Goal: Task Accomplishment & Management: Manage account settings

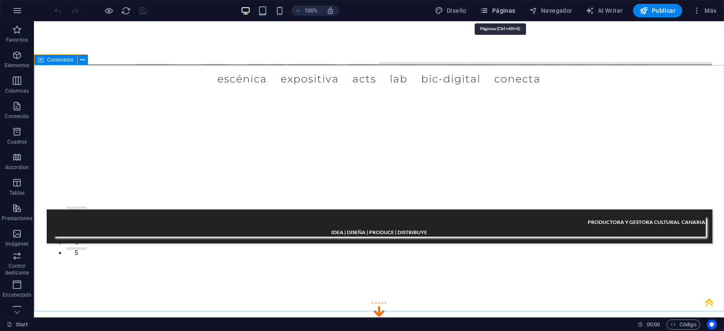
click at [518, 12] on button "Páginas" at bounding box center [498, 11] width 42 height 14
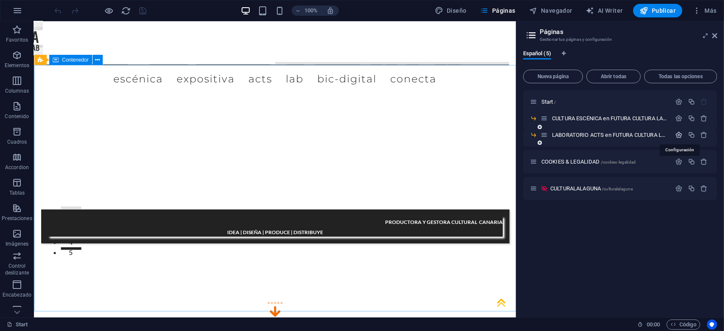
click at [681, 135] on icon "button" at bounding box center [679, 134] width 7 height 7
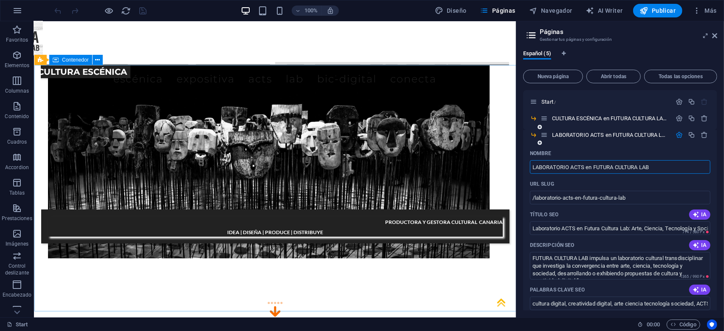
drag, startPoint x: 657, startPoint y: 169, endPoint x: 584, endPoint y: 167, distance: 72.6
click at [584, 167] on input "LABORATORIO ACTS en FUTURA CULTURA LAB" at bounding box center [620, 167] width 180 height 14
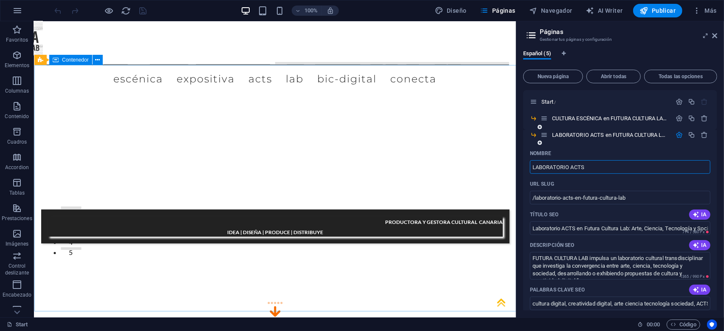
type input "LABORATORIO ACTS"
type input "/laboratorio-acts"
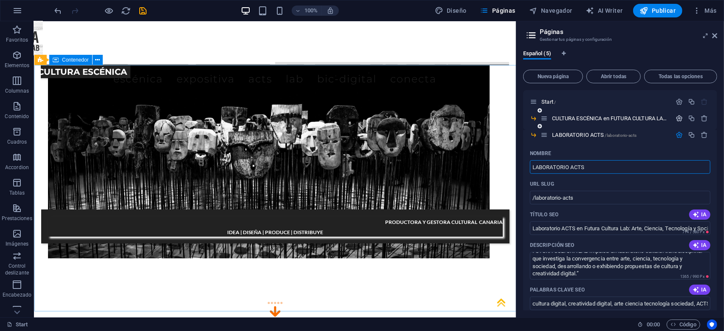
click at [680, 118] on icon "button" at bounding box center [679, 118] width 7 height 7
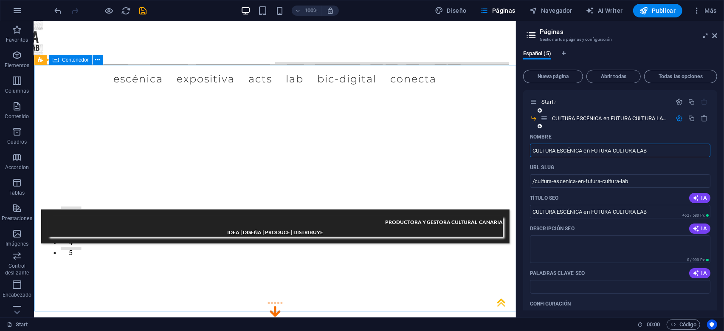
drag, startPoint x: 586, startPoint y: 149, endPoint x: 659, endPoint y: 148, distance: 73.0
click at [659, 148] on input "CULTURA ESCÉNICA en FUTURA CULTURA LAB" at bounding box center [620, 151] width 180 height 14
type input "CULTURA ESCÉNICA"
type input "/cultura-escenica"
type input "CULTURA ESCÉNICA"
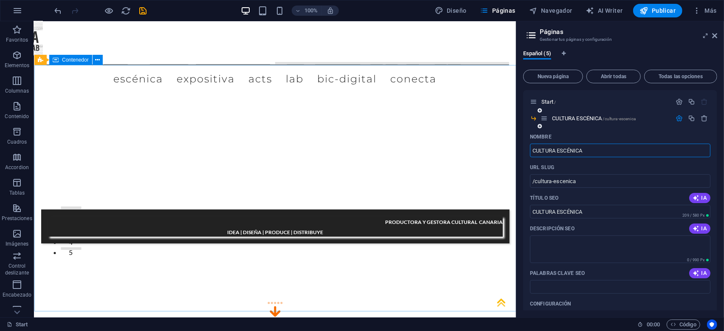
type input "CULTURA ESCÉNICA"
click at [642, 93] on div "Start /" at bounding box center [620, 101] width 194 height 23
click at [681, 119] on icon "button" at bounding box center [679, 118] width 7 height 7
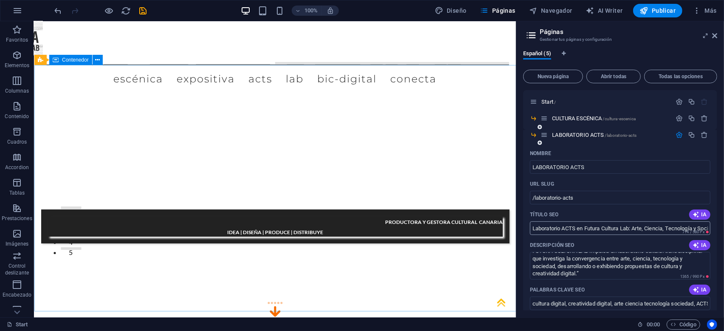
scroll to position [41, 0]
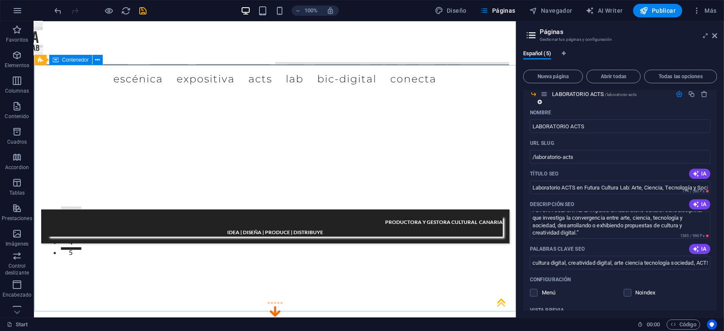
click at [681, 96] on icon "button" at bounding box center [679, 93] width 7 height 7
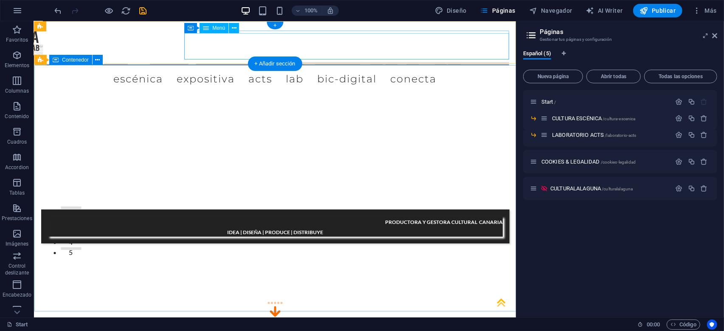
click at [365, 64] on nav "ESCÉNICA EXPOSITIVA ACTS LAB BIC-digital CONECTA" at bounding box center [274, 77] width 468 height 26
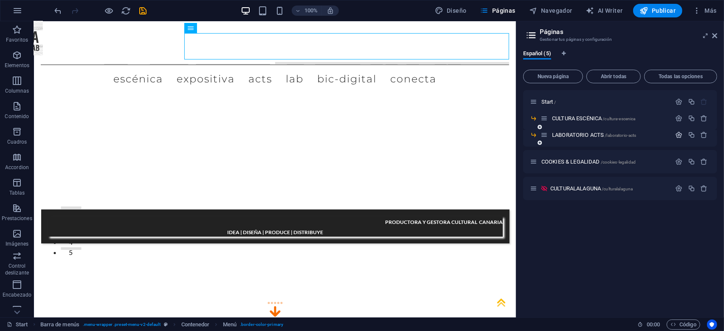
click at [678, 136] on icon "button" at bounding box center [679, 134] width 7 height 7
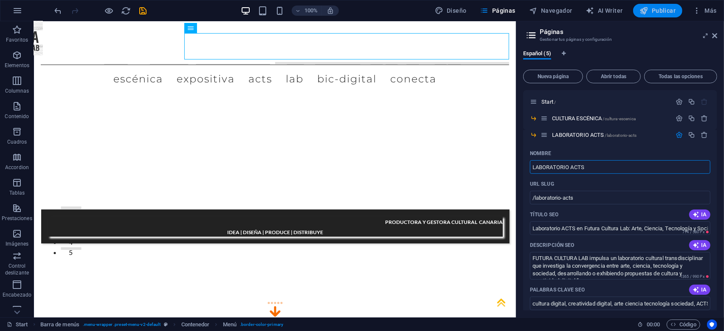
click at [662, 11] on span "Publicar" at bounding box center [658, 10] width 36 height 8
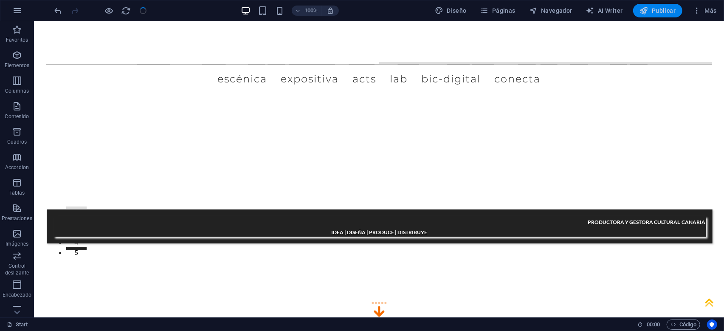
click at [662, 11] on span "Publicar" at bounding box center [658, 10] width 36 height 8
click at [500, 12] on span "Páginas" at bounding box center [497, 10] width 35 height 8
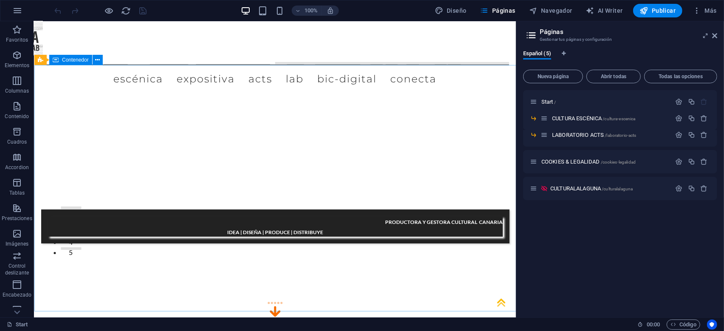
click at [715, 236] on div "Start / CULTURA ESCÉNICA /cultura-escenica LABORATORIO ACTS /laboratorio-acts C…" at bounding box center [620, 200] width 194 height 220
click at [568, 77] on span "Nueva página" at bounding box center [553, 76] width 52 height 5
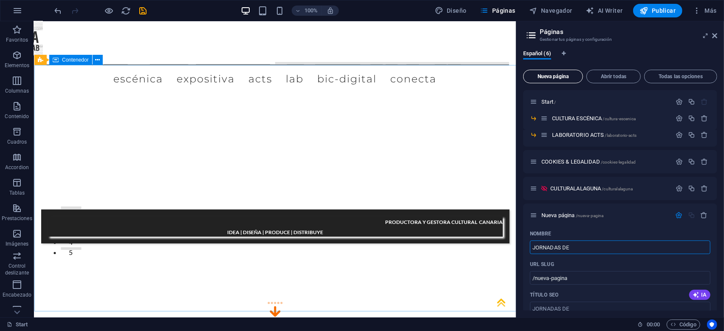
type input "JORNADAS DE"
type input "/jornadas-de"
type input "JORNADAS DE PENSAMI"
type input "/jornadas-de-pensami"
type input "JORNADAS DE PENSAMIENTO"
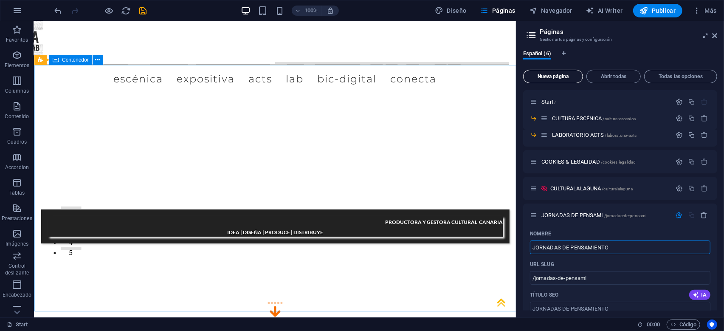
type input "/jornadas-de-pensamiento"
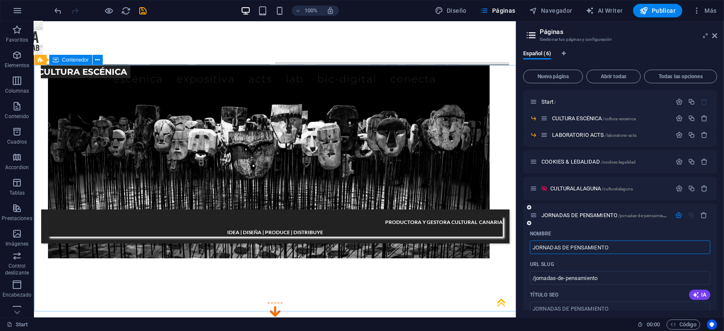
click at [532, 247] on input "JORNADAS DE PENSAMIENTO" at bounding box center [620, 247] width 180 height 14
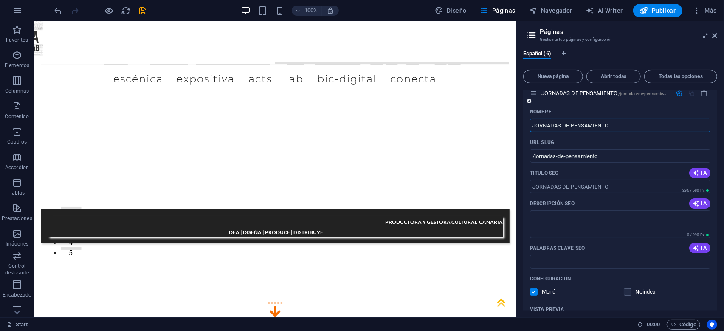
scroll to position [122, 0]
click at [567, 216] on textarea "Descripción SEO" at bounding box center [620, 224] width 180 height 28
paste textarea "Un espacio con el interés de observar nuevos lenguajes en cultura expositiva fu…"
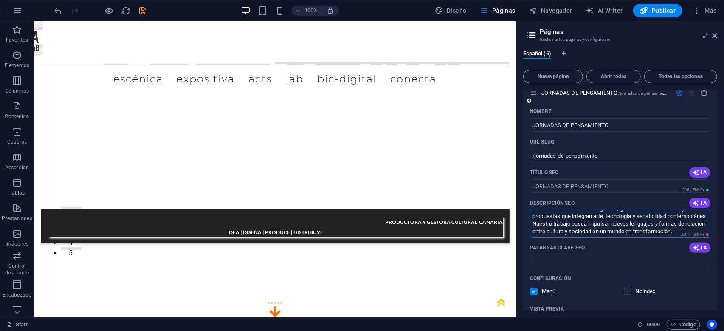
type textarea "Un espacio con el interés de observar nuevos lenguajes en cultura expositiva fu…"
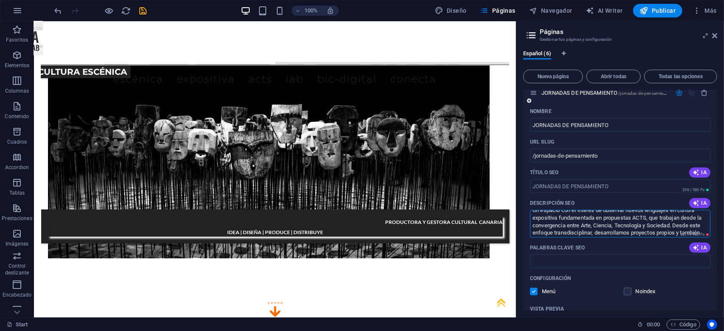
drag, startPoint x: 582, startPoint y: 229, endPoint x: 483, endPoint y: 214, distance: 100.1
click at [530, 214] on textarea "Un espacio con el interés de observar nuevos lenguajes en cultura expositiva fu…" at bounding box center [620, 224] width 180 height 28
click at [698, 204] on icon "button" at bounding box center [696, 203] width 7 height 7
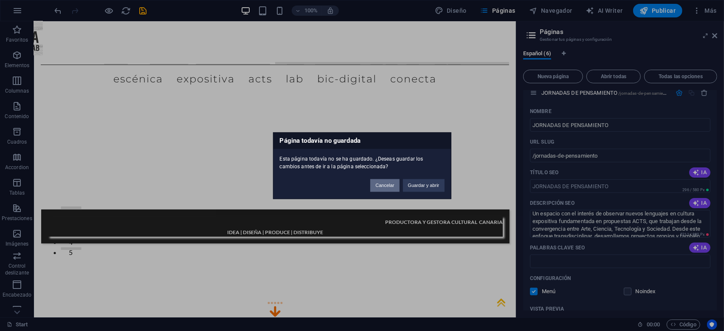
click at [389, 184] on button "Cancelar" at bounding box center [384, 185] width 29 height 13
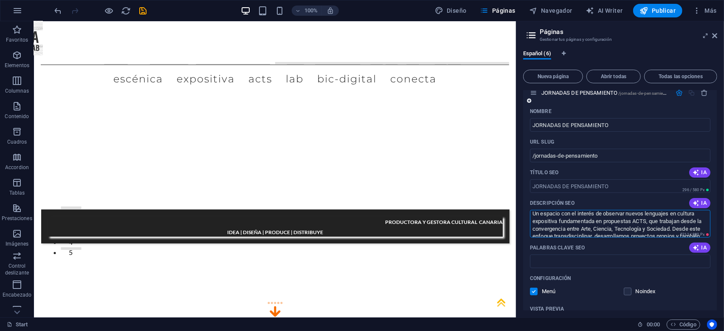
click at [568, 226] on textarea "Un espacio con el interés de observar nuevos lenguajes en cultura expositiva fu…" at bounding box center [620, 224] width 180 height 28
drag, startPoint x: 533, startPoint y: 216, endPoint x: 697, endPoint y: 236, distance: 165.1
click at [697, 236] on textarea "Un espacio con el interés de observar nuevos lenguajes en cultura expositiva fu…" at bounding box center [620, 224] width 180 height 28
drag, startPoint x: 534, startPoint y: 217, endPoint x: 632, endPoint y: 272, distance: 112.9
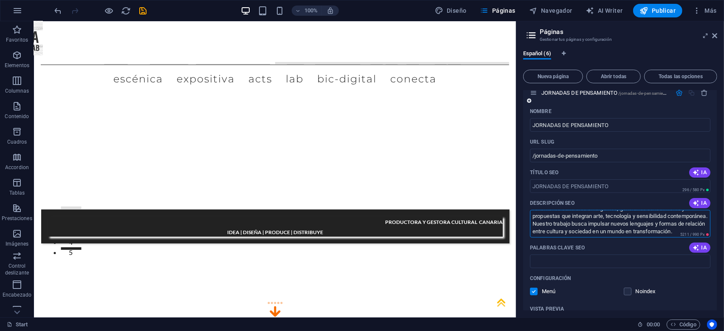
click at [632, 237] on textarea "Un espacio con el interés de observar nuevos lenguajes en cultura expositiva fu…" at bounding box center [620, 224] width 180 height 28
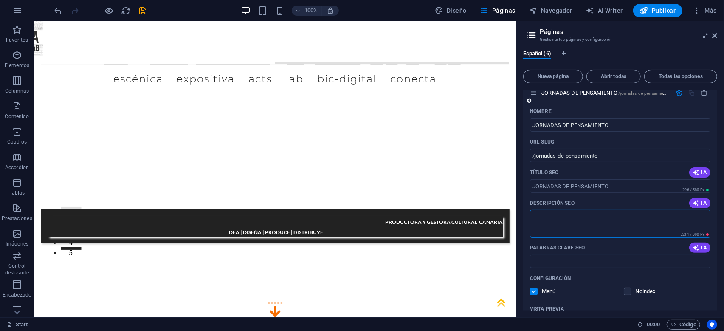
scroll to position [0, 0]
paste textarea "Somos un laboratorio que integra Arte, Ciencia, Tecnología y Sociedad. Descubre…"
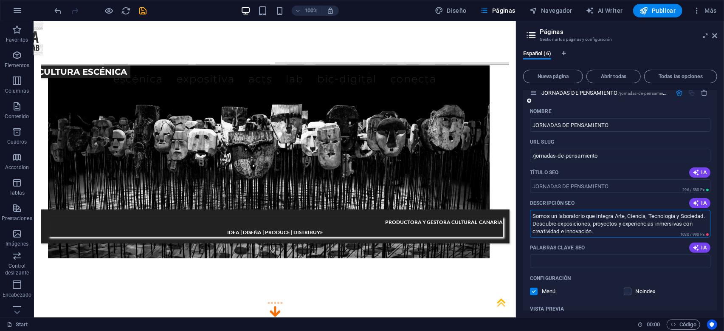
click at [555, 223] on textarea "Somos un laboratorio que integra Arte, Ciencia, Tecnología y Sociedad. Descubre…" at bounding box center [620, 224] width 180 height 28
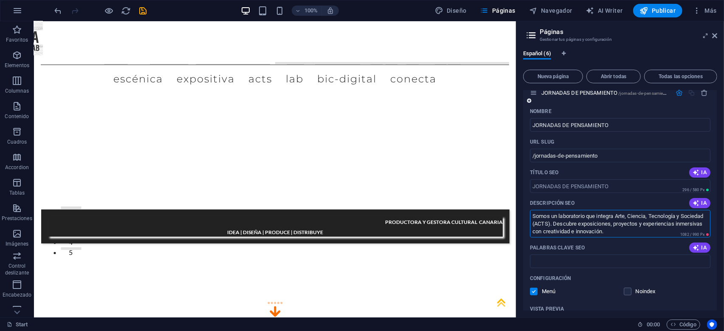
click at [610, 232] on textarea "Somos un laboratorio que integra Arte, Ciencia, Tecnología y Sociedad (ACTS). D…" at bounding box center [620, 224] width 180 height 28
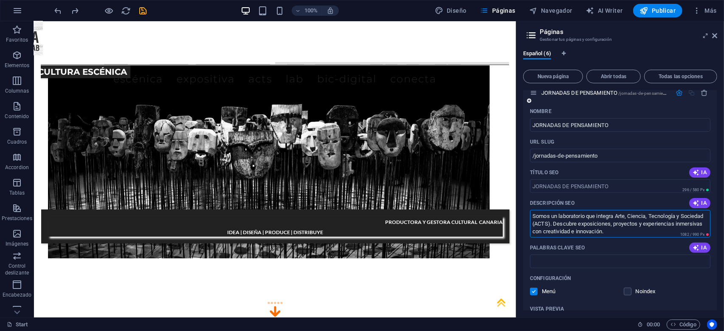
click at [572, 220] on textarea "Somos un laboratorio que integra Arte, Ciencia, Tecnología y Sociedad (ACTS). D…" at bounding box center [620, 224] width 180 height 28
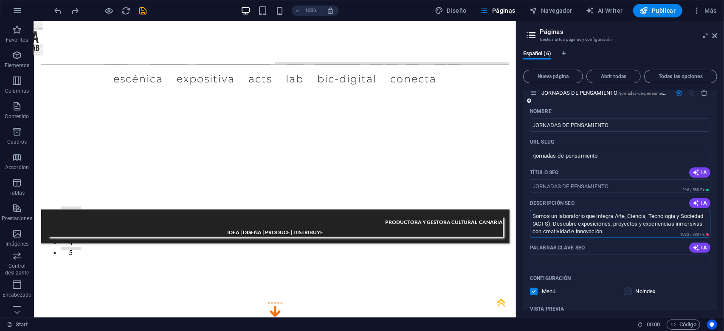
drag, startPoint x: 550, startPoint y: 223, endPoint x: 520, endPoint y: 224, distance: 29.7
click at [530, 224] on textarea "Somos un laboratorio que integra Arte, Ciencia, Tecnología y Sociedad (ACTS). D…" at bounding box center [620, 224] width 180 height 28
click at [576, 224] on textarea "Somos un laboratorio que integra Arte, Ciencia, Tecnología y Sociedad. Descubre…" at bounding box center [620, 224] width 180 height 28
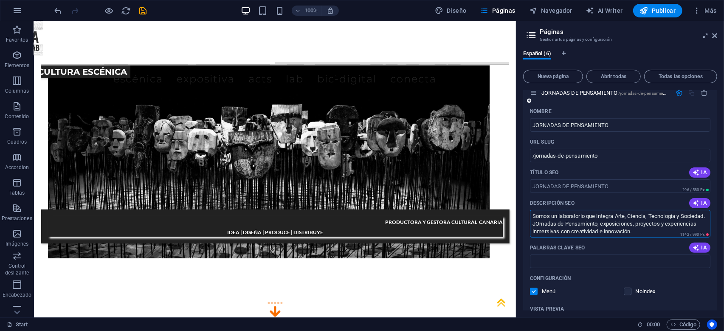
click at [563, 225] on textarea "Somos un laboratorio que integra Arte, Ciencia, Tecnología y Sociedad. JOrnadas…" at bounding box center [620, 224] width 180 height 28
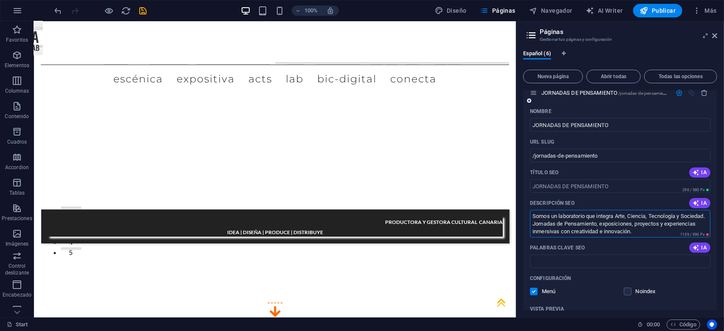
click at [556, 223] on textarea "Somos un laboratorio que integra Arte, Ciencia, Tecnología y Sociedad. Jornadas…" at bounding box center [620, 224] width 180 height 28
type textarea "Somos un laboratorio que integra Arte, Ciencia, Tecnología y Sociedad (ACTS). J…"
click at [569, 263] on input "Palabras clave SEO" at bounding box center [620, 261] width 180 height 14
paste input "Laboratorio ACTS"
click at [622, 264] on input "Laboratorio ACTS," at bounding box center [620, 261] width 180 height 14
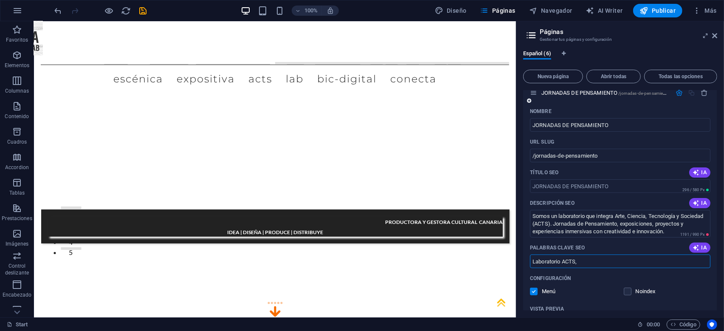
paste input "Arte, Ciencia, Tecnología y Sociedad"
click at [690, 262] on input "Laboratorio ACTS, Arte, Ciencia, Tecnología y Sociedad, Futura Cultura Lab, Cul…" at bounding box center [620, 261] width 180 height 14
paste input "ArtFutura 2025 Gran Canaria"
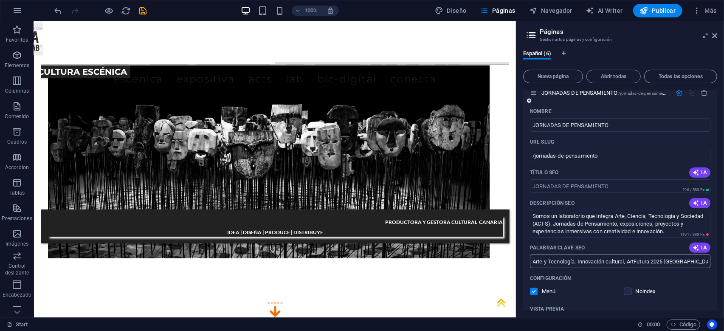
click at [684, 261] on input "Laboratorio ACTS, Arte, Ciencia, Tecnología y Sociedad, Futura Cultura Lab, Cul…" at bounding box center [620, 261] width 180 height 14
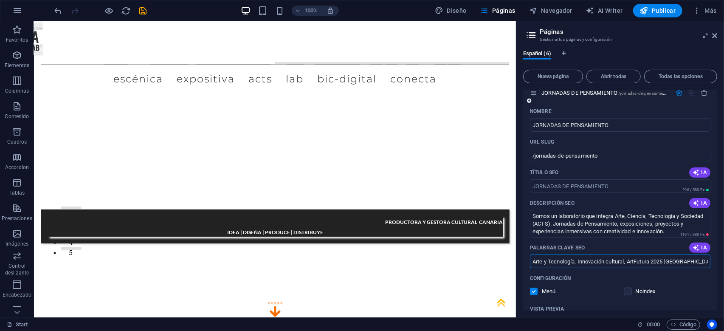
paste input "Festival de Cultura y Creatividad Digital"
click at [708, 262] on input "Laboratorio ACTS, Arte, Ciencia, Tecnología y Sociedad, Futura Cultura Lab, Cul…" at bounding box center [620, 261] width 180 height 14
type input "Laboratorio ACTS, Arte, Ciencia, Tecnología y Sociedad, Futura Cultura Lab, Cul…"
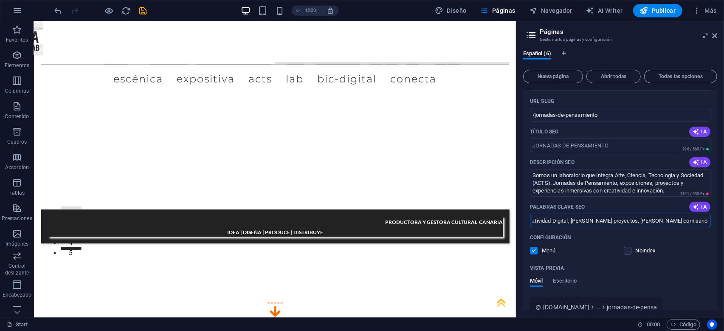
scroll to position [122, 0]
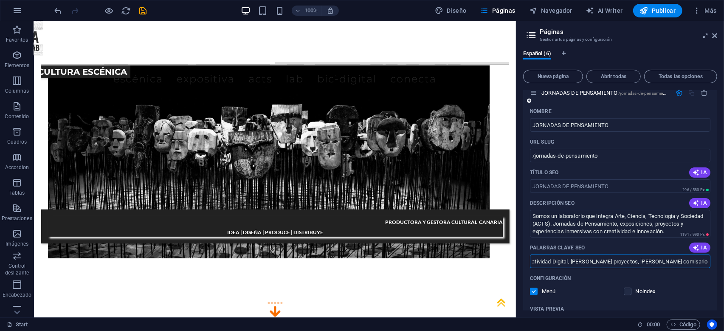
click at [534, 290] on label at bounding box center [534, 291] width 8 height 8
click at [0, 0] on input "checkbox" at bounding box center [0, 0] width 0 height 0
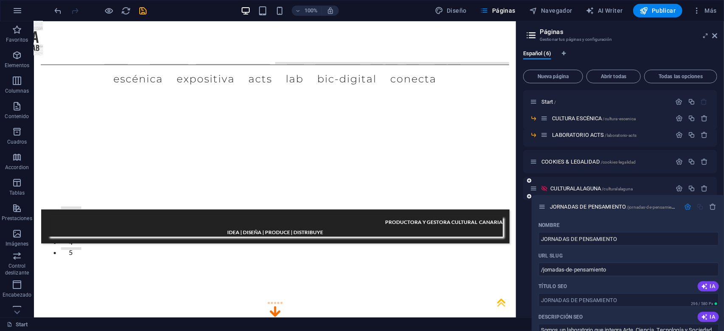
scroll to position [0, 450]
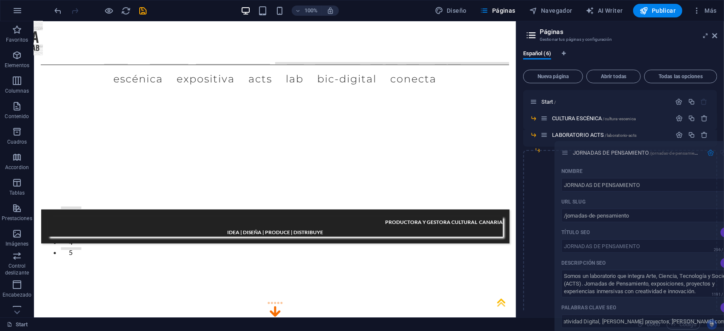
drag, startPoint x: 532, startPoint y: 216, endPoint x: 563, endPoint y: 151, distance: 71.8
click at [563, 151] on div "Start / CULTURA ESCÉNICA /cultura-escenica LABORATORIO ACTS /laboratorio-acts C…" at bounding box center [620, 327] width 194 height 475
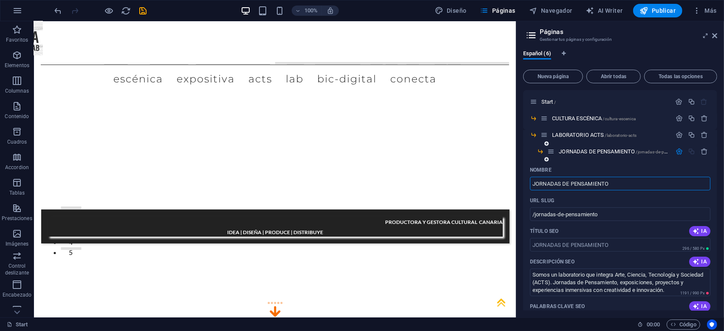
click at [653, 188] on input "JORNADAS DE PENSAMIENTO" at bounding box center [620, 184] width 180 height 14
click at [678, 151] on icon "button" at bounding box center [679, 151] width 7 height 7
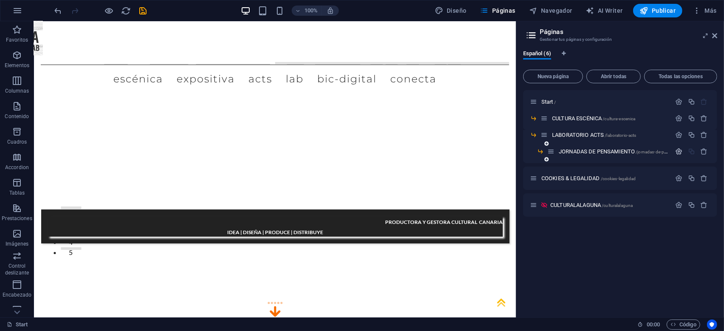
click at [680, 150] on icon "button" at bounding box center [679, 151] width 7 height 7
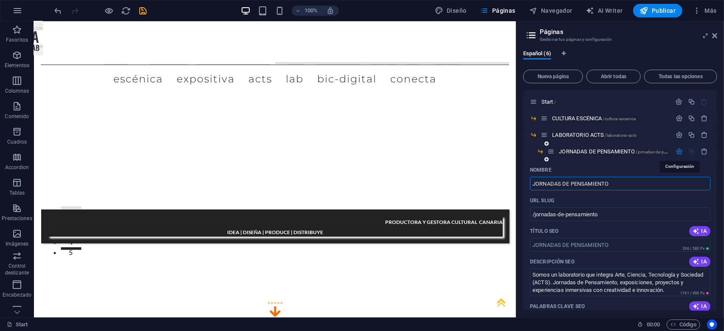
click at [680, 150] on icon "button" at bounding box center [679, 151] width 7 height 7
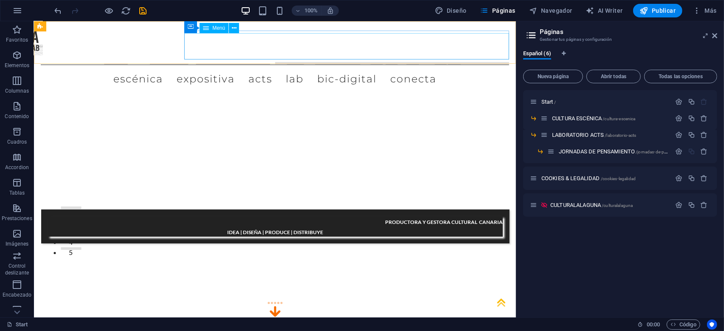
click at [214, 29] on span "Menú" at bounding box center [218, 27] width 13 height 5
select select "2"
select select
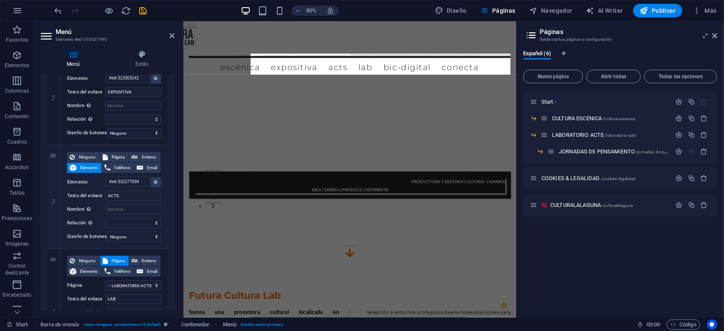
scroll to position [245, 0]
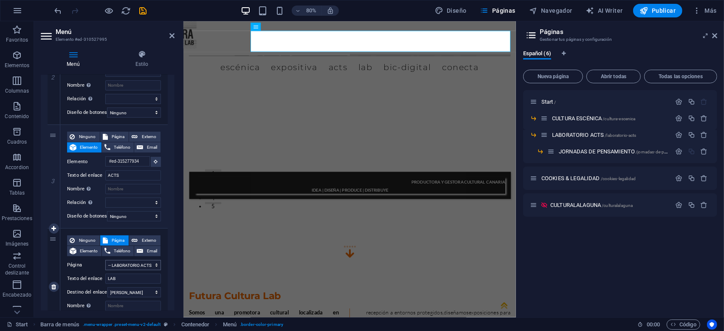
click at [105, 260] on select "Start -- CULTURA ESCÉNICA -- LABORATORIO ACTS ---- JORNADAS DE PENSAMIENTO COOK…" at bounding box center [133, 265] width 56 height 10
click option "-- LABORATORIO ACTS" at bounding box center [0, 0] width 0 height 0
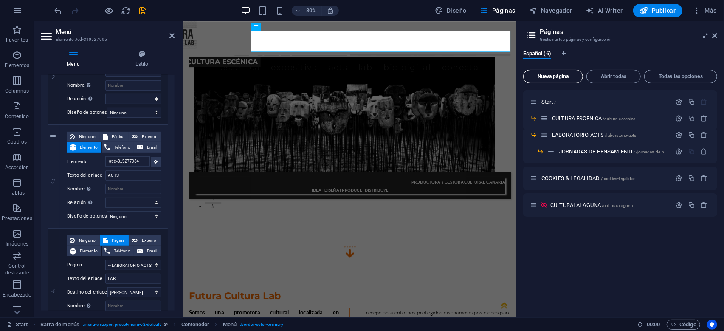
click at [560, 74] on span "Nueva página" at bounding box center [553, 76] width 52 height 5
select select "2"
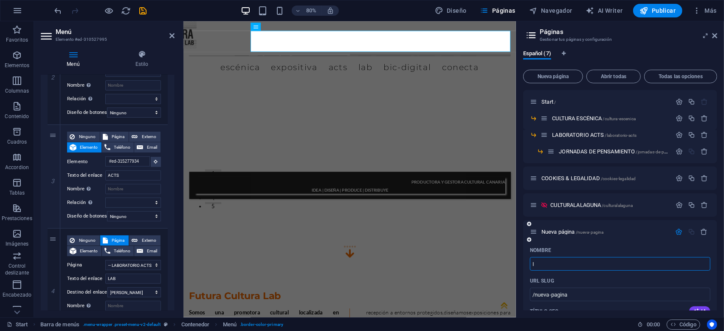
type input "I"
type input "/i"
select select "2"
type input "I"
select select "2"
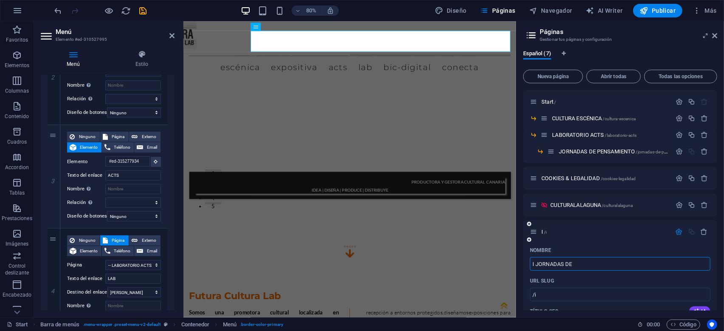
type input "I JORNADAS DE"
type input "/i-jornadas-de"
select select "2"
type input "I JORNADAS DE PENSAMEINTO"
type input "/i-jornadas-de-pensameinto"
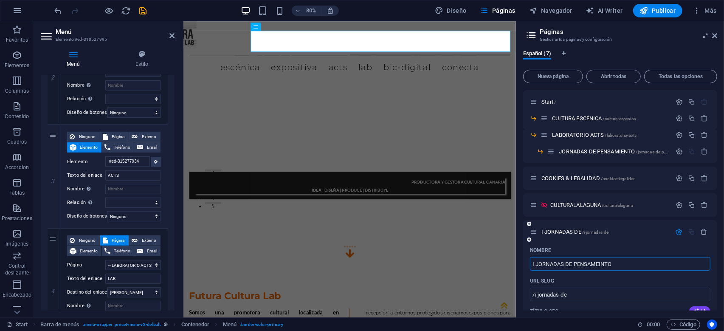
select select "2"
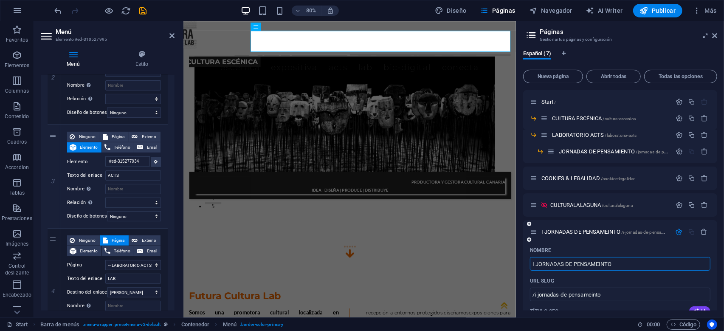
click at [599, 264] on input "I JORNADAS DE PENSAMEINTO" at bounding box center [620, 264] width 180 height 14
type input "I JORNADAS DE PENSAMINTO"
type input "/i-jornadas-de-pensaminto"
select select "2"
type input "I JORNADAS DE PENSAMIENTO"
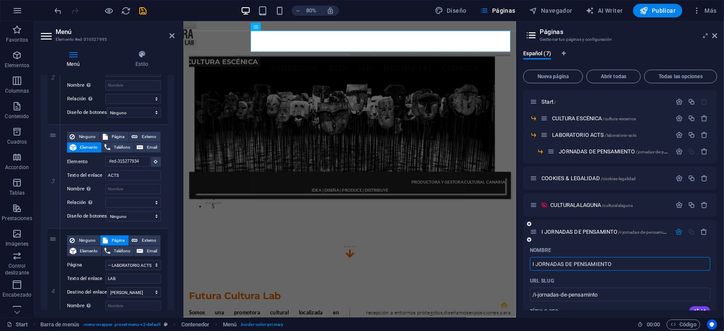
type input "/i-jornadas-de-pensamiento"
select select "2"
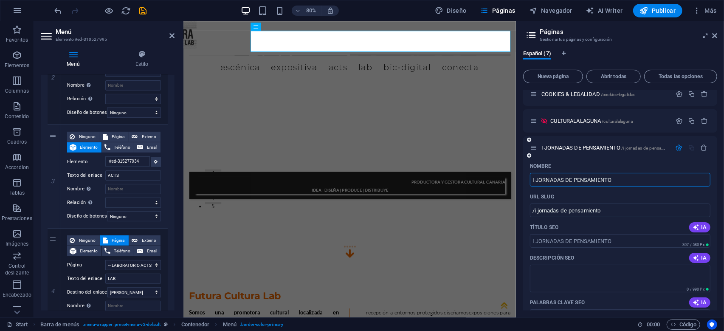
scroll to position [122, 0]
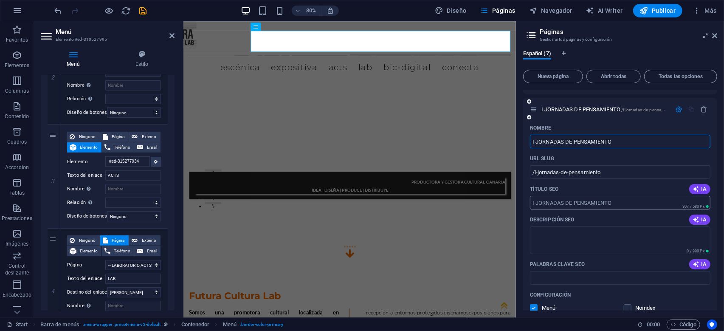
click at [626, 199] on input "Título SEO" at bounding box center [620, 203] width 180 height 14
click at [622, 203] on input "Título SEO" at bounding box center [620, 203] width 180 height 14
drag, startPoint x: 618, startPoint y: 140, endPoint x: 627, endPoint y: 144, distance: 10.1
click at [627, 144] on input "I JORNADAS DE PENSAMIENTO" at bounding box center [620, 142] width 180 height 14
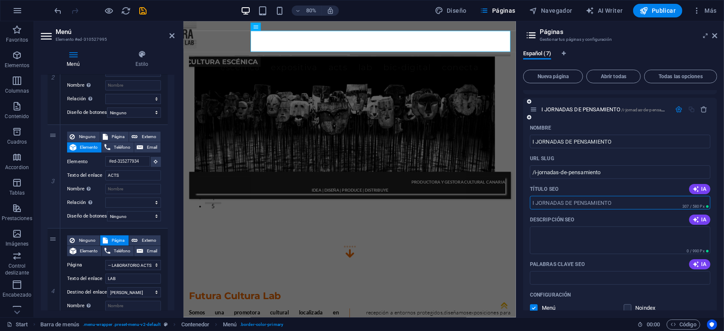
click at [584, 206] on input "Título SEO" at bounding box center [620, 203] width 180 height 14
paste input "I JORNADAS DE PENSAMIENTO"
type input "I JORNADAS DE PENSAMIENTO"
select select "2"
type input "I JORNADAS DE PENSAMIENTO :"
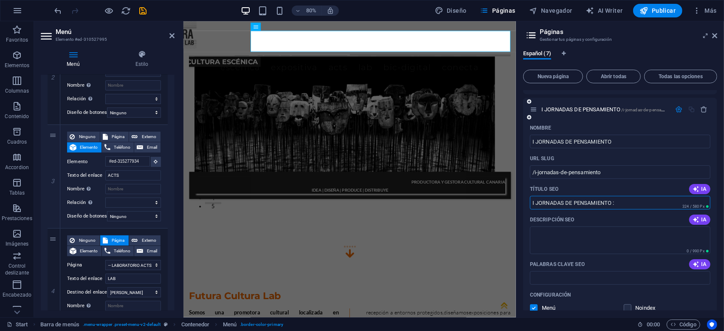
select select "2"
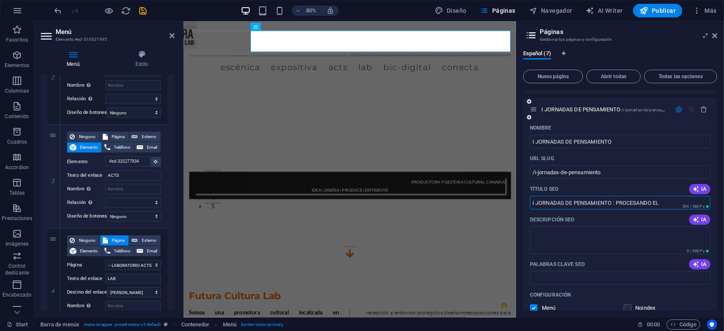
type input "I JORNADAS DE PENSAMIENTO : PROCESANDO EL"
select select "2"
type input "I JORNADAS DE PENSAMIENTO : PROCESANDO EL FUU"
select select "2"
type input "I JORNADAS DE PENSAMIENTO : PROCESANDO EL FUTURO EN CLAVE DE HUMANISMO"
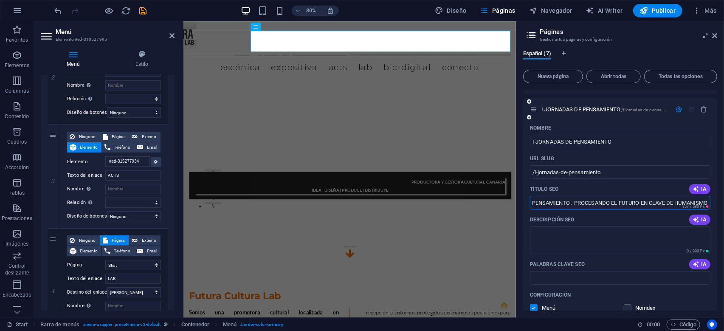
select select "2"
type input "I JORNADAS DE PENSAMIENTO : PROCESANDO EL FUTURO EN CLAVE DE HUMANISMO BIOD"
select select "2"
type input "I JORNADAS DE PENSAMIENTO : PROCESANDO EL FUTURO EN CLAVE DE HUMANISMO BIODIGIT…"
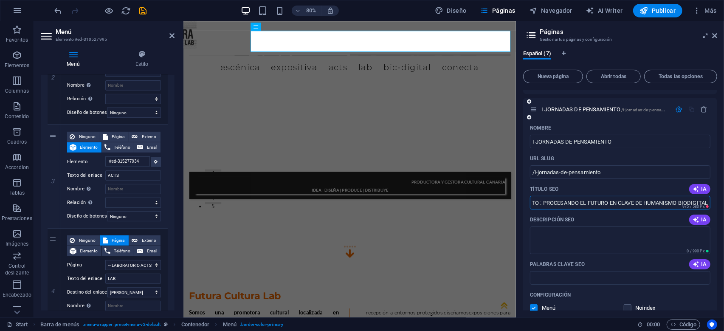
select select "2"
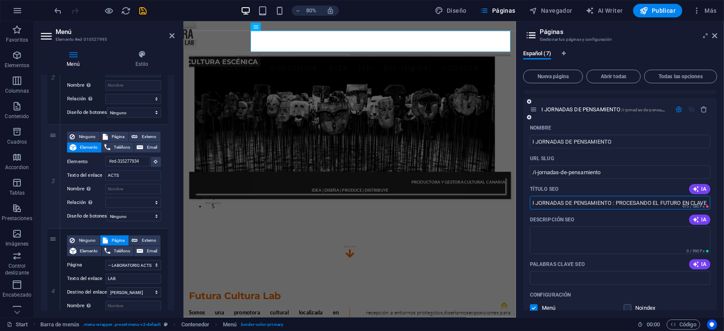
click at [613, 206] on input "I JORNADAS DE PENSAMIENTO : PROCESANDO EL FUTURO EN CLAVE DE HUMANISMO BIODIGIT…" at bounding box center [620, 203] width 180 height 14
type input "I JORNADAS DE PENSAMIENTO: PROCESANDO EL FUTURO EN CLAVE DE HUMANISMO BIODIGITAL"
select select "2"
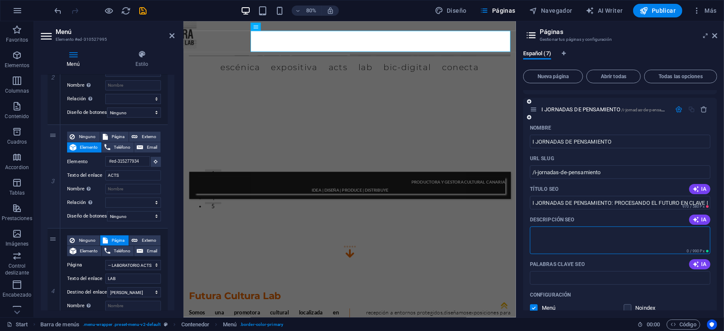
click at [604, 237] on textarea "Descripción SEO" at bounding box center [620, 240] width 180 height 28
paste textarea "I JORNADAS DE PENSAMIENTO : PROCESANDO EL FUTURO EN CLAVE DE HUMANISMO BIODIGIT…"
type textarea "I JORNADAS DE PENSAMIENTO : PROCESANDO EL FUTURO EN CLAVE DE HUMANISMO BIODIGIT…"
select select "2"
click at [615, 235] on textarea "I JORNADAS DE PENSAMIENTO : PROCESANDO EL FUTURO EN CLAVE DE HUMANISMO BIODIGIT…" at bounding box center [620, 240] width 180 height 28
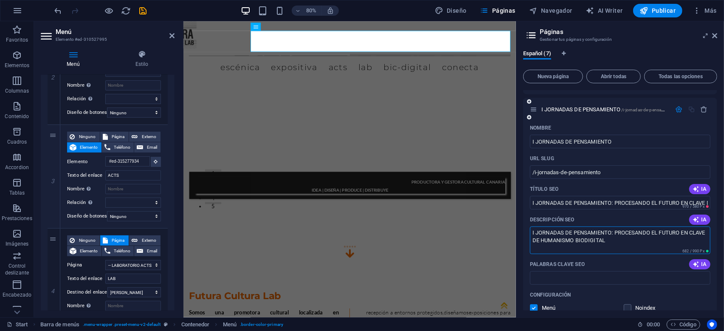
type textarea "I JORNADAS DE PENSAMIENTO: PROCESANDO EL FUTURO EN CLAVE DE HUMANISMO BIODIGITAL"
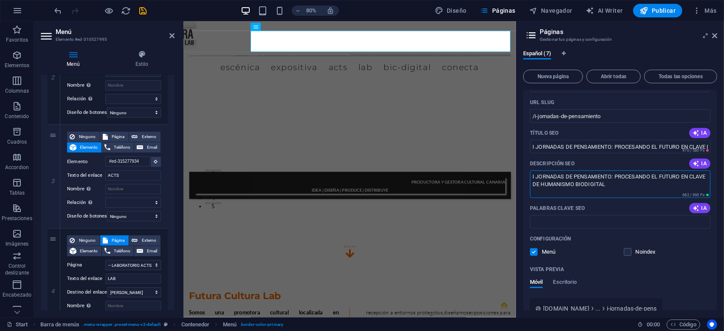
scroll to position [163, 0]
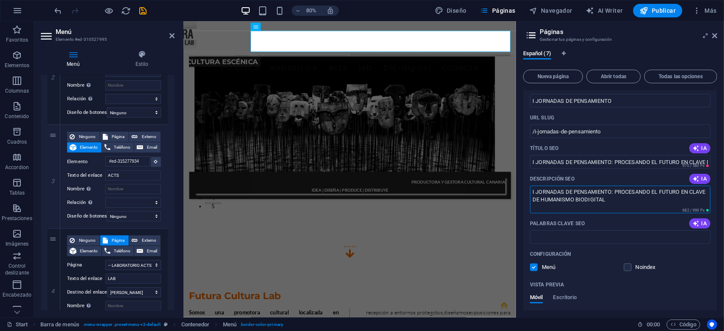
click at [535, 267] on label at bounding box center [534, 267] width 8 height 8
click at [0, 0] on input "checkbox" at bounding box center [0, 0] width 0 height 0
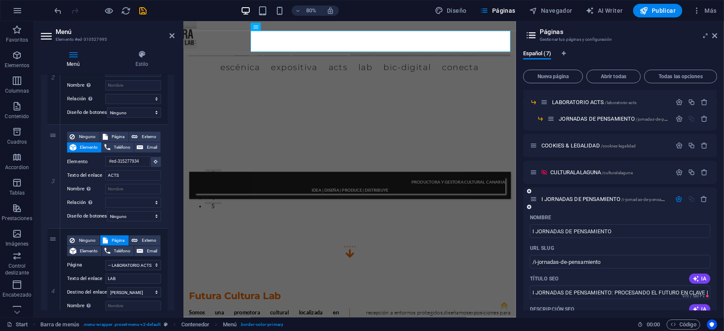
scroll to position [41, 0]
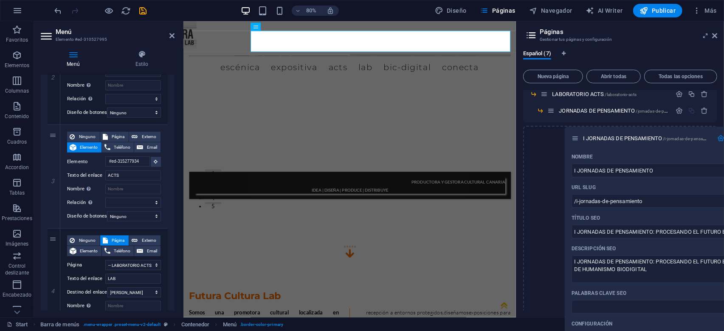
drag, startPoint x: 535, startPoint y: 191, endPoint x: 577, endPoint y: 135, distance: 70.3
click at [577, 135] on div "Start / CULTURA ESCÉNICA /cultura-escenica LABORATORIO ACTS /laboratorio-acts J…" at bounding box center [620, 310] width 194 height 522
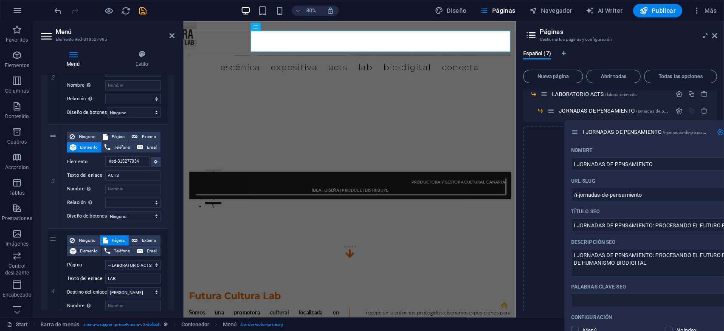
drag, startPoint x: 535, startPoint y: 138, endPoint x: 580, endPoint y: 132, distance: 44.6
click at [580, 132] on div "Start / CULTURA ESCÉNICA /cultura-escenica LABORATORIO ACTS /laboratorio-acts J…" at bounding box center [620, 310] width 194 height 522
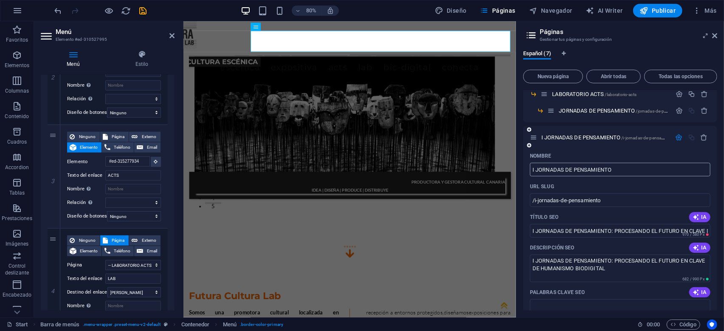
scroll to position [0, 0]
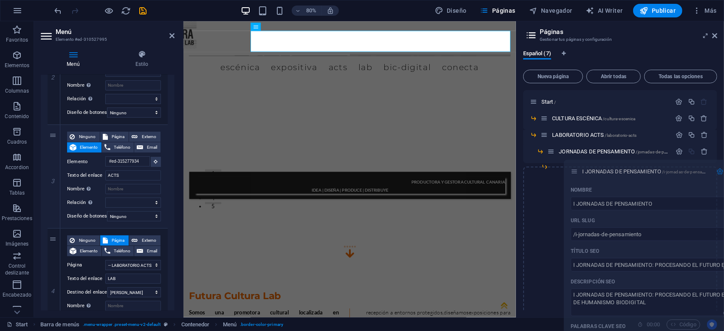
drag, startPoint x: 532, startPoint y: 179, endPoint x: 574, endPoint y: 172, distance: 43.4
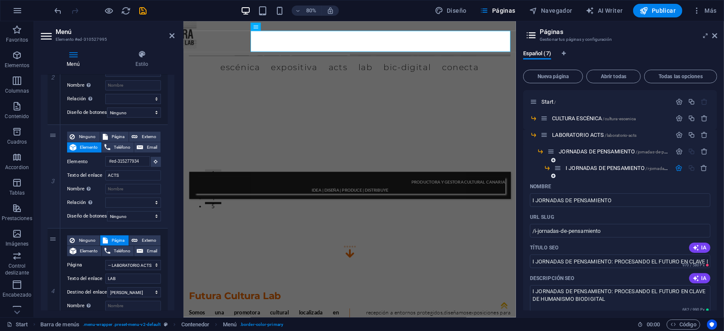
click at [696, 179] on div "I JORNADAS DE PENSAMIENTO /i-jornadas-de-pensamiento" at bounding box center [620, 171] width 194 height 17
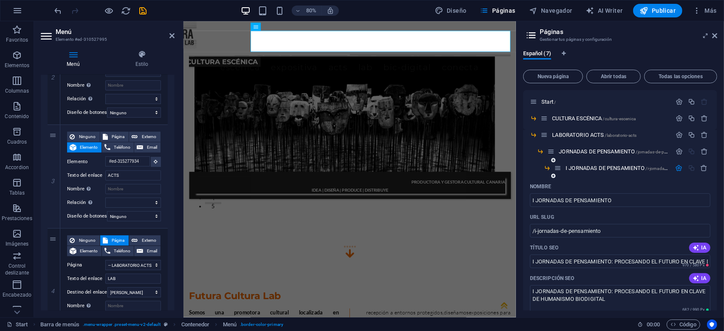
click at [557, 168] on icon at bounding box center [557, 167] width 7 height 7
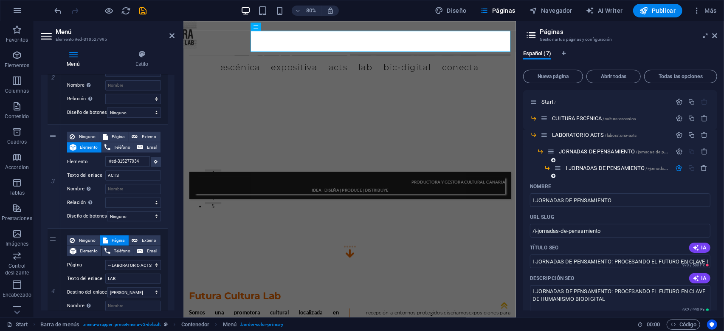
click at [679, 168] on icon "button" at bounding box center [679, 167] width 7 height 7
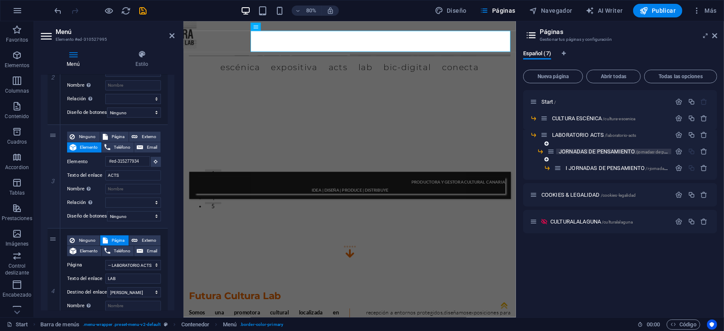
click at [624, 150] on span "JORNADAS DE PENSAMIENTO /jornadas-de-pensamiento" at bounding box center [623, 151] width 128 height 6
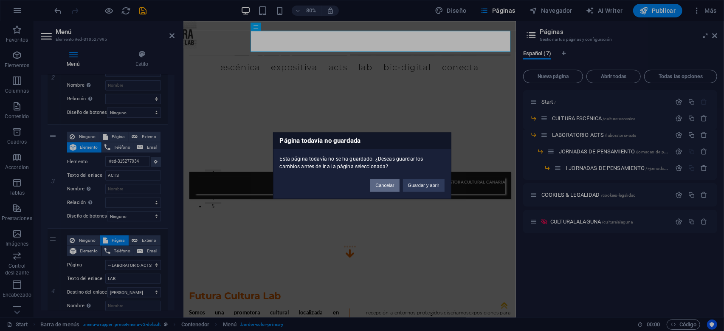
click at [387, 182] on button "Cancelar" at bounding box center [384, 185] width 29 height 13
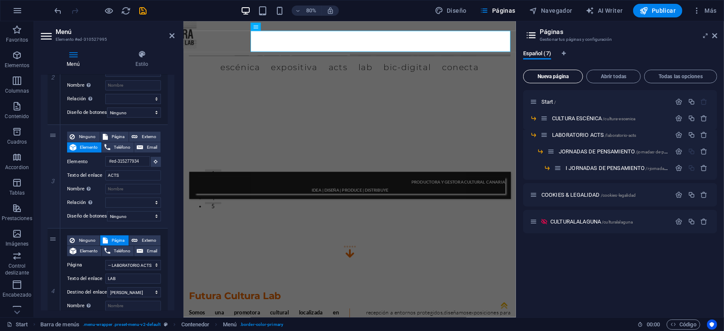
click at [563, 75] on span "Nueva página" at bounding box center [553, 76] width 52 height 5
select select "2"
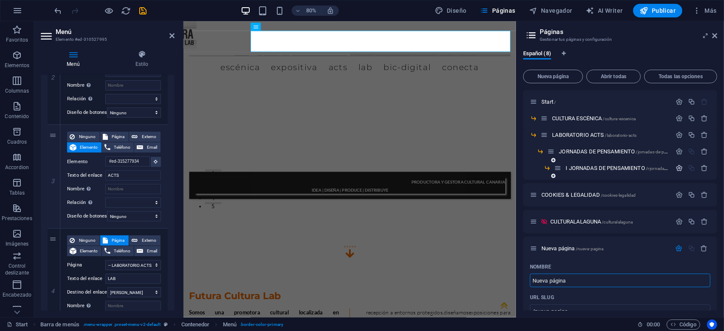
click at [677, 169] on icon "button" at bounding box center [679, 167] width 7 height 7
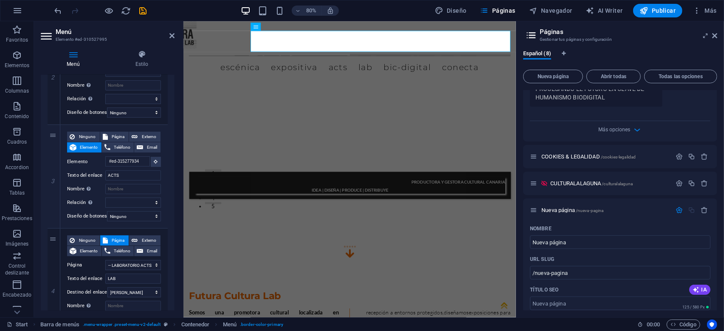
scroll to position [408, 0]
click at [580, 242] on input "Nueva página" at bounding box center [620, 242] width 180 height 14
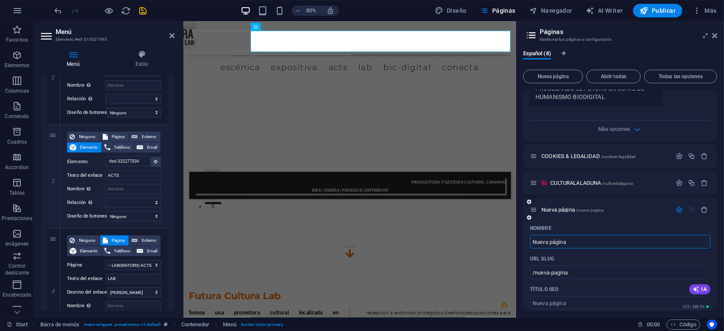
click at [580, 242] on input "Nueva página" at bounding box center [620, 242] width 180 height 14
paste input "I JORNADAS DE PENSAMIENTO"
type input "I JORNADAS DE PENSAMIENTO"
type input "/i-jornadas-de-pensamiento-8"
select select "2"
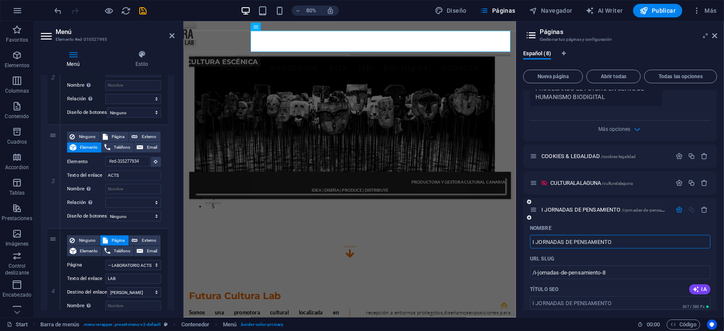
click at [534, 243] on input "I JORNADAS DE PENSAMIENTO" at bounding box center [620, 242] width 180 height 14
type input "II JORNADAS DE PENSAMIENTO"
select select "2"
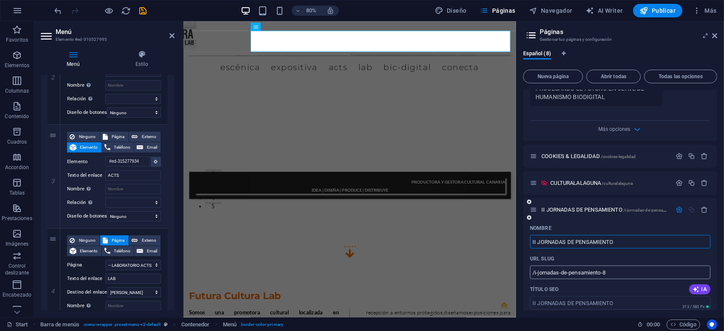
click at [625, 273] on input "/i-jornadas-de-pensamiento-8" at bounding box center [620, 272] width 180 height 14
click at [537, 273] on input "/i-jornadas-de-pensamiento-8" at bounding box center [620, 272] width 180 height 14
type input "/iI-jornadas-de-pensamiento-8"
select select "2"
click at [612, 272] on input "/iI-jornadas-de-pensamiento-8" at bounding box center [620, 272] width 180 height 14
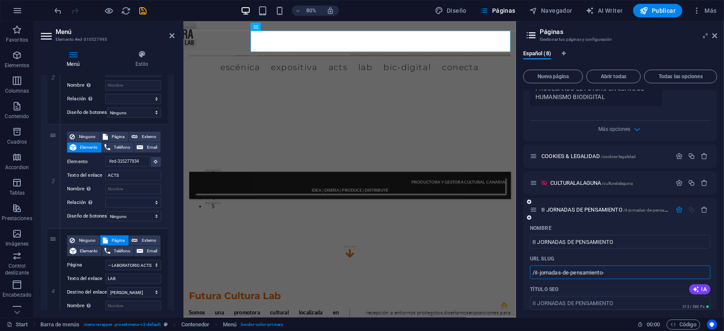
type input "/iI-jornadas-de-pensamiento"
select select "2"
type input "/iI-jornadas-de-pensamiento"
select select "2"
click at [538, 272] on input "/iI-jornadas-de-pensamiento" at bounding box center [620, 272] width 180 height 14
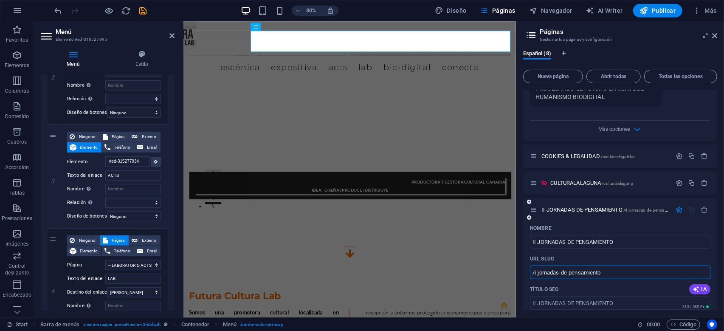
type input "/i-jornadas-de-pensamiento"
select select "2"
type input "/ii-jornadas-de-pensamiento"
select select "2"
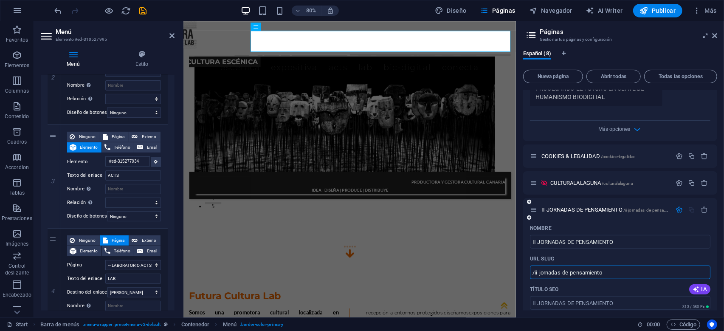
scroll to position [448, 0]
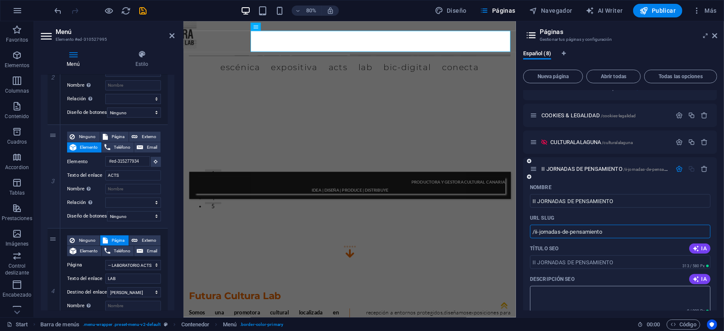
click at [558, 293] on textarea "Descripción SEO" at bounding box center [620, 300] width 180 height 28
type textarea "i"
select select "2"
type textarea "II"
select select "2"
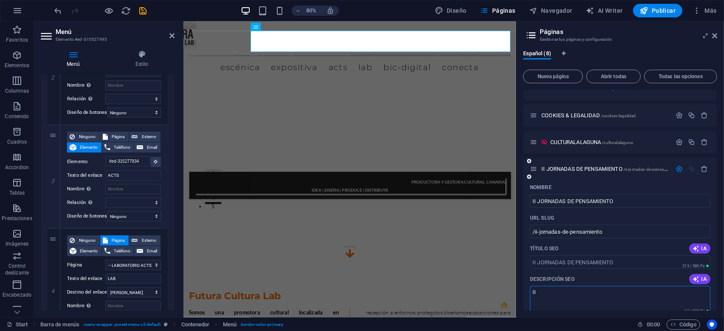
type textarea "II"
select select "2"
type textarea "II JORNADAS DE"
select select "2"
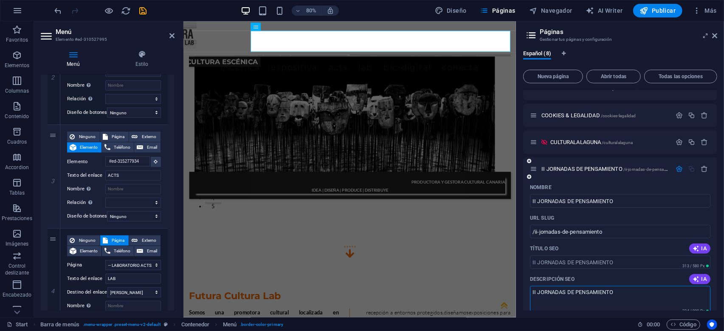
type textarea "II JORNADAS DE PENSAMIENTO F"
select select "2"
type textarea "II JORNADAS DE PENSAMIENTO FUTR"
select select "2"
type textarea "II JORNADAS DE PENSAMIENTO FU"
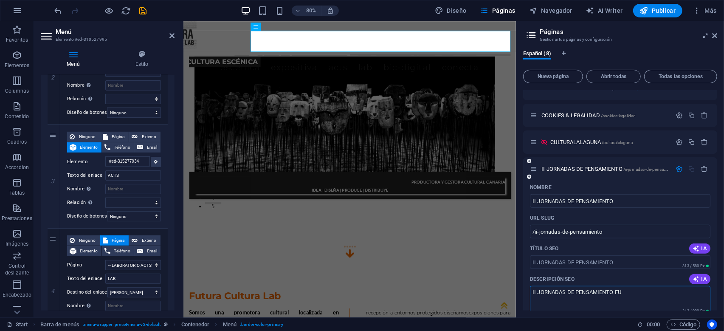
select select "2"
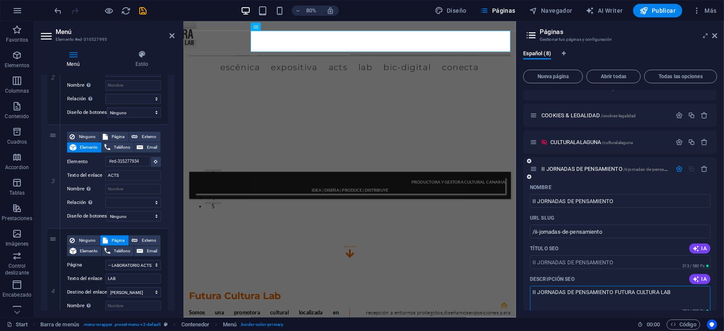
type textarea "II JORNADAS DE PENSAMIENTO FUTURA CULTURA LAB"
select select "2"
type textarea "II JORNADAS DE PENSAMIENTO FUTURA CULTURA LAB."
select select "2"
type textarea "II JORNADAS DE PENSAMIENTO FUTURA CULTURA LAB:"
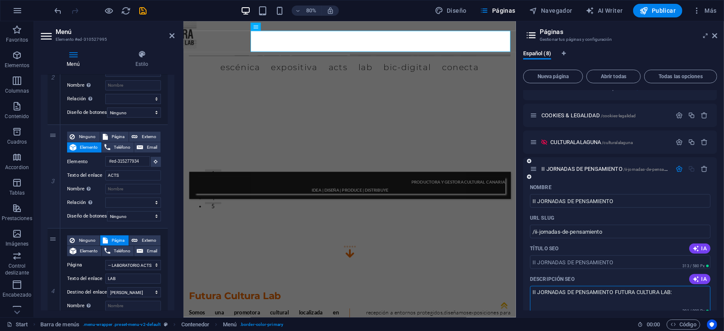
select select "2"
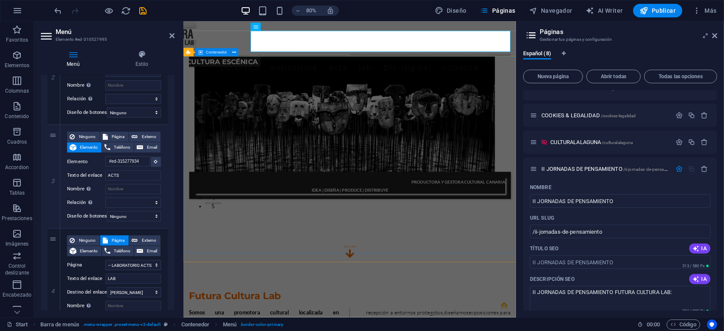
click at [264, 310] on div "Cultura Escénica Cultura EXPOSITIVA A RTE C iencia T ECNOLOGÍA s OCIEDAD Cultur…" at bounding box center [391, 188] width 416 height 246
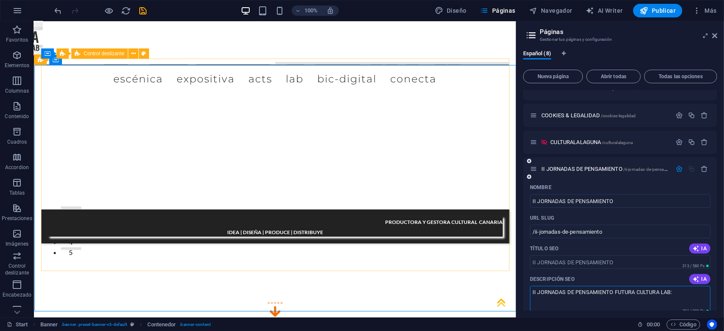
click at [686, 294] on textarea "II JORNADAS DE PENSAMIENTO FUTURA CULTURA LAB:" at bounding box center [620, 300] width 180 height 28
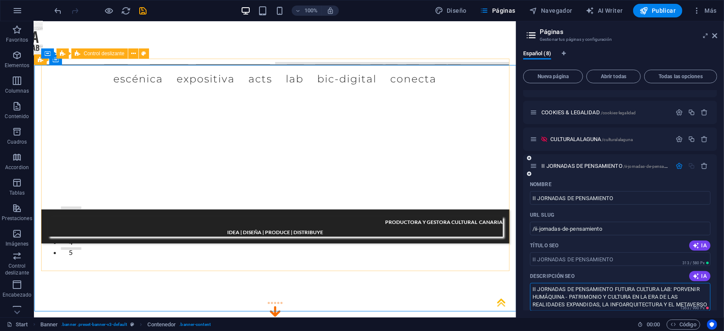
scroll to position [5, 0]
type textarea "II JORNADAS DE PENSAMIENTO FUTURA CULTURA LAB: PORVENIR HUMÁQUINA - PATRIMONIO …"
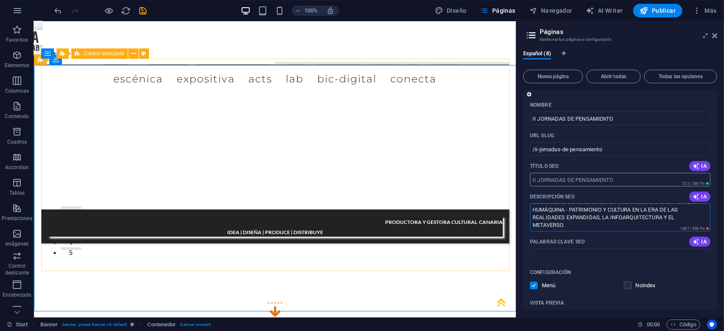
scroll to position [533, 0]
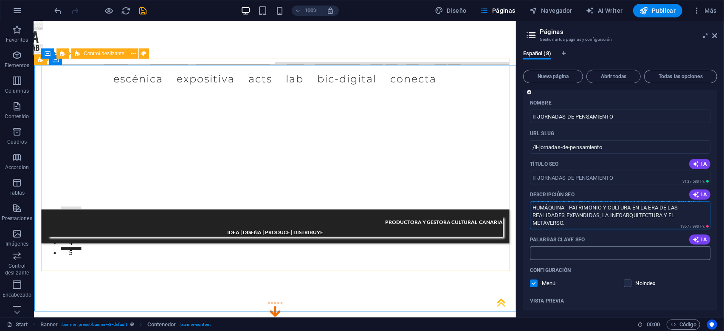
click at [580, 251] on input "Palabras clave SEO" at bounding box center [620, 253] width 180 height 14
drag, startPoint x: 596, startPoint y: 255, endPoint x: 597, endPoint y: 262, distance: 7.0
click at [596, 254] on input "JORNADAS DE PENSAMEINTO FUTURA CULTURA" at bounding box center [620, 253] width 180 height 14
click at [675, 256] on input "JORNADAS DE PENSAMIENTO FUTURA CULTURA" at bounding box center [620, 253] width 180 height 14
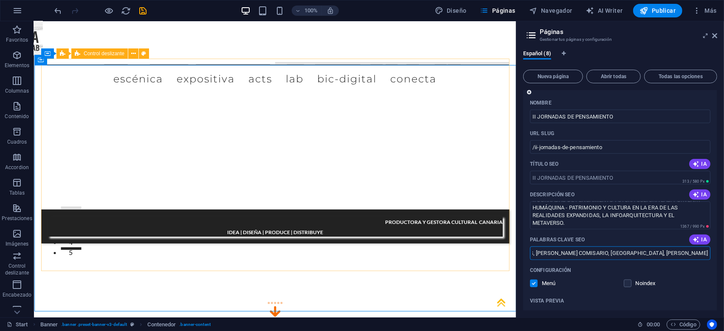
type input "JORNADAS DE PENSAMIENTO FUTURA CULTURA, PORVENIR HUMÁQUINA, PATRIMONIO Y CULTUR…"
click at [535, 282] on label at bounding box center [534, 283] width 8 height 8
click at [0, 0] on input "checkbox" at bounding box center [0, 0] width 0 height 0
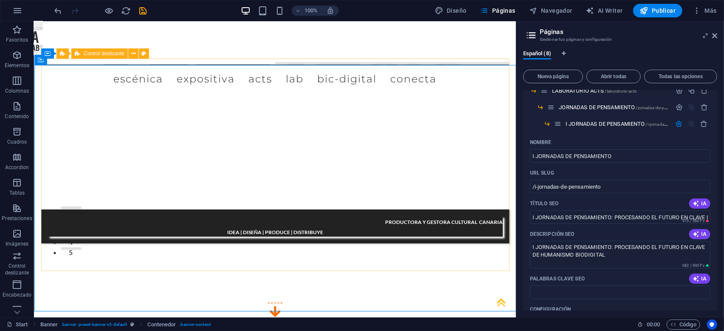
scroll to position [44, 0]
click at [680, 122] on icon "button" at bounding box center [679, 124] width 7 height 7
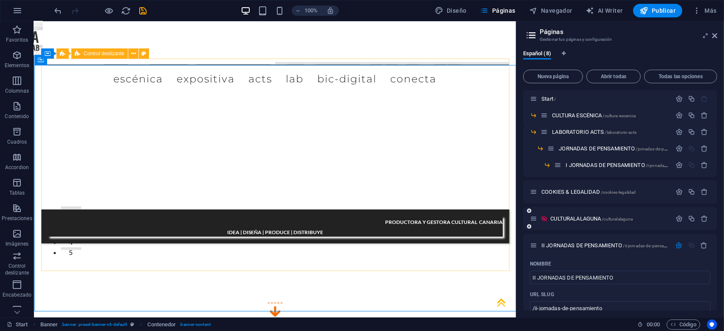
scroll to position [0, 939]
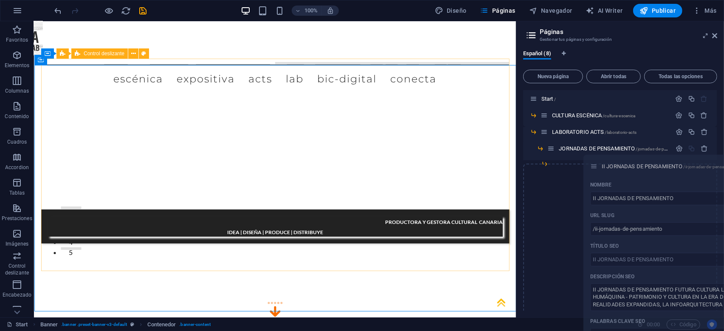
drag, startPoint x: 532, startPoint y: 247, endPoint x: 595, endPoint y: 167, distance: 101.6
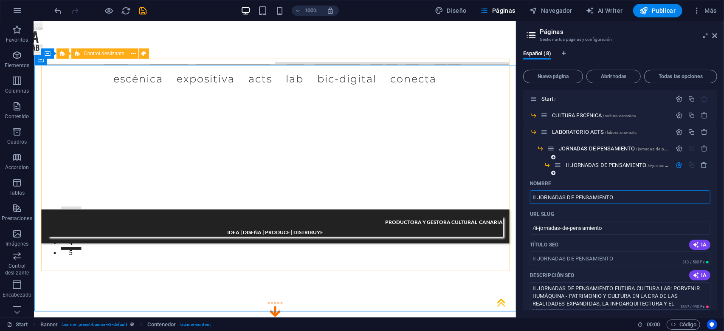
click at [678, 166] on icon "button" at bounding box center [679, 164] width 7 height 7
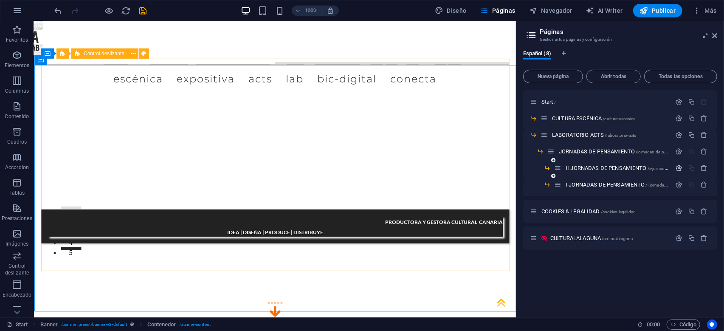
scroll to position [0, 0]
drag, startPoint x: 558, startPoint y: 185, endPoint x: 558, endPoint y: 163, distance: 21.2
click at [558, 163] on div "Start / CULTURA ESCÉNICA /cultura-escenica LABORATORIO ACTS /laboratorio-acts J…" at bounding box center [620, 161] width 194 height 143
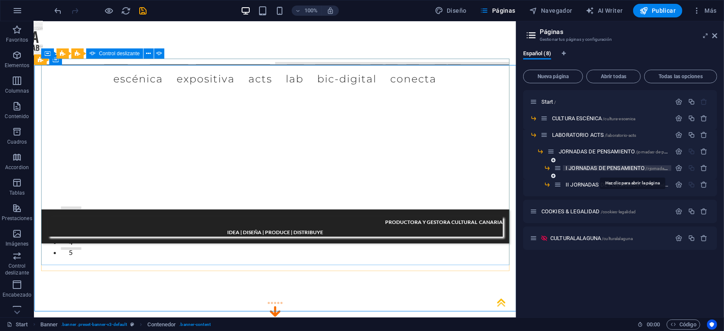
click at [602, 169] on span "I JORNADAS DE PENSAMIENTO /i-jornadas-de-pensamiento" at bounding box center [632, 168] width 133 height 6
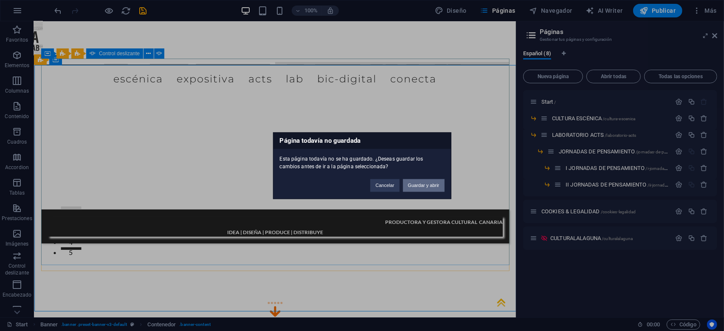
click at [428, 184] on button "Guardar y abrir" at bounding box center [424, 185] width 42 height 13
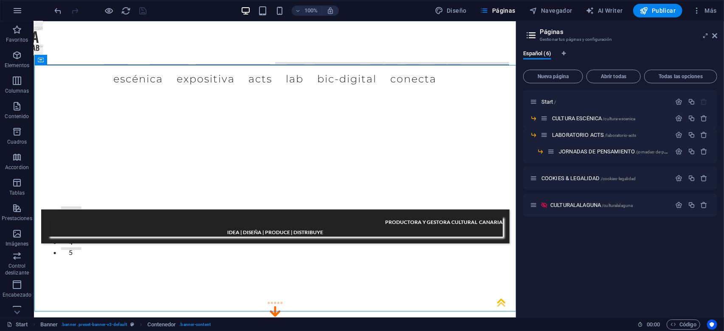
click at [591, 261] on div "Start / CULTURA ESCÉNICA /cultura-escenica LABORATORIO ACTS /laboratorio-acts J…" at bounding box center [620, 200] width 194 height 220
click at [676, 74] on span "Todas las opciones" at bounding box center [680, 76] width 65 height 5
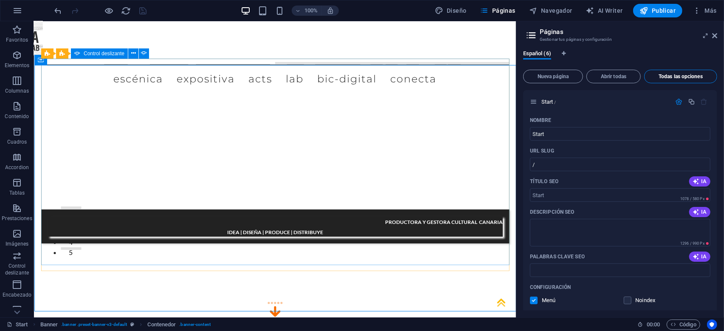
scroll to position [1788, 0]
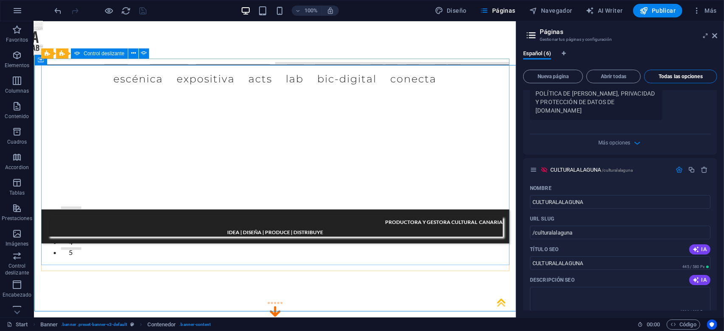
click at [676, 74] on span "Todas las opciones" at bounding box center [680, 76] width 65 height 5
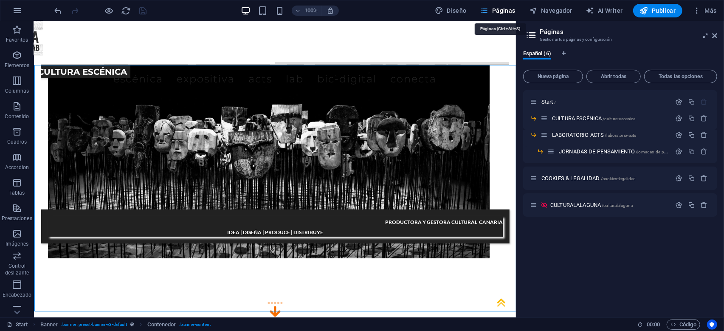
click at [503, 10] on span "Páginas" at bounding box center [497, 10] width 35 height 8
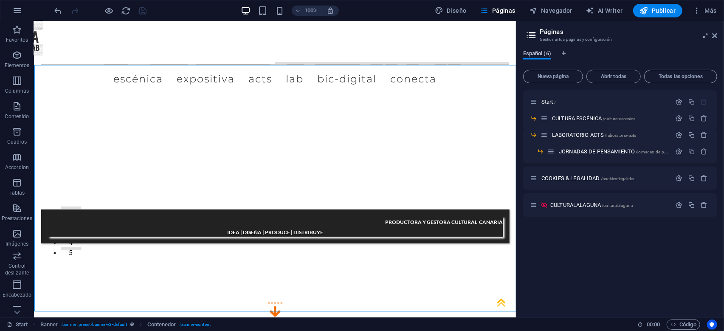
click at [539, 54] on span "Español (6)" at bounding box center [537, 54] width 28 height 12
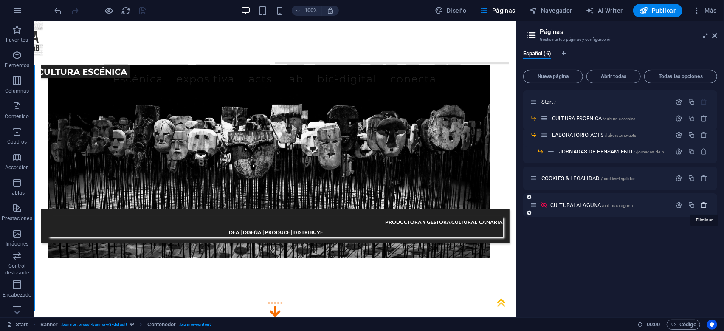
click at [705, 205] on icon "button" at bounding box center [704, 204] width 7 height 7
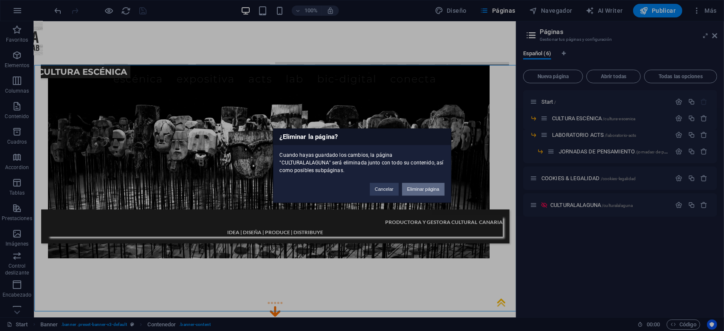
click at [425, 189] on button "Eliminar página" at bounding box center [423, 189] width 42 height 13
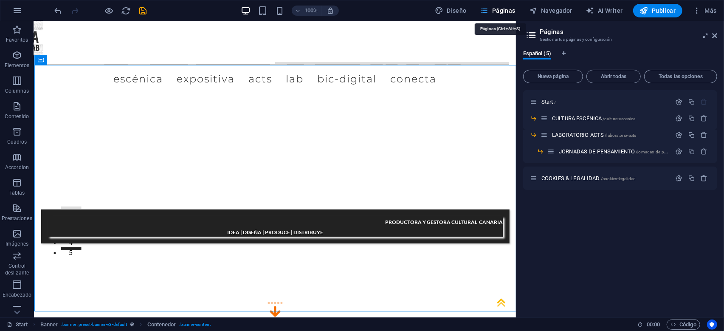
click at [502, 12] on span "Páginas" at bounding box center [497, 10] width 35 height 8
click at [588, 154] on span "JORNADAS DE PENSAMIENTO /jornadas-de-pensamiento" at bounding box center [623, 151] width 128 height 6
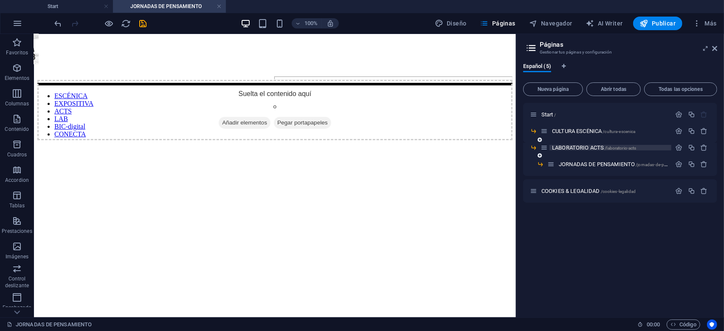
click at [572, 150] on span "LABORATORIO ACTS /laboratorio-acts" at bounding box center [594, 147] width 84 height 6
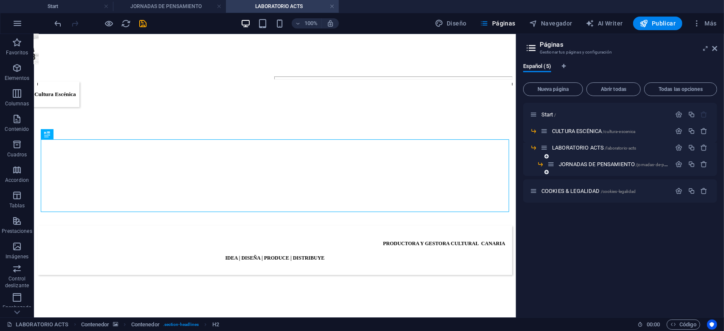
scroll to position [228, 0]
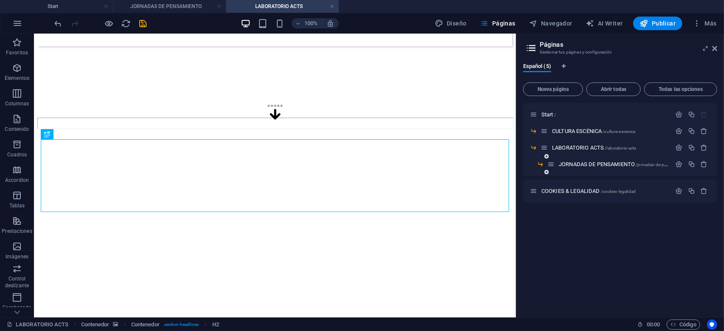
click at [576, 168] on div "JORNADAS DE PENSAMIENTO /jornadas-de-pensamiento" at bounding box center [609, 164] width 124 height 10
click at [574, 165] on span "JORNADAS DE PENSAMIENTO /jornadas-de-pensamiento" at bounding box center [623, 164] width 128 height 6
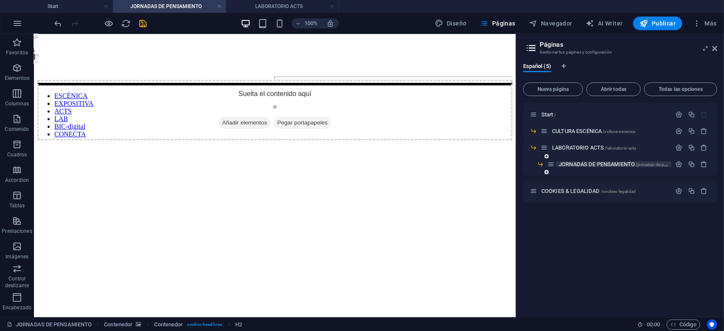
click at [577, 166] on span "JORNADAS DE PENSAMIENTO /jornadas-de-pensamiento" at bounding box center [623, 164] width 128 height 6
click at [704, 166] on icon "button" at bounding box center [704, 163] width 7 height 7
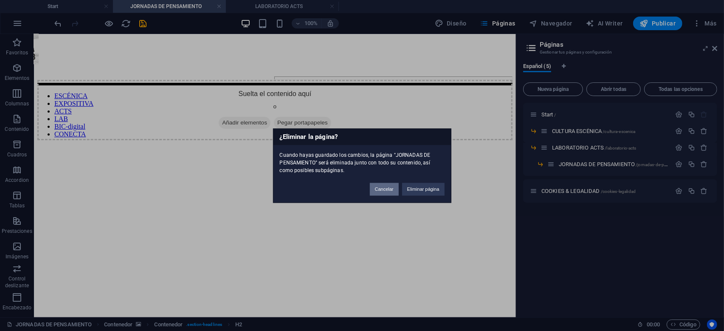
drag, startPoint x: 386, startPoint y: 191, endPoint x: 418, endPoint y: 147, distance: 55.0
click at [386, 191] on button "Cancelar" at bounding box center [384, 189] width 29 height 13
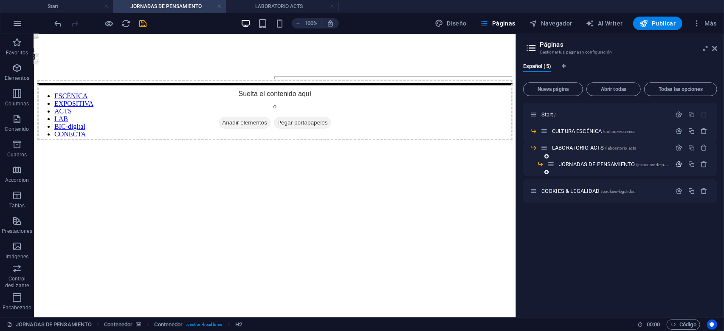
click at [681, 163] on icon "button" at bounding box center [679, 163] width 7 height 7
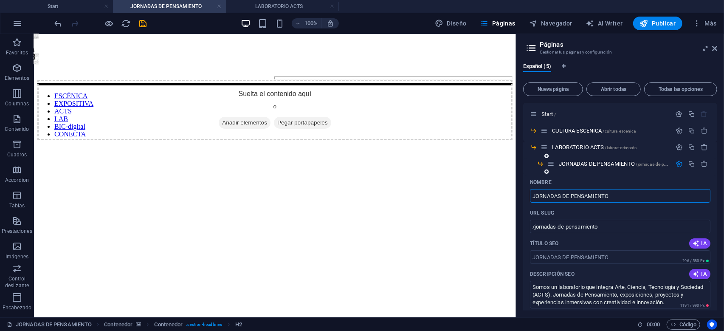
scroll to position [0, 0]
click at [693, 148] on icon "button" at bounding box center [691, 147] width 7 height 7
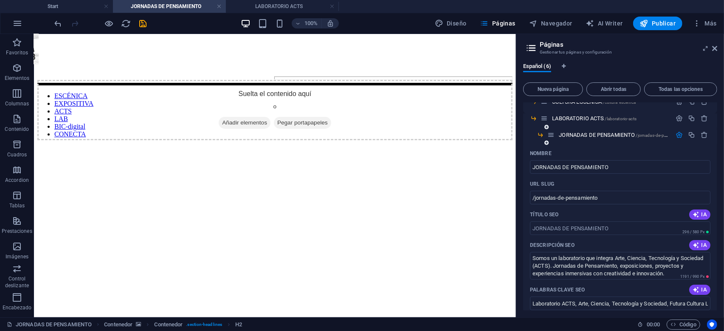
scroll to position [41, 0]
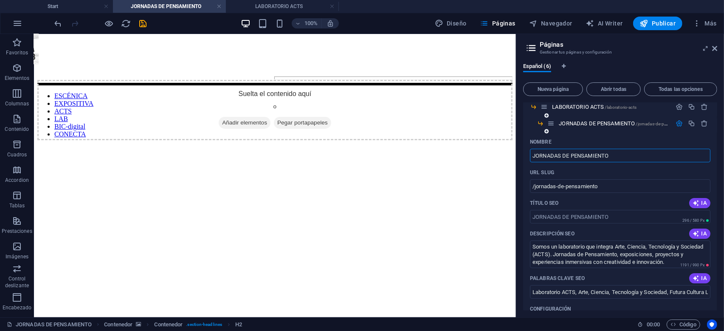
drag, startPoint x: 620, startPoint y: 157, endPoint x: 479, endPoint y: 129, distance: 143.7
click at [530, 162] on input "JORNADAS DE PENSAMIENTO" at bounding box center [620, 156] width 180 height 14
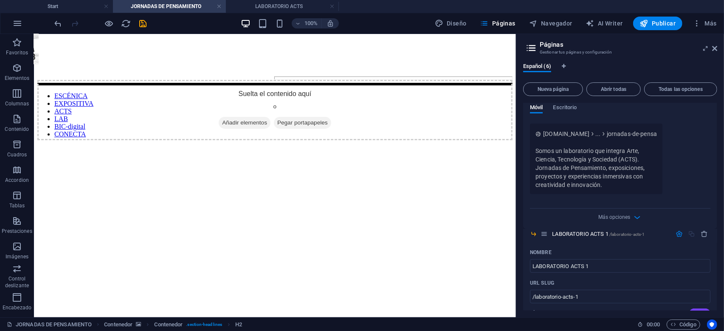
scroll to position [326, 0]
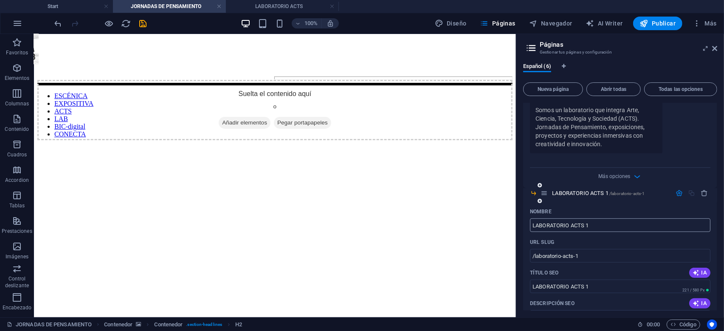
click at [604, 223] on input "LABORATORIO ACTS 1" at bounding box center [620, 225] width 180 height 14
drag, startPoint x: 604, startPoint y: 223, endPoint x: 521, endPoint y: 228, distance: 82.5
click at [530, 228] on input "LABORATORIO ACTS 1" at bounding box center [620, 225] width 180 height 14
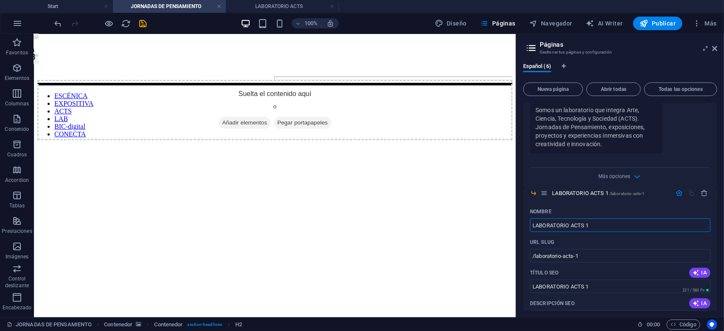
paste input "JORNADAS DE PENSAMIENTO"
type input "JORNADAS DE PENSAMIENTO"
type input "/jornadas-de-pensamiento-6"
type input "JORNADAS DE PENSAMIENTO"
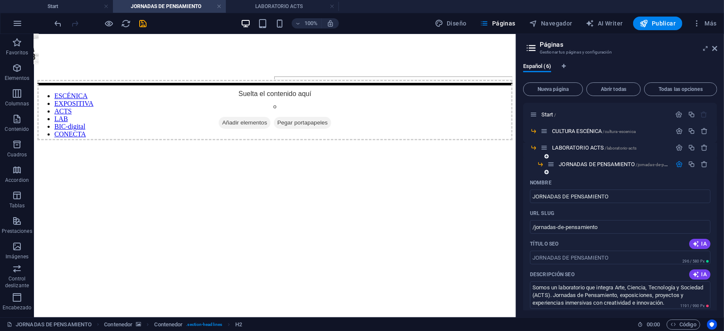
scroll to position [82, 0]
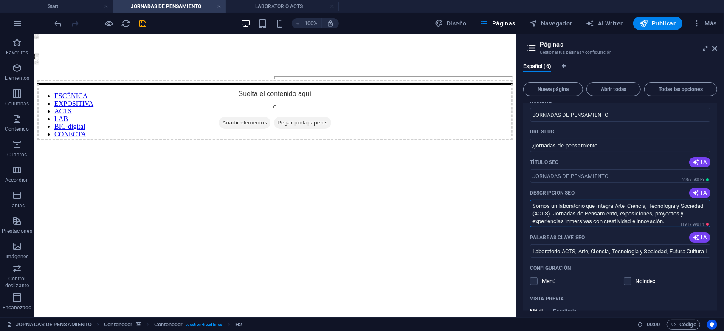
drag, startPoint x: 670, startPoint y: 223, endPoint x: 520, endPoint y: 203, distance: 152.0
click at [530, 203] on textarea "Somos un laboratorio que integra Arte, Ciencia, Tecnología y Sociedad (ACTS). J…" at bounding box center [620, 214] width 180 height 28
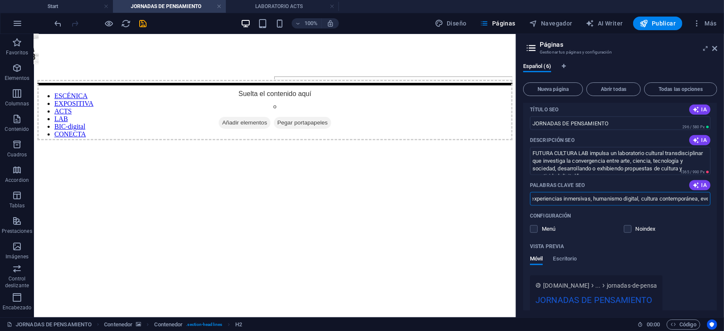
scroll to position [0, 535]
drag, startPoint x: 533, startPoint y: 199, endPoint x: 727, endPoint y: 198, distance: 194.5
click at [710, 198] on input "cultura digital, creatividad digital, arte ciencia tecnología sociedad, ACTS, l…" at bounding box center [620, 199] width 180 height 14
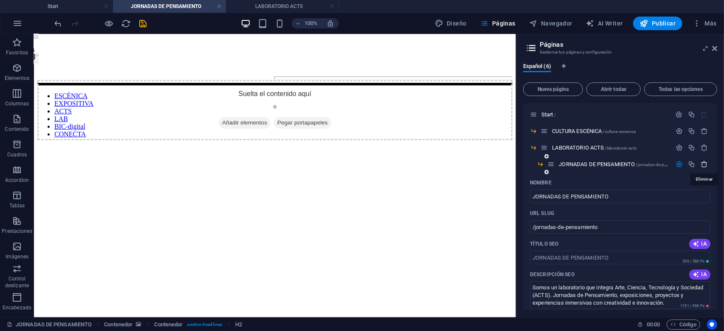
scroll to position [0, 0]
click at [704, 164] on icon "button" at bounding box center [704, 163] width 7 height 7
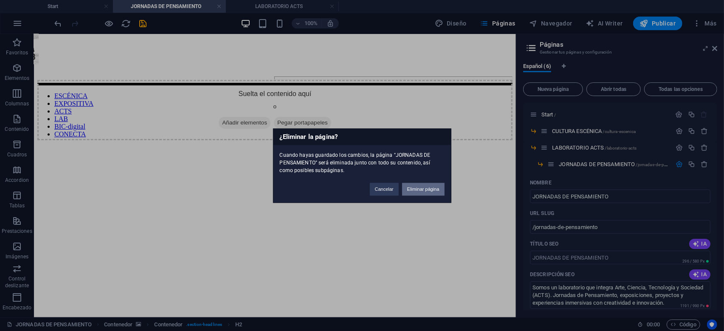
click at [426, 188] on button "Eliminar página" at bounding box center [423, 189] width 42 height 13
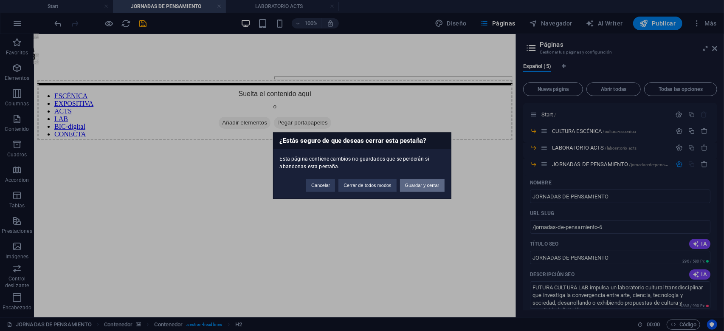
click at [424, 185] on button "Guardar y cerrar" at bounding box center [422, 185] width 45 height 13
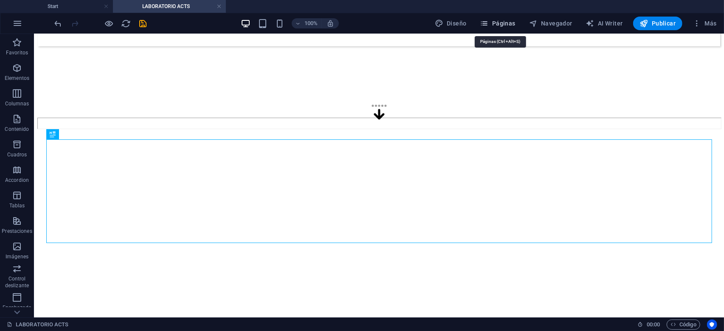
click at [497, 22] on span "Páginas" at bounding box center [497, 23] width 35 height 8
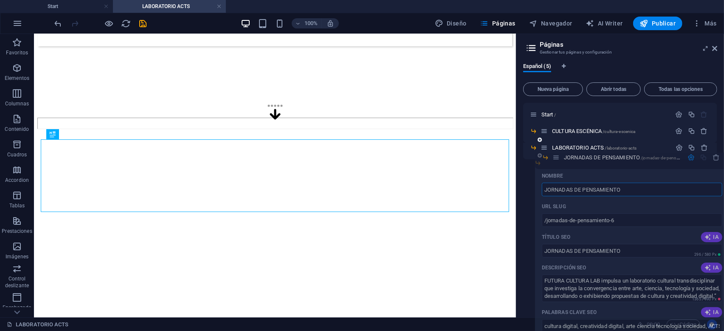
drag, startPoint x: 545, startPoint y: 164, endPoint x: 559, endPoint y: 157, distance: 15.6
click at [559, 157] on div "Start / CULTURA ESCÉNICA /cultura-escenica LABORATORIO ACTS /laboratorio-acts J…" at bounding box center [620, 144] width 194 height 83
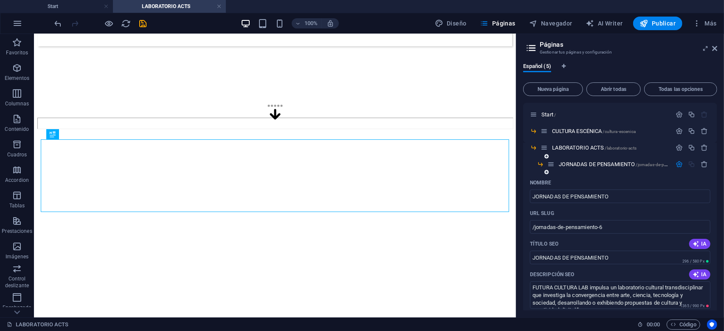
click at [679, 164] on icon "button" at bounding box center [679, 163] width 7 height 7
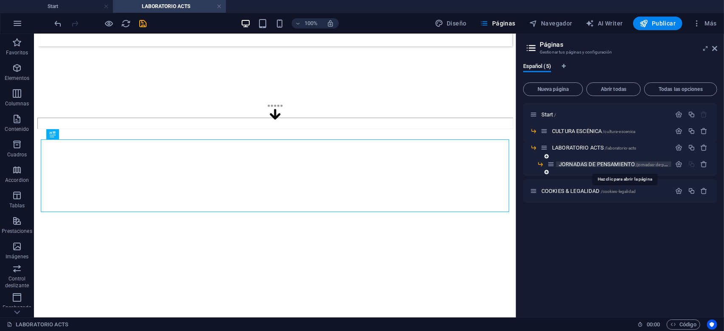
click at [586, 163] on span "JORNADAS DE PENSAMIENTO /jornadas-de-pensamiento-6" at bounding box center [625, 164] width 132 height 6
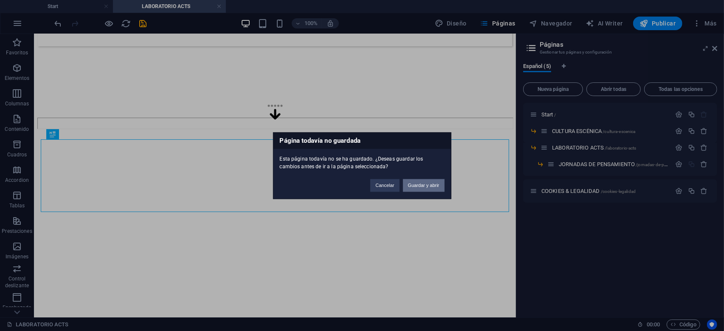
click at [423, 186] on button "Guardar y abrir" at bounding box center [424, 185] width 42 height 13
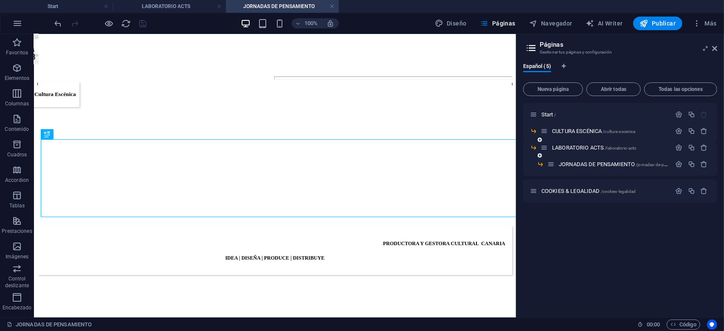
scroll to position [228, 0]
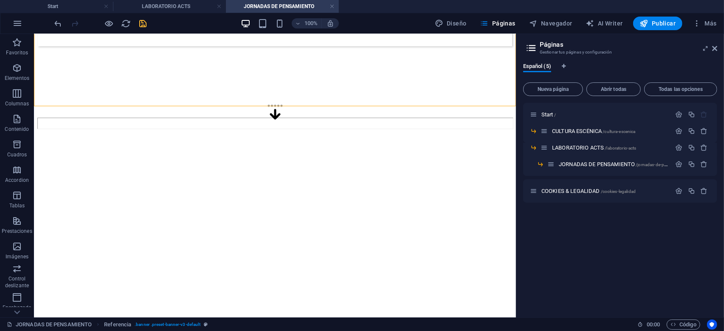
click at [144, 26] on icon "save" at bounding box center [143, 24] width 10 height 10
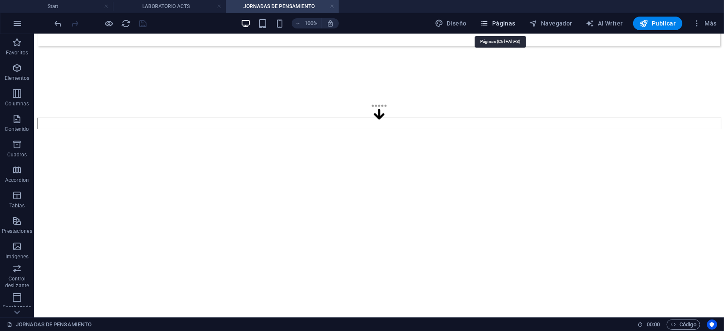
click at [501, 23] on span "Páginas" at bounding box center [497, 23] width 35 height 8
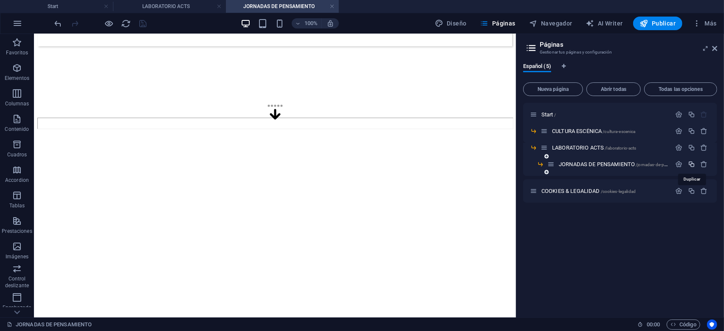
click at [693, 163] on icon "button" at bounding box center [691, 163] width 7 height 7
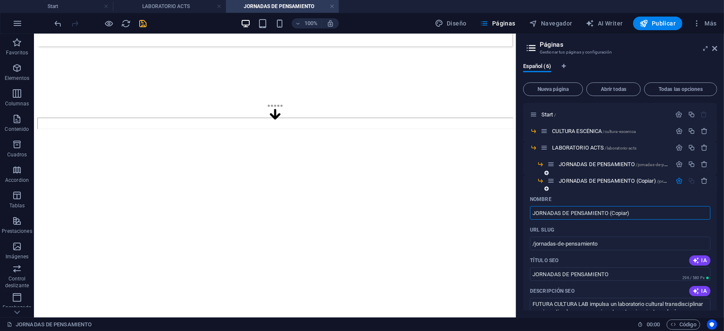
click at [532, 215] on input "JORNADAS DE PENSAMIENTO (Copiar)" at bounding box center [620, 213] width 180 height 14
drag, startPoint x: 638, startPoint y: 213, endPoint x: 614, endPoint y: 220, distance: 25.5
click at [611, 213] on input "I JORNADAS DE PENSAMIENTO (Copiar)" at bounding box center [620, 213] width 180 height 14
type input "I JORNADAS DE PENSAMIENTO"
click at [535, 243] on input "/jornadas-de-pensamiento" at bounding box center [620, 243] width 180 height 14
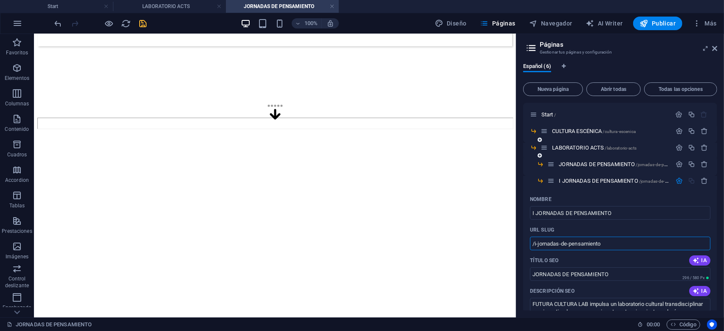
type input "/i-jornadas-de-pensamiento"
drag, startPoint x: 621, startPoint y: 210, endPoint x: 645, endPoint y: 211, distance: 24.2
click at [645, 211] on input "I JORNADAS DE PENSAMIENTO" at bounding box center [620, 213] width 180 height 14
drag, startPoint x: 619, startPoint y: 276, endPoint x: 521, endPoint y: 266, distance: 98.2
click at [530, 267] on input "JORNADAS DE PENSAMIENTO" at bounding box center [620, 274] width 180 height 14
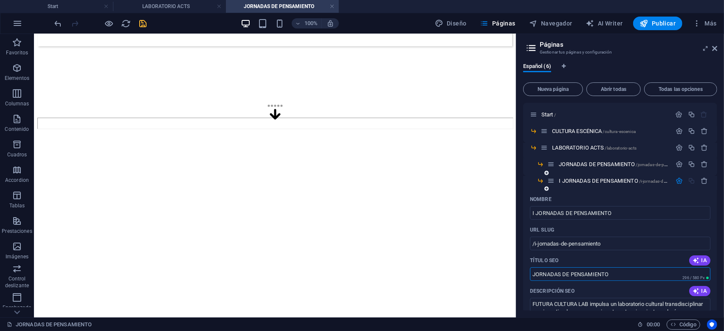
paste input "I"
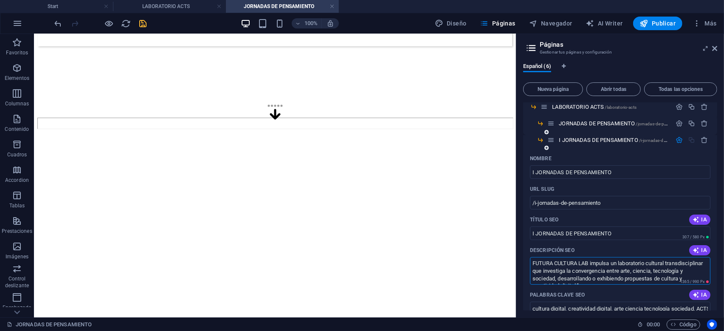
drag, startPoint x: 590, startPoint y: 265, endPoint x: 530, endPoint y: 263, distance: 59.5
click at [530, 263] on textarea "FUTURA CULTURA LAB impulsa un laboratorio cultural transdisciplinar que investi…" at bounding box center [620, 271] width 180 height 28
click at [639, 225] on div "Título SEO IA" at bounding box center [620, 220] width 180 height 14
click at [633, 236] on input "I JORNADAS DE PENSAMIENTO" at bounding box center [620, 233] width 180 height 14
type input "I JORNADAS DE PENSAMIENTO FUTURA CULTURA LAB"
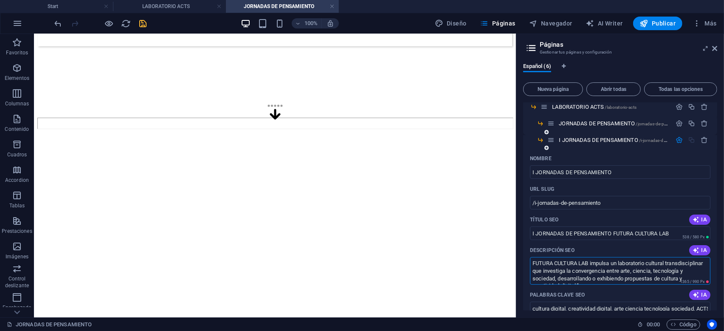
scroll to position [7, 0]
drag, startPoint x: 531, startPoint y: 264, endPoint x: 615, endPoint y: 296, distance: 90.0
click at [615, 284] on textarea "FUTURA CULTURA LAB impulsa un laboratorio cultural transdisciplinar que investi…" at bounding box center [620, 271] width 180 height 28
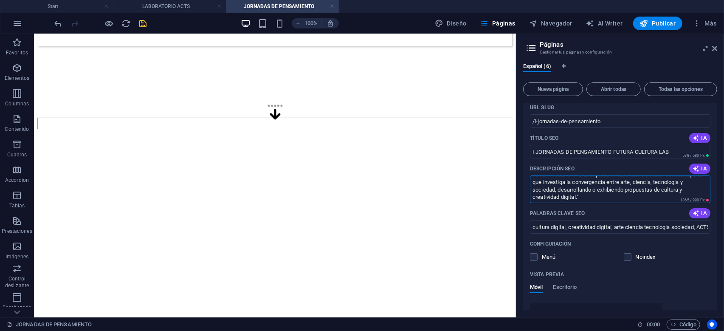
scroll to position [0, 0]
drag, startPoint x: 674, startPoint y: 154, endPoint x: 529, endPoint y: 153, distance: 144.8
click at [530, 153] on input "I JORNADAS DE PENSAMIENTO FUTURA CULTURA LAB" at bounding box center [620, 152] width 180 height 14
drag, startPoint x: 533, startPoint y: 180, endPoint x: 686, endPoint y: 234, distance: 161.9
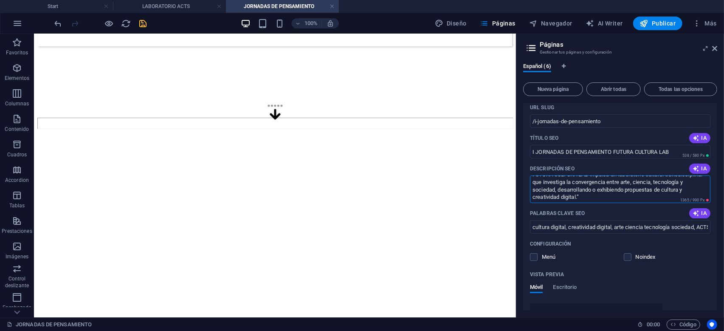
click at [686, 203] on textarea "FUTURA CULTURA LAB impulsa un laboratorio cultural transdisciplinar que investi…" at bounding box center [620, 189] width 180 height 28
paste textarea "I JORNADAS DE PENSAMIENTO FUTURA CULTURA LAB"
type textarea "I JORNADAS DE PENSAMIENTO FUTURA CULTURA LAB: PROCESANDO EL FUTURO EN CLAVE DE …"
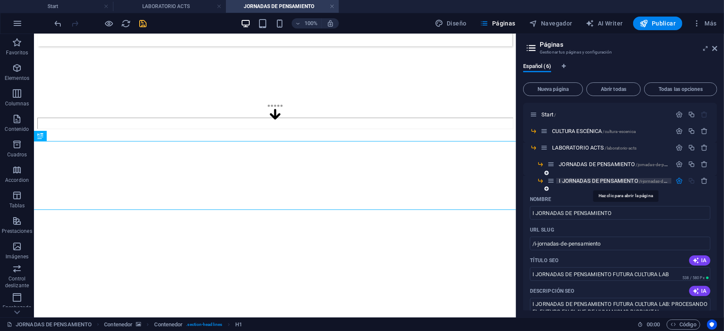
click at [597, 180] on span "I JORNADAS DE PENSAMIENTO /i-jornadas-de-pensamiento" at bounding box center [625, 180] width 133 height 6
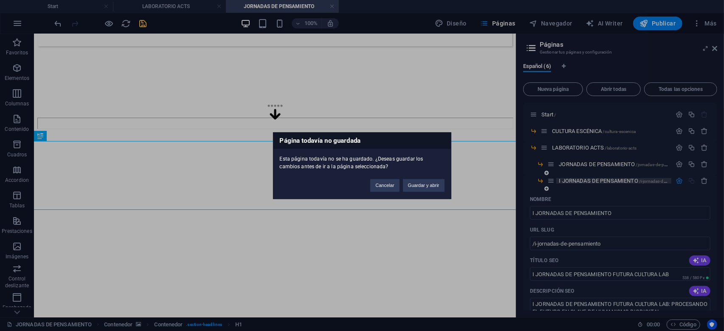
click at [597, 180] on div "Página todavía no guardada Esta página todavía no se ha guardado. ¿Deseas guard…" at bounding box center [362, 165] width 724 height 331
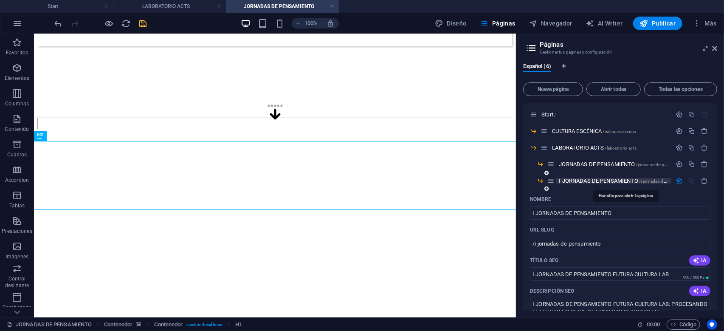
click at [597, 180] on span "I JORNADAS DE PENSAMIENTO /i-jornadas-de-pensamiento" at bounding box center [625, 180] width 133 height 6
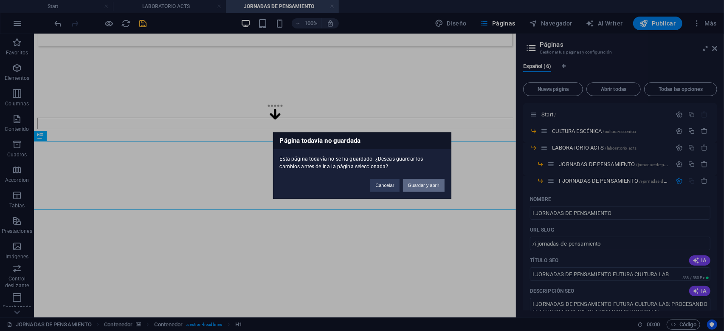
click at [426, 184] on button "Guardar y abrir" at bounding box center [424, 185] width 42 height 13
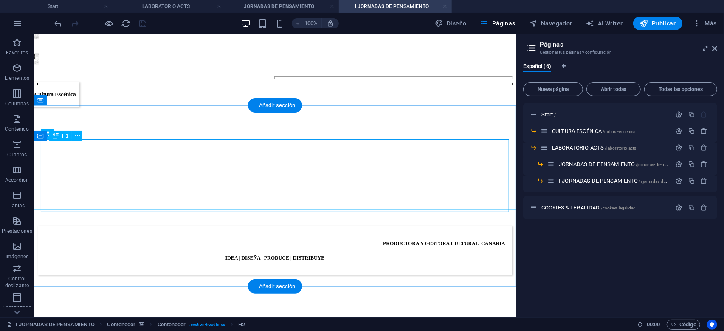
scroll to position [228, 0]
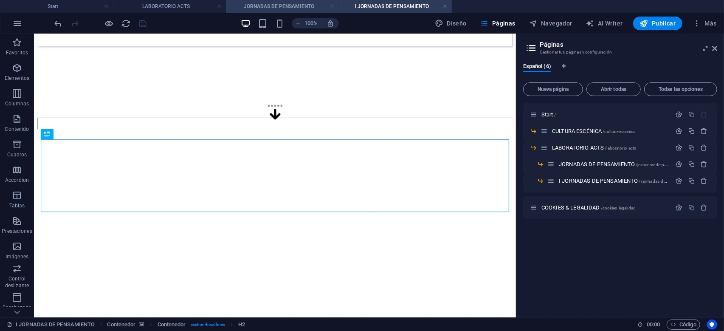
click at [331, 7] on link at bounding box center [331, 7] width 5 height 8
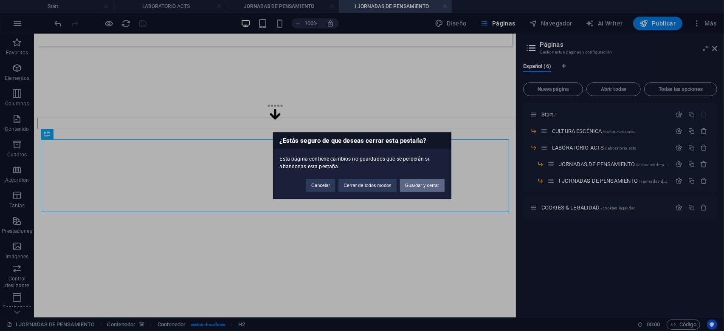
click at [412, 186] on button "Guardar y cerrar" at bounding box center [422, 185] width 45 height 13
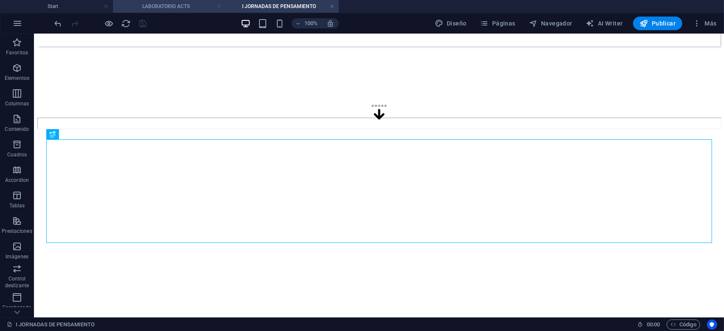
click at [219, 7] on link at bounding box center [219, 7] width 5 height 8
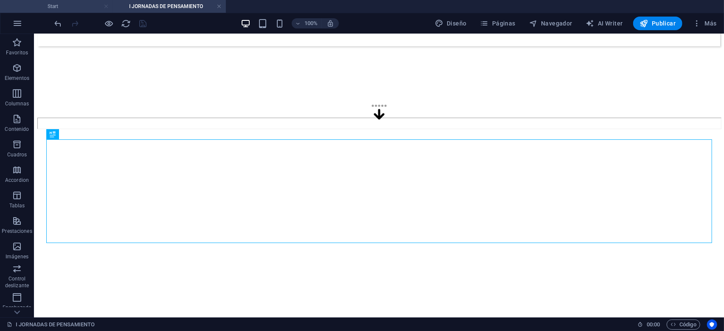
click at [106, 7] on link at bounding box center [106, 7] width 5 height 8
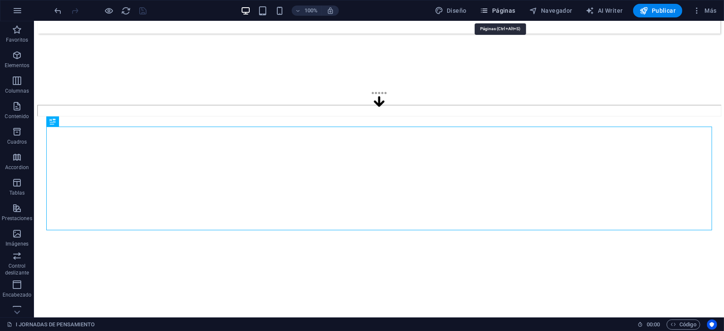
click at [498, 10] on span "Páginas" at bounding box center [497, 10] width 35 height 8
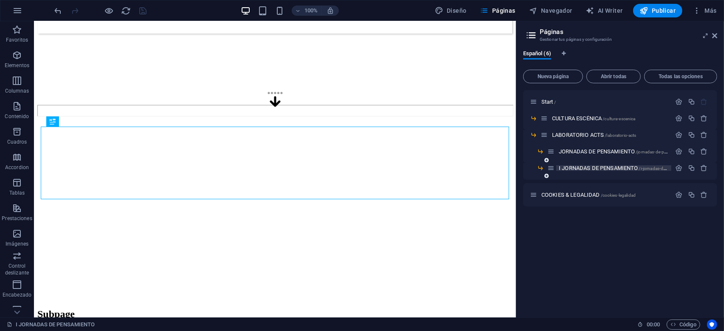
click at [587, 166] on span "I JORNADAS DE PENSAMIENTO /i-jornadas-de-pensamiento" at bounding box center [625, 168] width 133 height 6
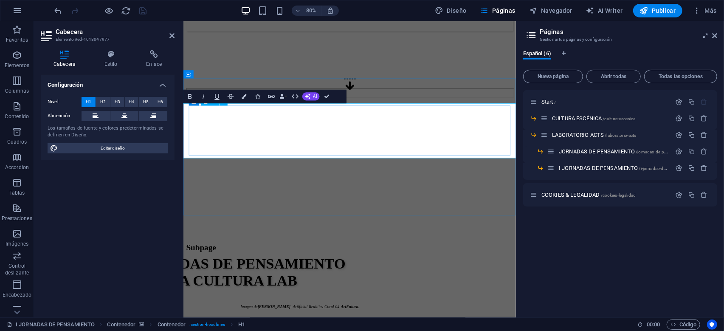
click at [208, 313] on h1 "JORNADAS DE PENSAMIENTO FUTURA CULTURA LAB" at bounding box center [391, 334] width 552 height 42
click at [339, 313] on span "I JORNADAS DE PENSAMIENTO FUTURA CULTURA LAB" at bounding box center [256, 334] width 282 height 42
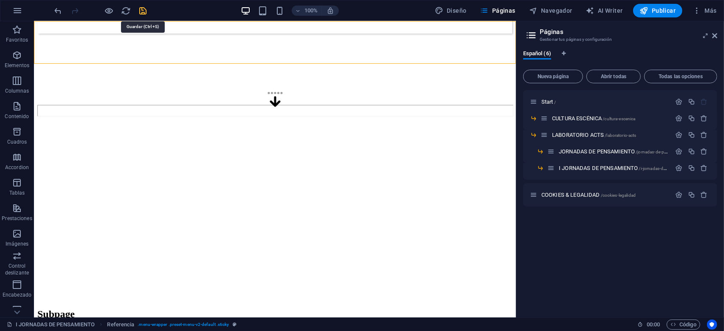
click at [144, 11] on icon "save" at bounding box center [143, 11] width 10 height 10
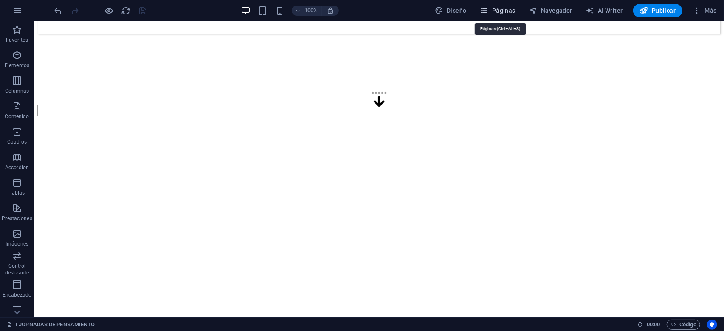
click at [505, 14] on span "Páginas" at bounding box center [497, 10] width 35 height 8
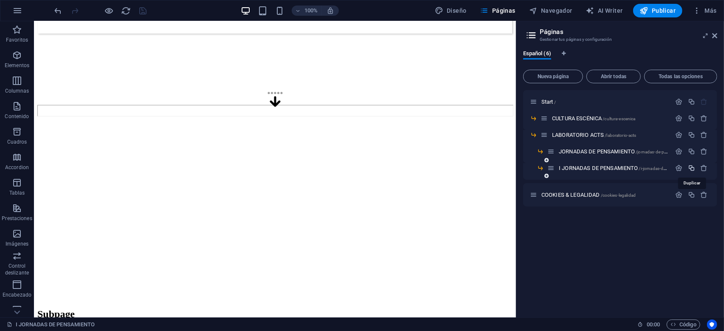
click at [693, 169] on icon "button" at bounding box center [691, 167] width 7 height 7
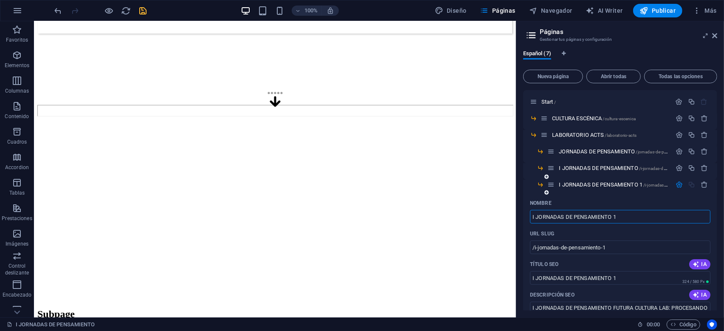
click at [535, 217] on input "I JORNADAS DE PENSAMIENTO 1" at bounding box center [620, 217] width 180 height 14
type input "II JORNADAS DE PENSAMIENTO 1"
type input "/ii-jornadas-de-pensamiento-1"
type input "II JORNADAS DE PENSAMIENTO 1"
click at [619, 215] on input "II JORNADAS DE PENSAMIENTO 1" at bounding box center [620, 217] width 180 height 14
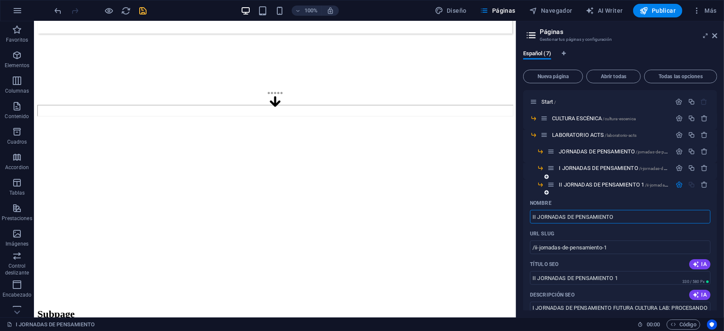
type input "II JORNADAS DE PENSAMIENTO"
type input "/ii-jornadas-de-pensamiento"
type input "II JORNADAS DE PENSAMIENTO"
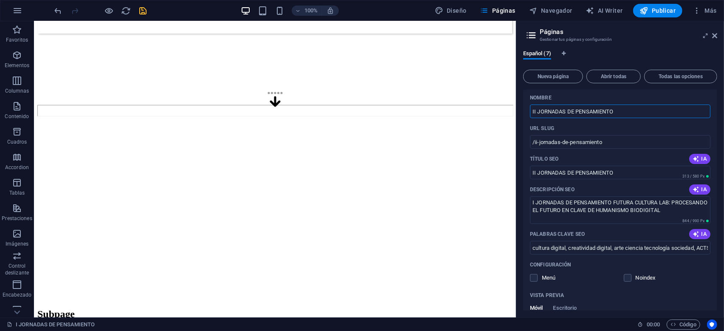
scroll to position [122, 0]
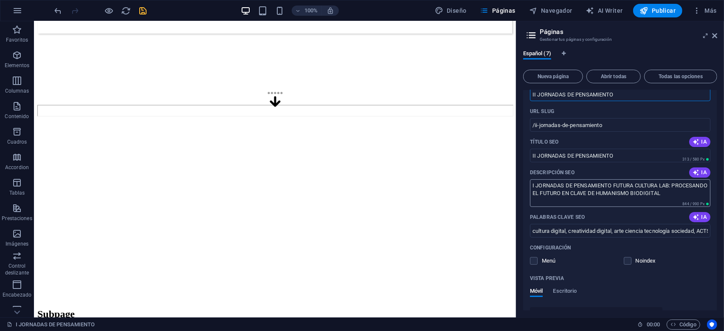
click at [535, 184] on textarea "I JORNADAS DE PENSAMIENTO FUTURA CULTURA LAB: PROCESANDO EL FUTURO EN CLAVE DE …" at bounding box center [620, 193] width 180 height 28
drag, startPoint x: 533, startPoint y: 195, endPoint x: 701, endPoint y: 200, distance: 167.8
click at [701, 200] on textarea "II JORNADAS DE PENSAMIENTO FUTURA CULTURA LAB: PROCESANDO EL FUTURO EN CLAVE DE…" at bounding box center [620, 193] width 180 height 28
type textarea "II JORNADAS DE PENSAMIENTO FUTURA CULTURA LAB: PORVENIR HUMÁQUINA - PATRIMONIO …"
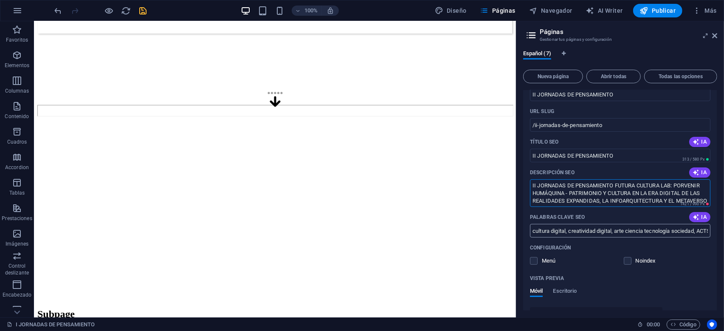
click at [591, 230] on input "cultura digital, creatividad digital, arte ciencia tecnología sociedad, ACTS, l…" at bounding box center [620, 231] width 180 height 14
type input "cultura digital, creatividad digital, arte ciencia tecnología sociedad, ACTS, l…"
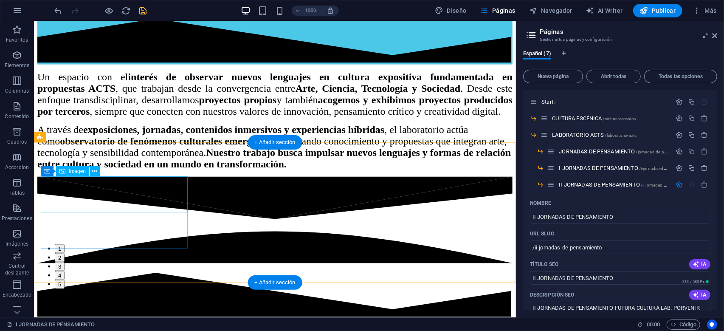
scroll to position [802, 0]
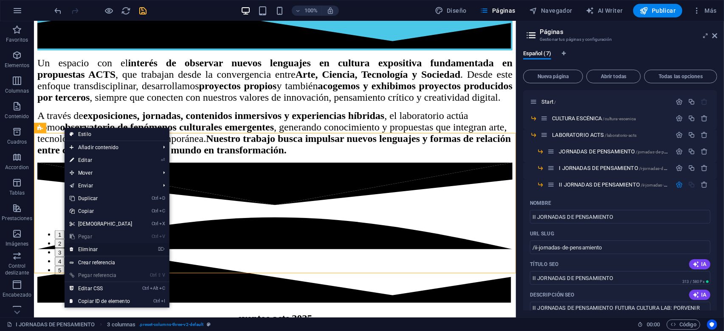
click at [104, 249] on link "⌦ Eliminar" at bounding box center [101, 249] width 73 height 13
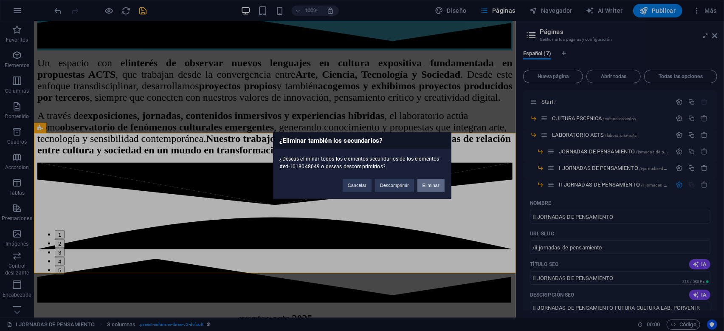
click at [434, 182] on button "Eliminar" at bounding box center [430, 185] width 27 height 13
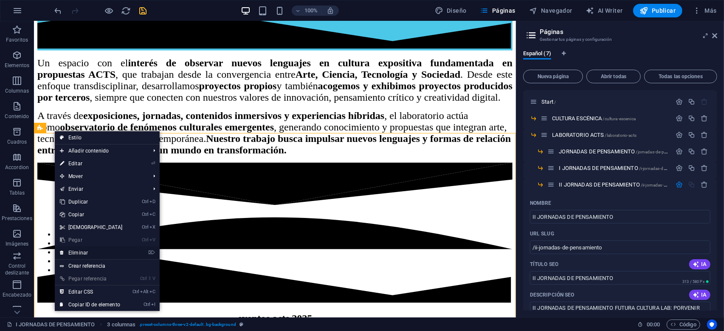
click at [99, 251] on link "⌦ Eliminar" at bounding box center [91, 252] width 73 height 13
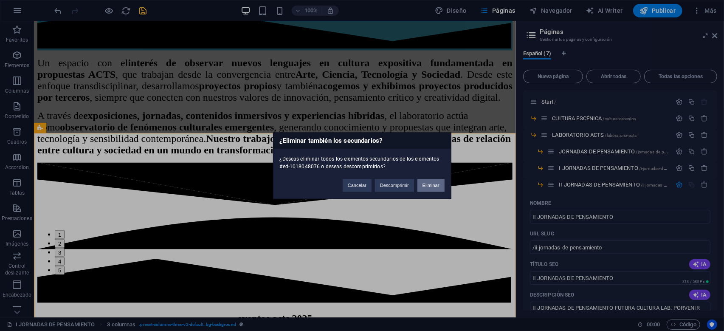
click at [436, 186] on button "Eliminar" at bounding box center [430, 185] width 27 height 13
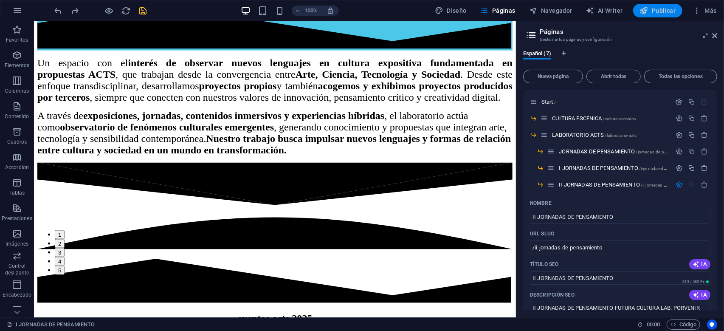
click at [660, 9] on span "Publicar" at bounding box center [658, 10] width 36 height 8
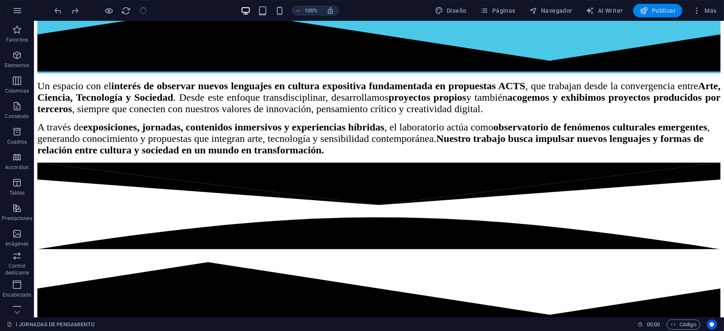
scroll to position [834, 0]
click at [666, 9] on span "Publicar" at bounding box center [658, 10] width 36 height 8
click at [501, 7] on span "Páginas" at bounding box center [497, 10] width 35 height 8
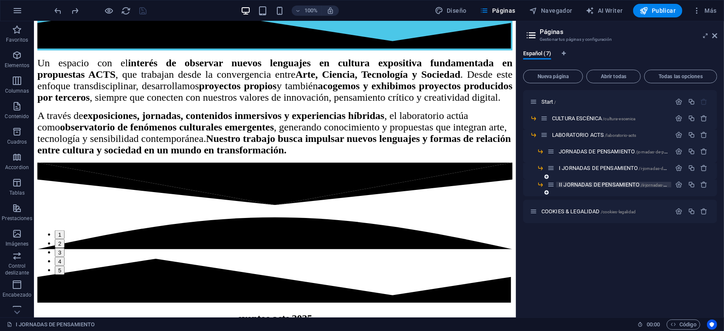
click at [589, 184] on span "II JORNADAS DE PENSAMIENTO /ii-jornadas-de-pensamiento" at bounding box center [627, 184] width 136 height 6
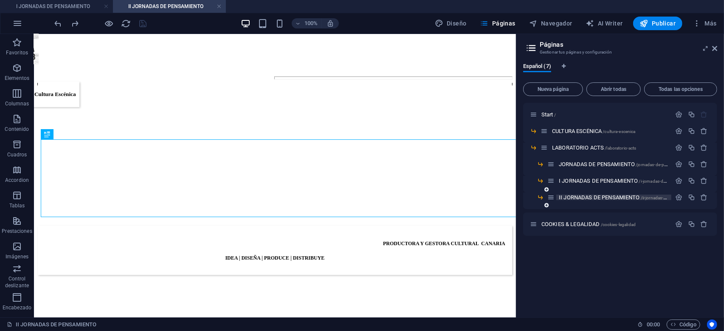
scroll to position [228, 0]
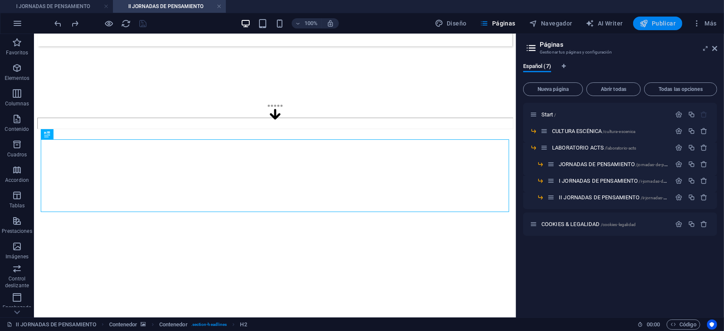
click at [666, 20] on span "Publicar" at bounding box center [658, 23] width 36 height 8
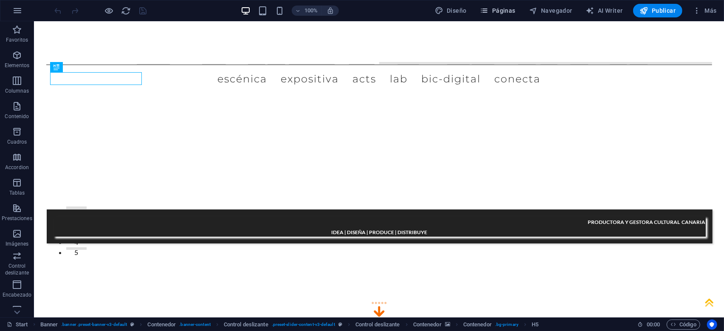
click at [508, 13] on span "Páginas" at bounding box center [497, 10] width 35 height 8
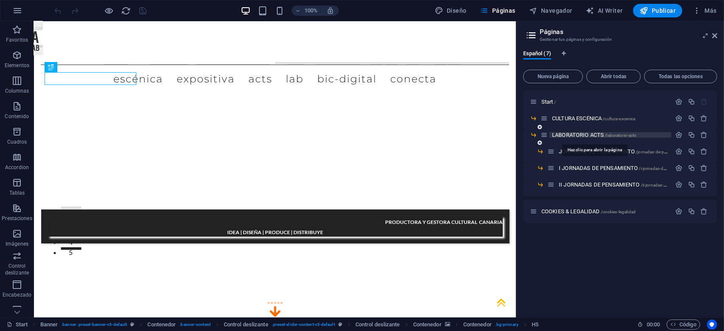
click at [576, 133] on span "LABORATORIO ACTS /laboratorio-acts" at bounding box center [594, 135] width 84 height 6
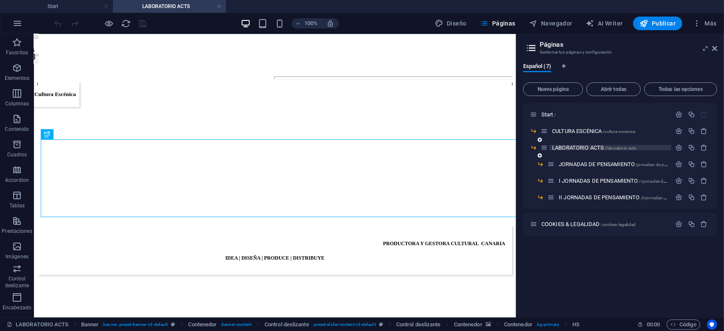
scroll to position [228, 0]
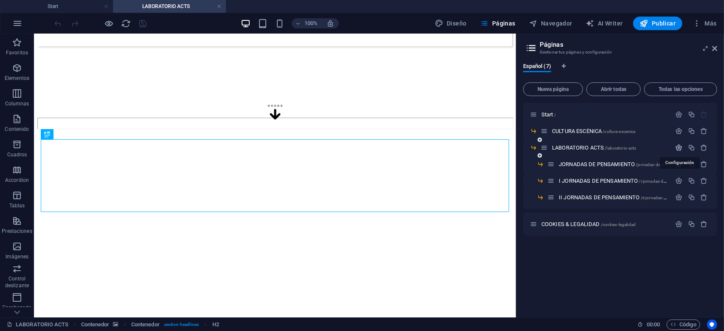
click at [678, 148] on icon "button" at bounding box center [679, 147] width 7 height 7
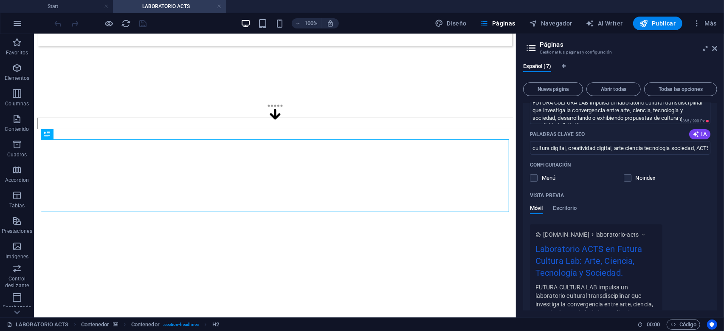
scroll to position [140, 0]
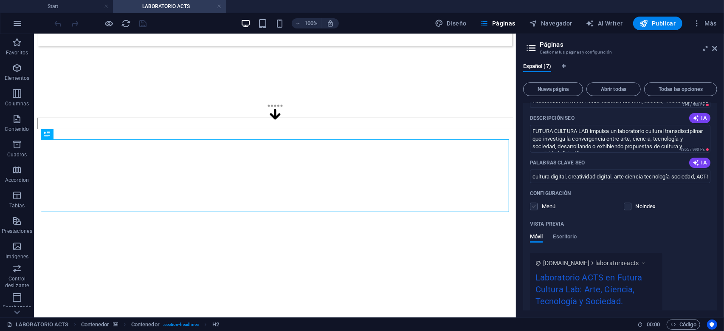
click at [534, 207] on label at bounding box center [534, 207] width 8 height 8
click at [0, 0] on input "checkbox" at bounding box center [0, 0] width 0 height 0
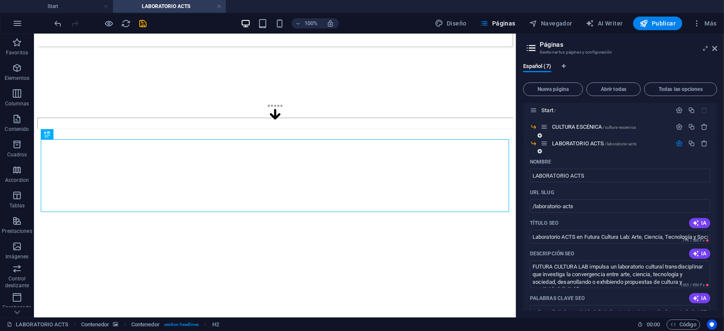
scroll to position [0, 0]
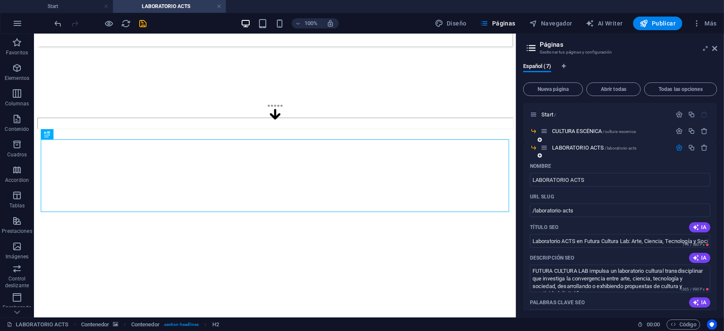
click at [681, 150] on icon "button" at bounding box center [679, 147] width 7 height 7
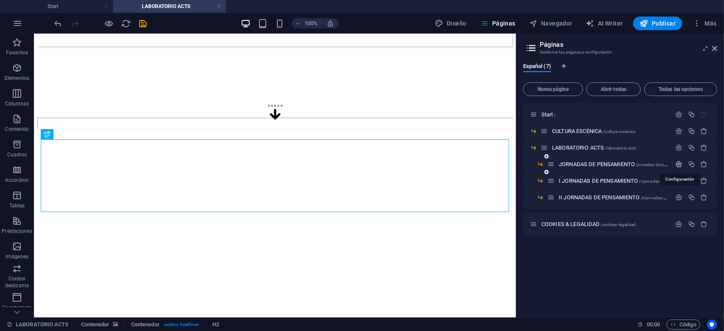
click at [679, 165] on icon "button" at bounding box center [679, 163] width 7 height 7
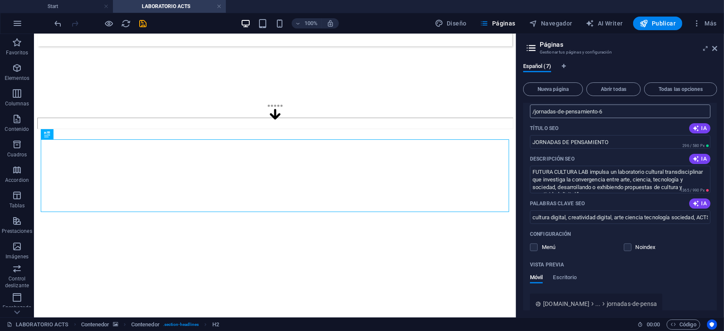
scroll to position [122, 0]
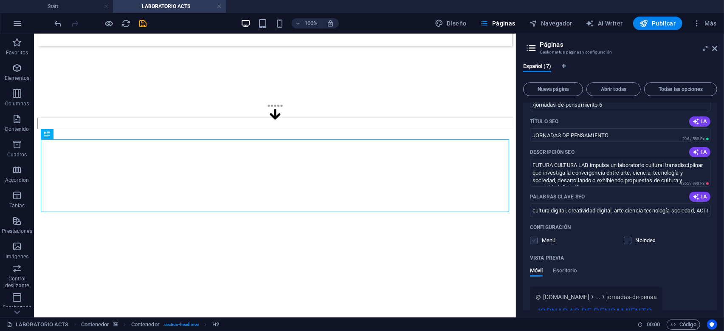
click at [535, 240] on label at bounding box center [534, 240] width 8 height 8
click at [0, 0] on input "checkbox" at bounding box center [0, 0] width 0 height 0
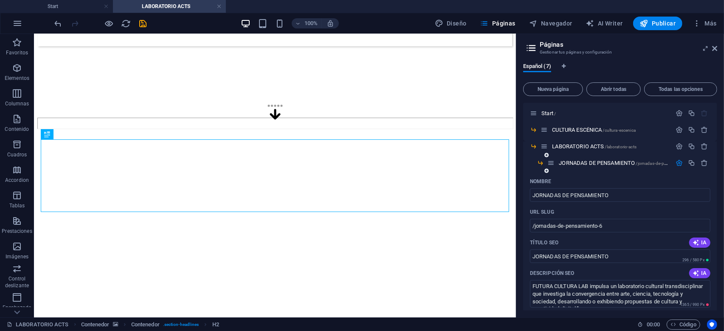
scroll to position [0, 0]
click at [679, 166] on icon "button" at bounding box center [679, 163] width 7 height 7
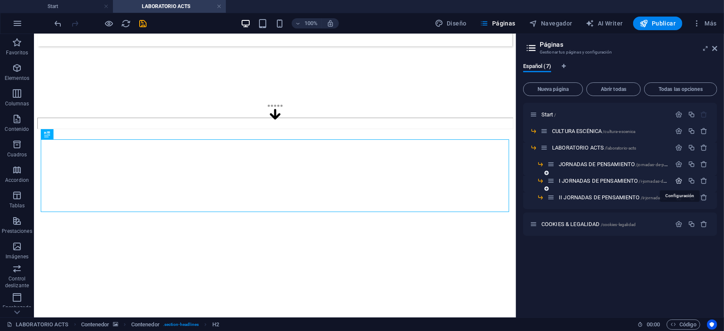
click at [679, 180] on icon "button" at bounding box center [679, 180] width 7 height 7
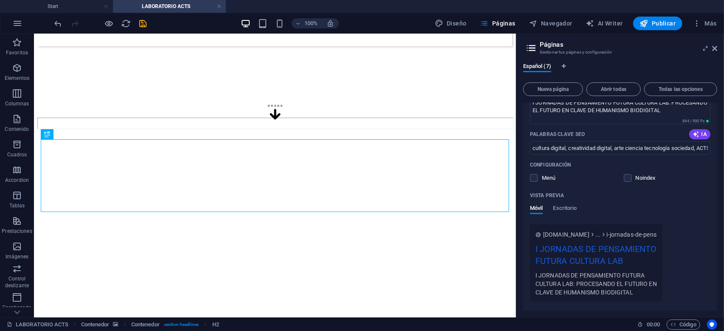
scroll to position [204, 0]
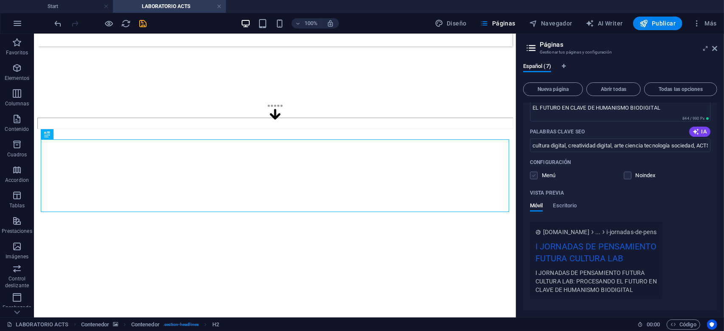
click at [535, 177] on label at bounding box center [534, 176] width 8 height 8
click at [0, 0] on input "checkbox" at bounding box center [0, 0] width 0 height 0
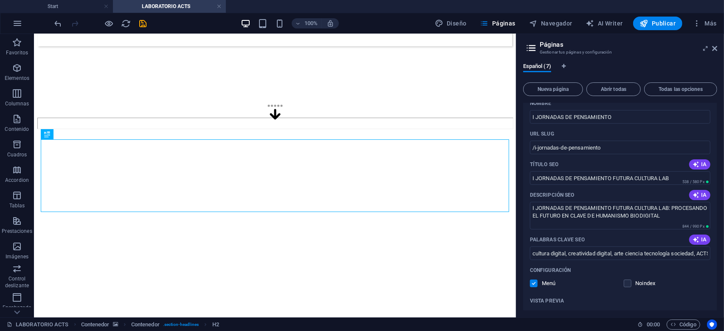
scroll to position [0, 0]
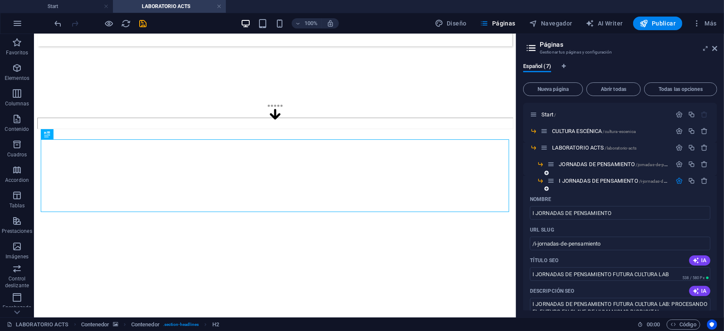
click at [676, 180] on icon "button" at bounding box center [679, 180] width 7 height 7
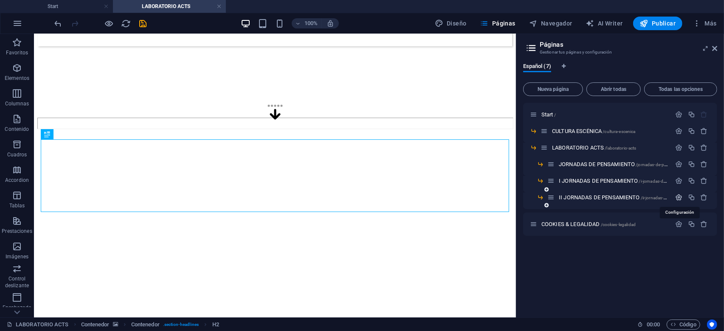
click at [679, 197] on icon "button" at bounding box center [679, 197] width 7 height 7
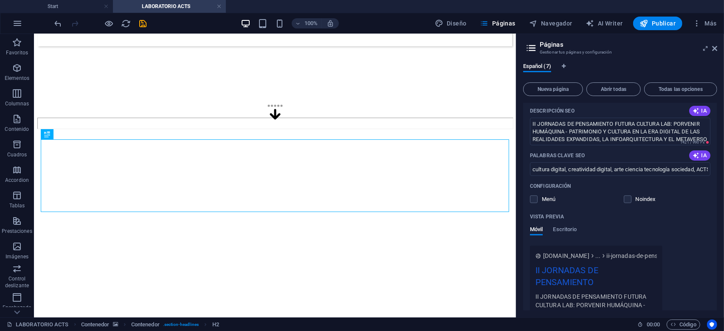
scroll to position [160, 0]
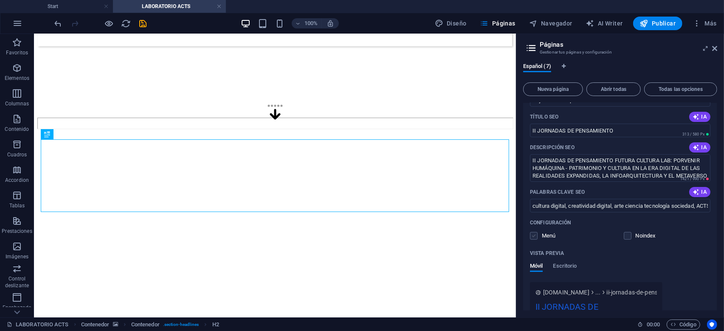
click at [535, 238] on label at bounding box center [534, 236] width 8 height 8
click at [0, 0] on input "checkbox" at bounding box center [0, 0] width 0 height 0
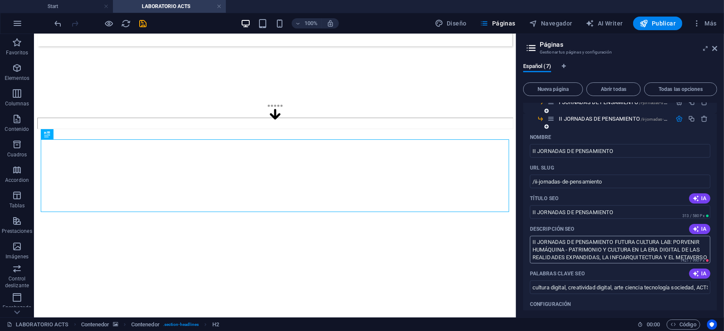
scroll to position [0, 0]
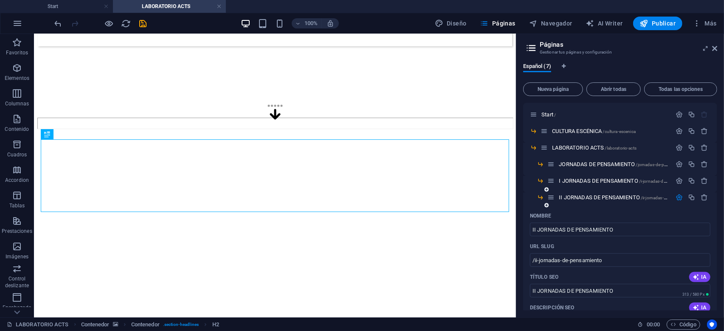
click at [681, 200] on icon "button" at bounding box center [679, 197] width 7 height 7
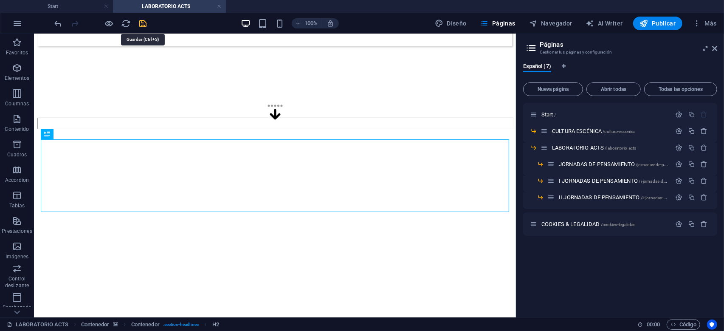
click at [142, 26] on icon "save" at bounding box center [143, 24] width 10 height 10
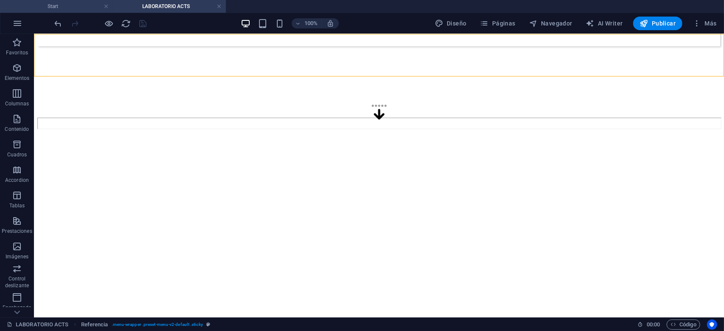
click at [69, 6] on h4 "Start" at bounding box center [56, 6] width 113 height 9
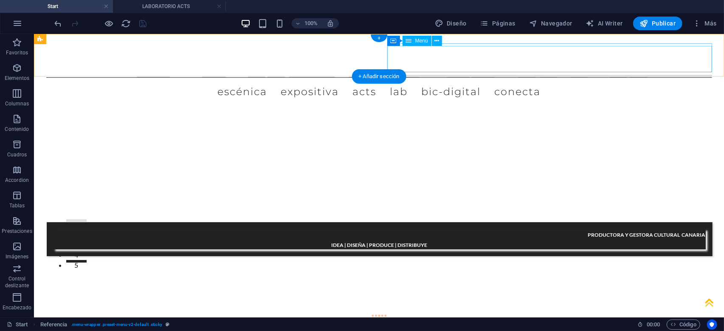
click at [568, 77] on nav "ESCÉNICA EXPOSITIVA ACTS LAB BIC-digital CONECTA" at bounding box center [379, 90] width 666 height 26
select select "2"
select select
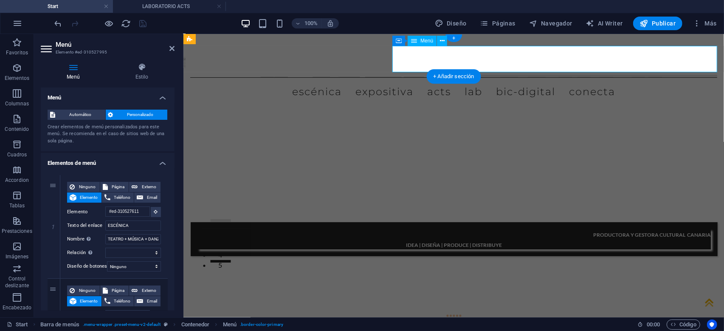
click at [571, 77] on nav "ESCÉNICA EXPOSITIVA ACTS LAB BIC-digital CONECTA" at bounding box center [453, 90] width 527 height 26
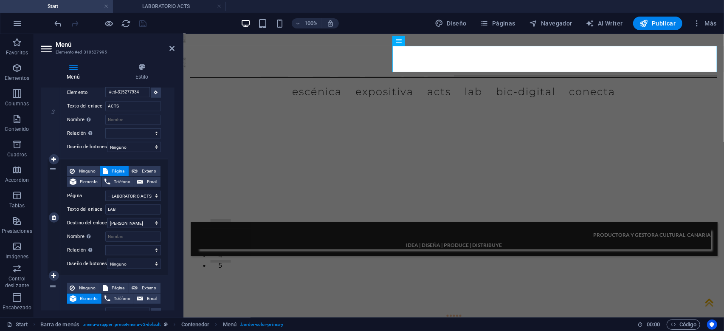
scroll to position [324, 0]
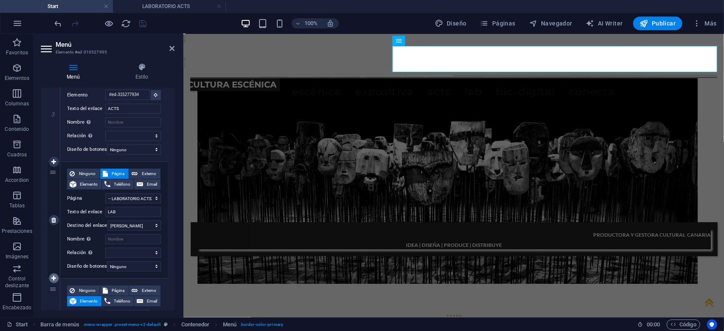
click at [55, 277] on icon at bounding box center [53, 278] width 5 height 6
select select
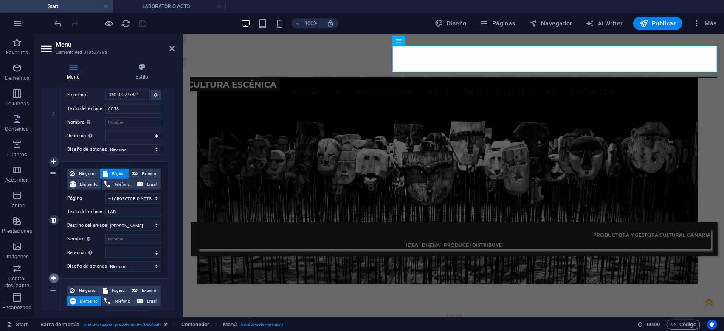
select select
type input "#ed-317456369"
type input "BIC-digital"
select select
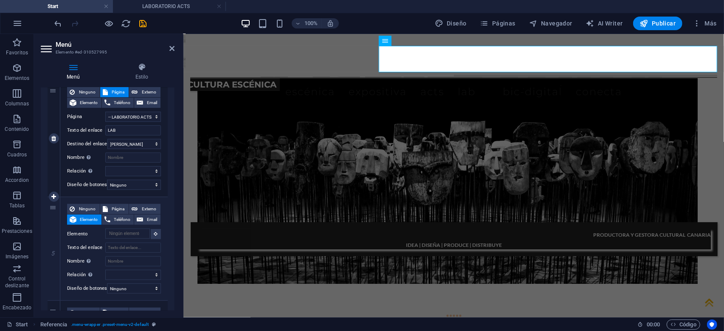
scroll to position [446, 0]
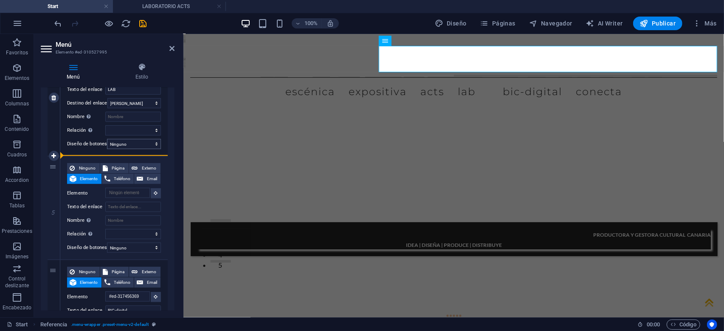
drag, startPoint x: 53, startPoint y: 167, endPoint x: 122, endPoint y: 143, distance: 72.7
click at [122, 143] on div "1 Ninguno Página Externo Elemento Teléfono Email Página Start -- CULTURA ESCÉNI…" at bounding box center [108, 98] width 120 height 738
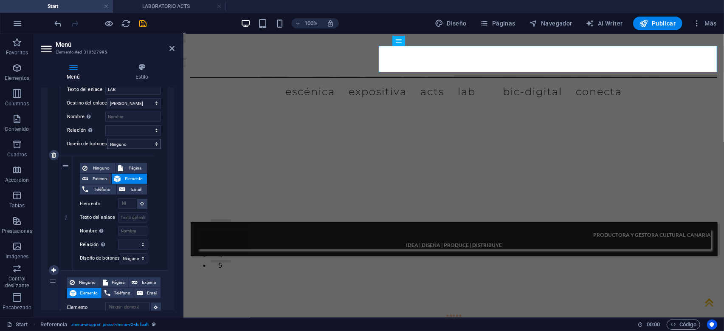
select select
type input "#ed-317456369"
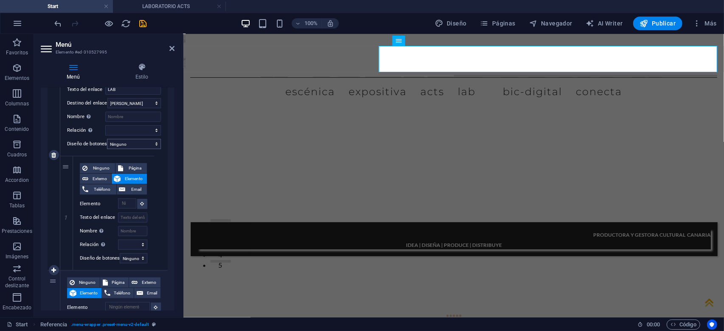
type input "BIC-digital"
select select
type input "#ed-310527749"
type input "CONECTA"
select select
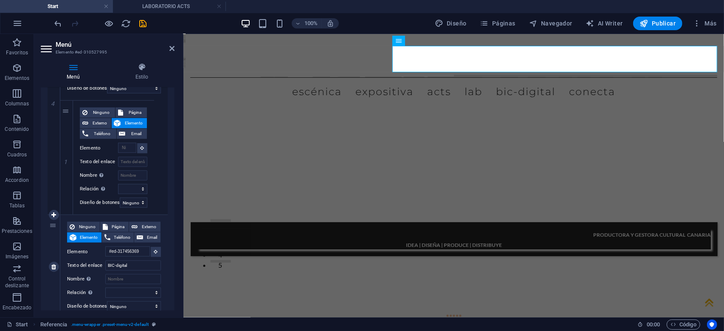
scroll to position [438, 0]
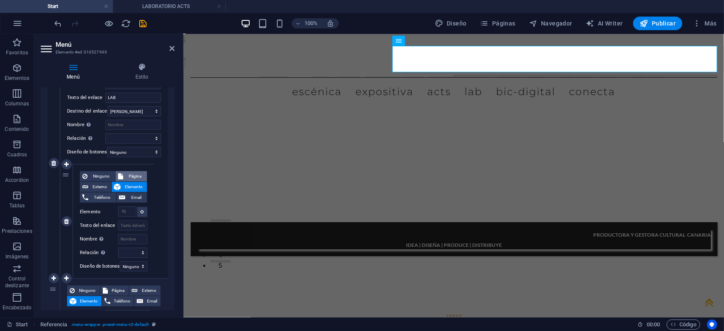
click at [132, 175] on span "Página" at bounding box center [135, 176] width 19 height 10
select select
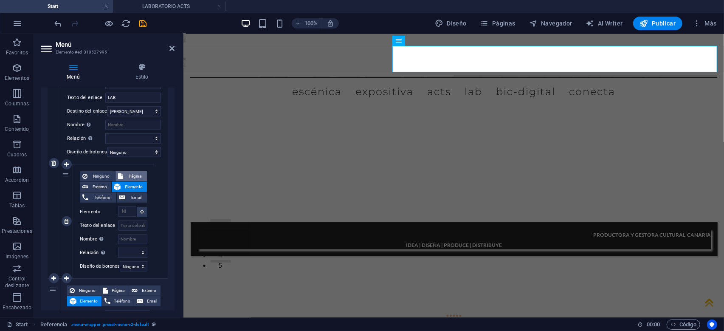
select select
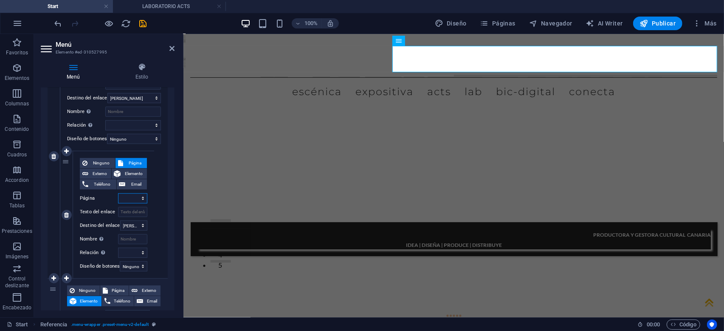
click at [118, 193] on select "Start -- CULTURA ESCÉNICA -- LABORATORIO ACTS ---- JORNADAS DE PENSAMIENTO ----…" at bounding box center [132, 198] width 29 height 10
select select "3"
click option "---- JORNADAS DE PENSAMIENTO" at bounding box center [0, 0] width 0 height 0
select select
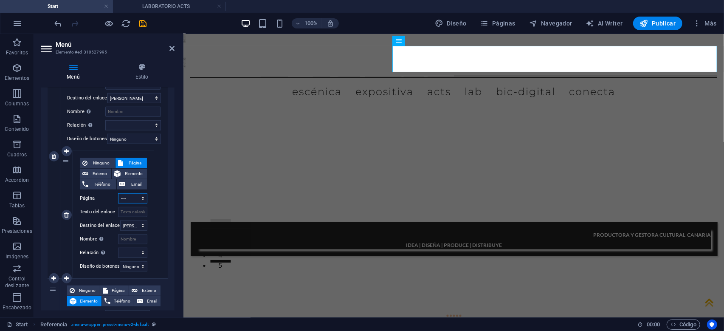
select select
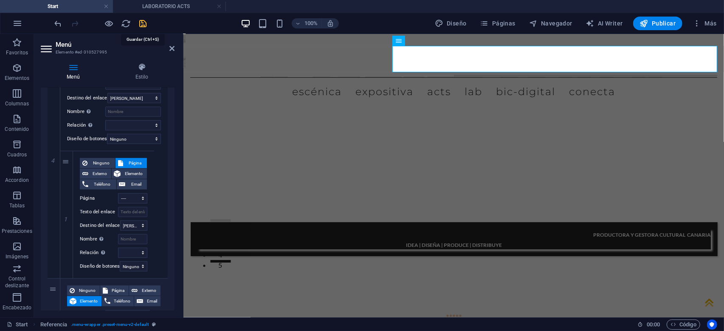
click at [145, 23] on icon "save" at bounding box center [143, 24] width 10 height 10
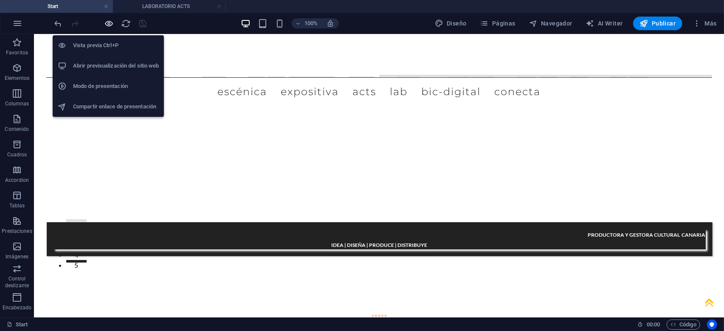
click at [110, 25] on icon "button" at bounding box center [109, 24] width 10 height 10
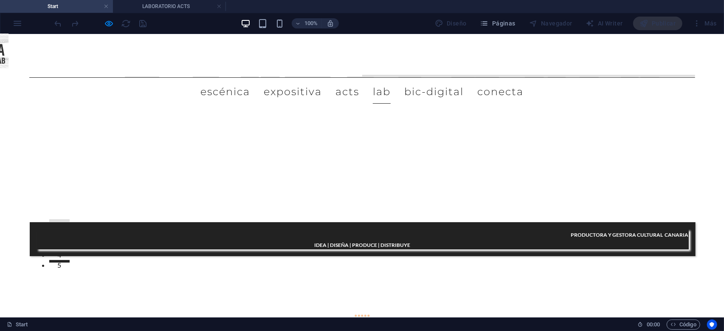
click at [391, 79] on link "LAB" at bounding box center [382, 91] width 18 height 24
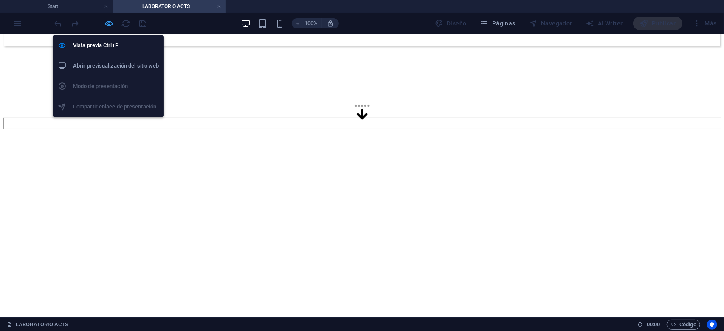
click at [109, 21] on icon "button" at bounding box center [109, 24] width 10 height 10
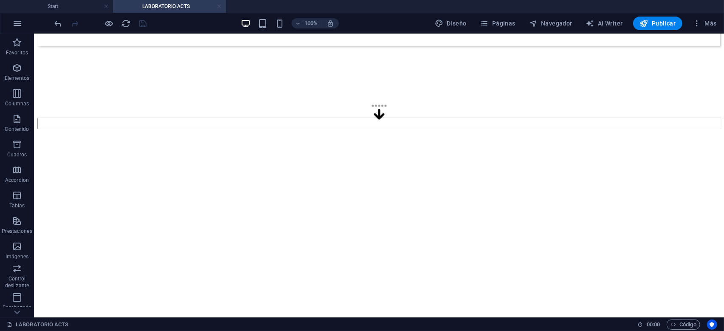
click at [218, 8] on link at bounding box center [219, 7] width 5 height 8
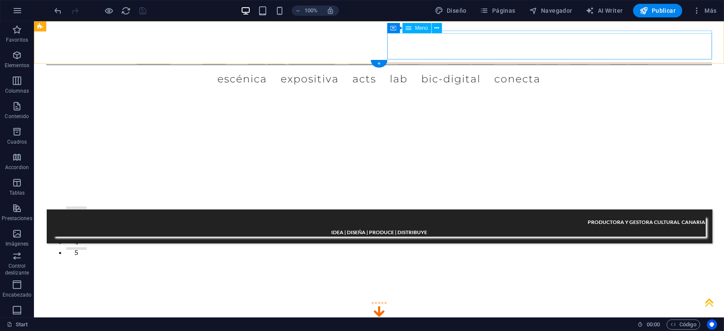
click at [570, 64] on nav "ESCÉNICA EXPOSITIVA ACTS LAB BIC-digital CONECTA" at bounding box center [379, 77] width 666 height 26
click at [566, 64] on nav "ESCÉNICA EXPOSITIVA ACTS LAB BIC-digital CONECTA" at bounding box center [379, 77] width 666 height 26
select select "2"
select select
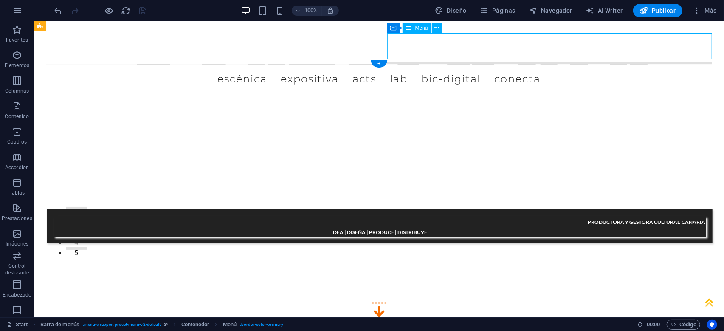
select select "3"
select select
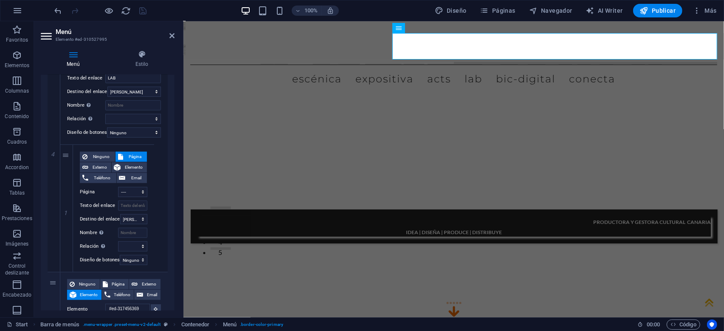
scroll to position [448, 0]
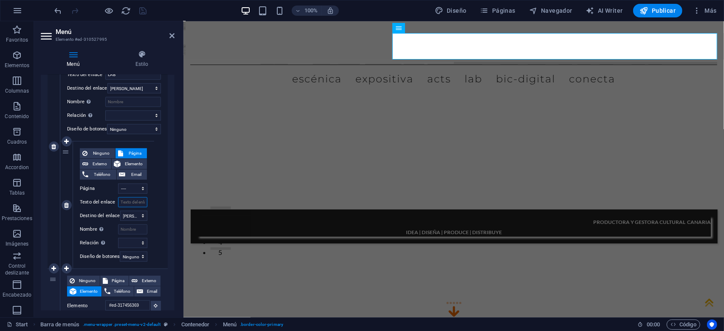
click at [133, 203] on input "Texto del enlace" at bounding box center [132, 202] width 29 height 10
type input "jornadas d"
select select
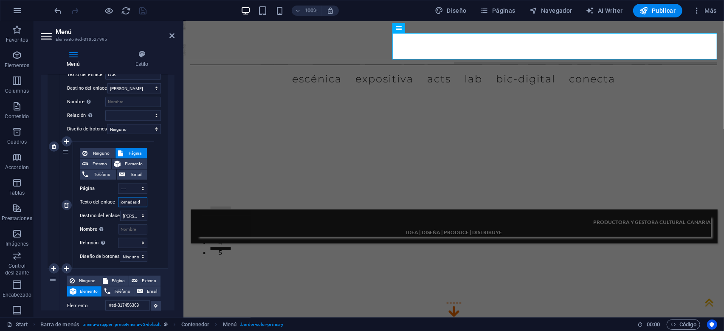
select select
type input "j"
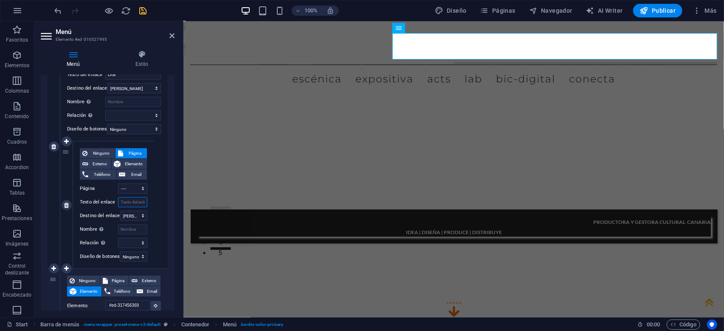
select select
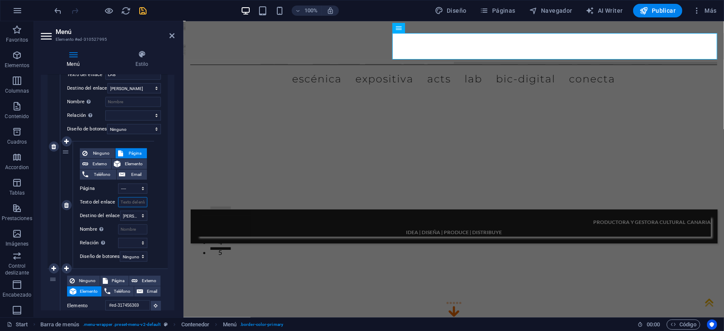
select select
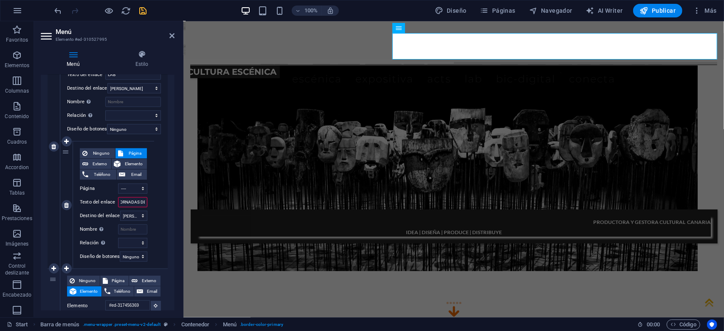
type input "JORNADAS DE"
select select
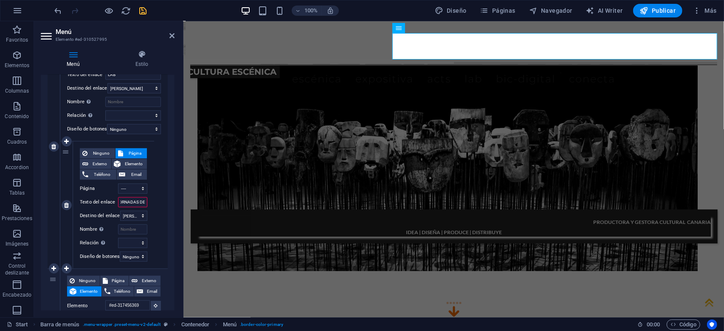
select select
type input "JORNADAS DE PENSAMIENTO"
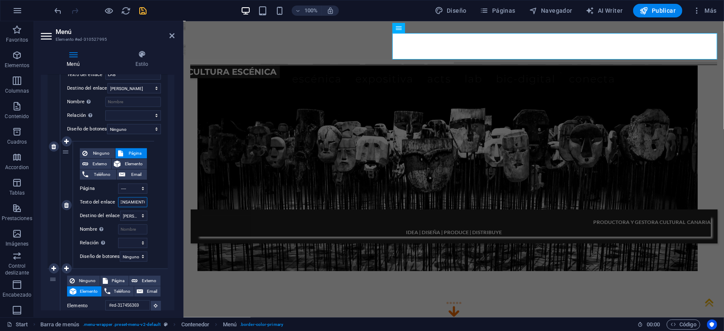
select select
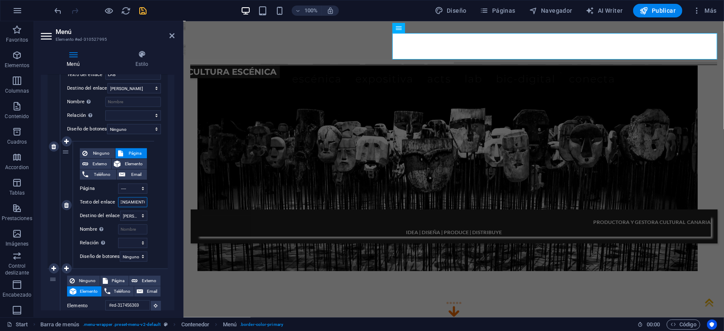
select select
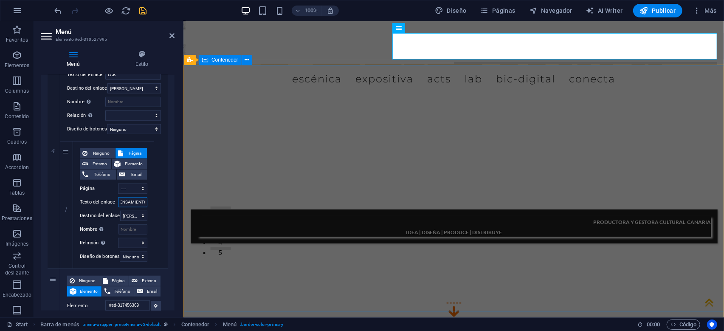
type input "JORNADAS DE PENSAMIENTO"
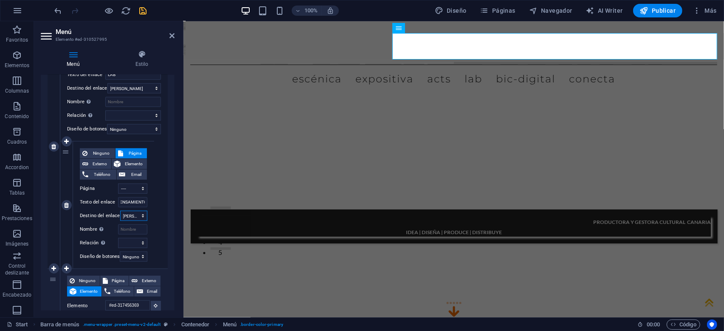
click at [120, 211] on select "Nueva pestaña Misma pestaña Superposición" at bounding box center [133, 216] width 27 height 10
click at [143, 216] on select "Nueva pestaña Misma pestaña Superposición" at bounding box center [133, 216] width 27 height 10
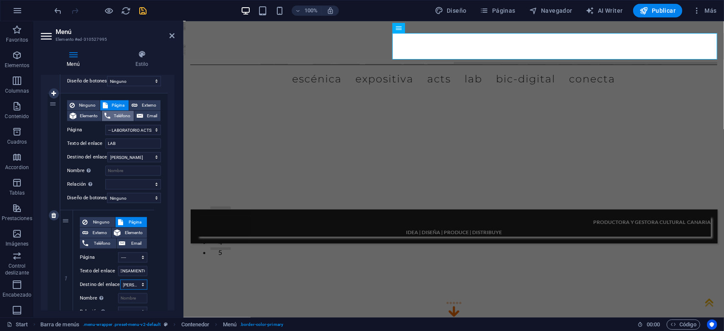
scroll to position [367, 0]
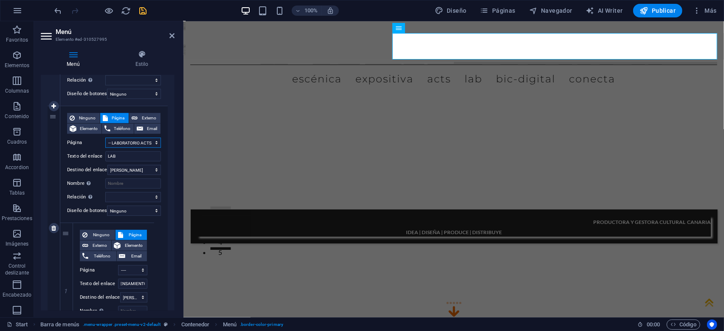
click at [105, 138] on select "Start -- CULTURA ESCÉNICA -- LABORATORIO ACTS ---- JORNADAS DE PENSAMIENTO ----…" at bounding box center [133, 143] width 56 height 10
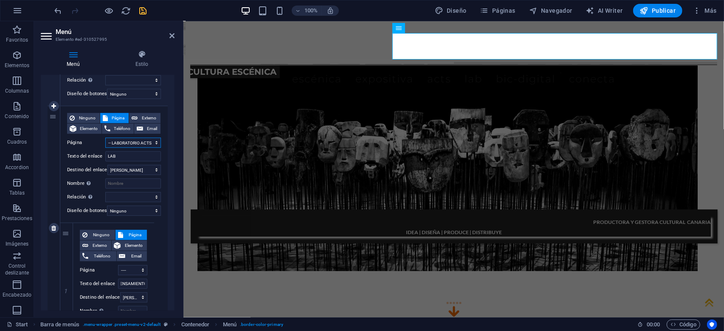
click at [157, 144] on select "Start -- CULTURA ESCÉNICA -- LABORATORIO ACTS ---- JORNADAS DE PENSAMIENTO ----…" at bounding box center [133, 143] width 56 height 10
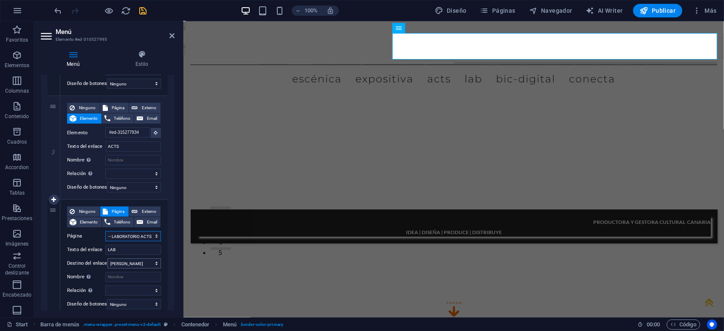
scroll to position [285, 0]
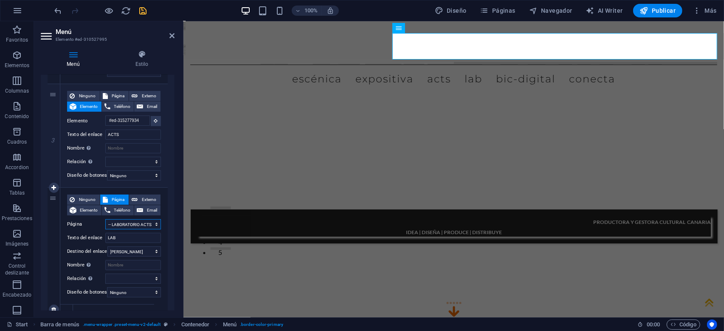
click at [105, 219] on select "Start -- CULTURA ESCÉNICA -- LABORATORIO ACTS ---- JORNADAS DE PENSAMIENTO ----…" at bounding box center [133, 224] width 56 height 10
click at [152, 224] on select "Start -- CULTURA ESCÉNICA -- LABORATORIO ACTS ---- JORNADAS DE PENSAMIENTO ----…" at bounding box center [133, 224] width 56 height 10
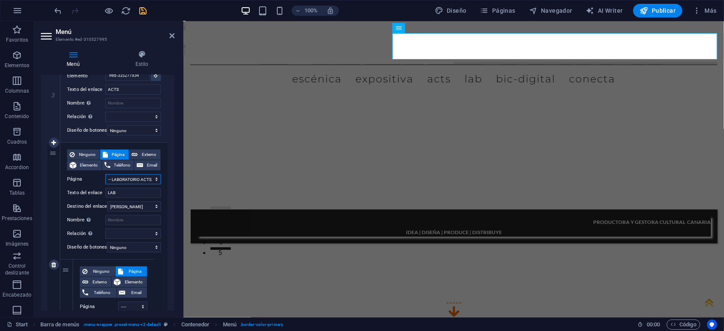
scroll to position [367, 0]
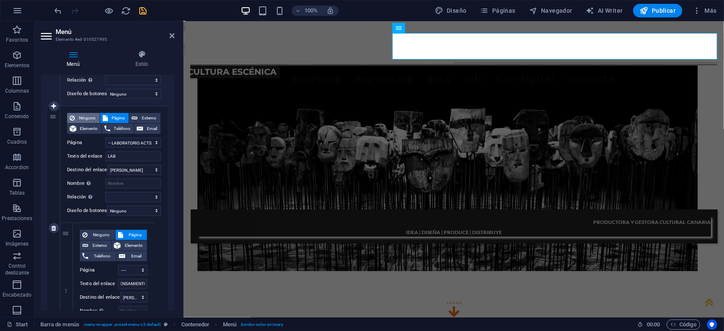
click at [86, 117] on span "Ninguno" at bounding box center [87, 118] width 20 height 10
select select
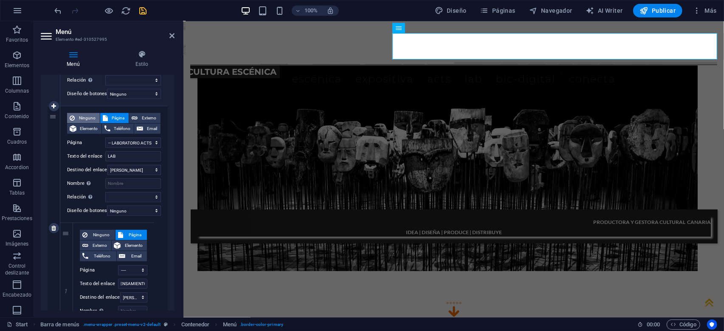
select select
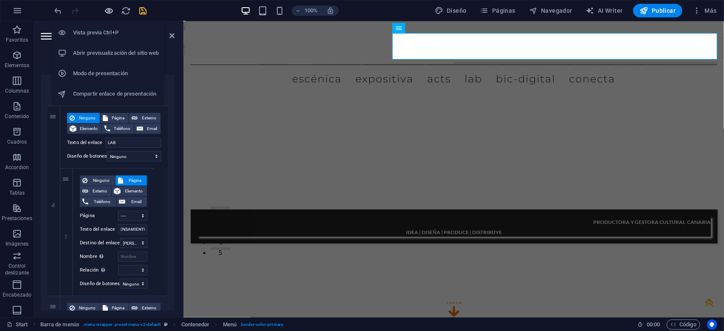
click at [110, 10] on icon "button" at bounding box center [109, 11] width 10 height 10
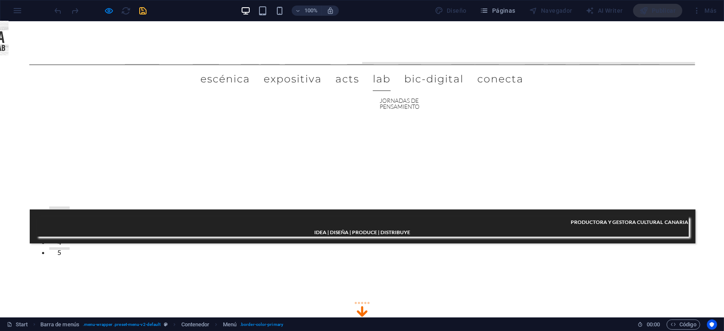
click at [391, 67] on link "LAB" at bounding box center [382, 79] width 18 height 24
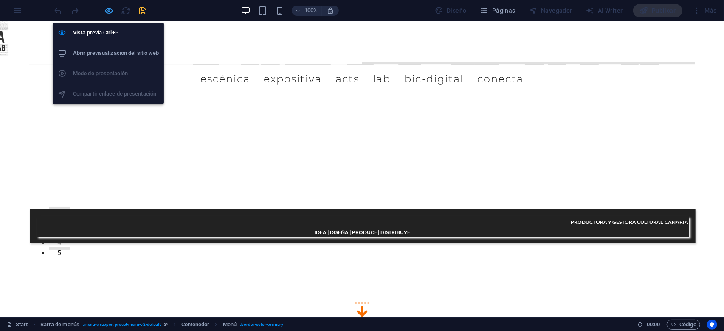
click at [111, 12] on icon "button" at bounding box center [109, 11] width 10 height 10
select select "3"
select select
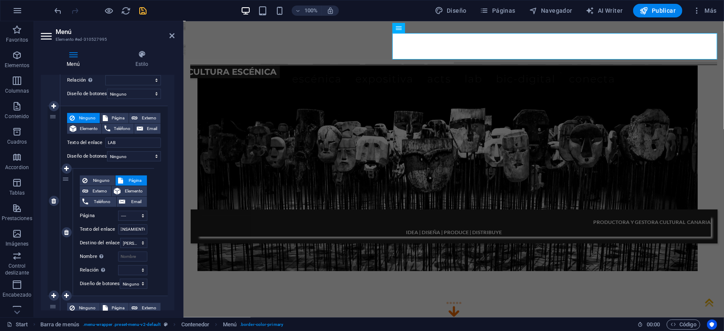
scroll to position [448, 0]
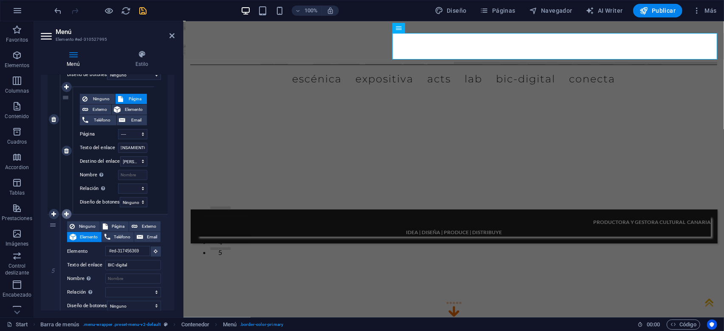
click at [68, 212] on icon at bounding box center [66, 214] width 5 height 6
select select
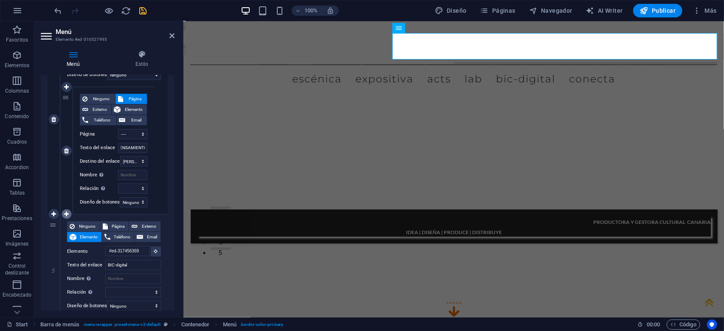
select select
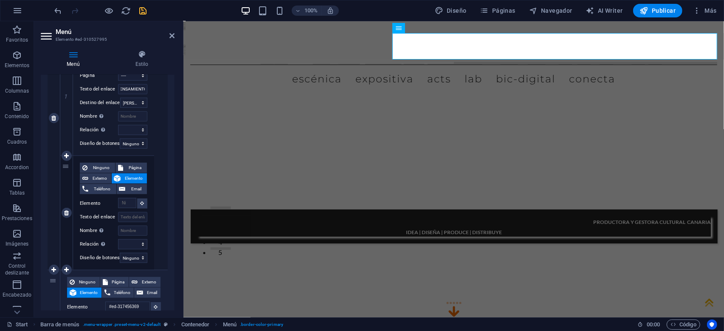
scroll to position [521, 0]
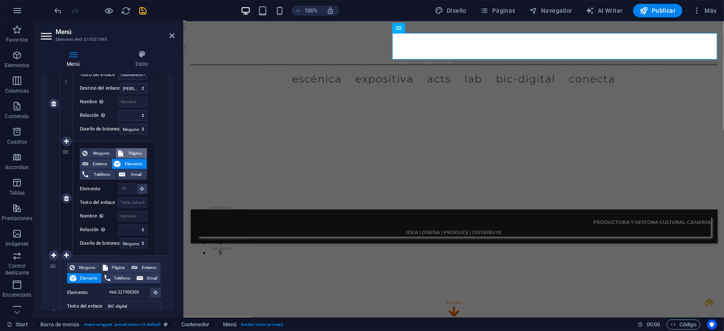
click at [134, 151] on span "Página" at bounding box center [135, 153] width 19 height 10
select select
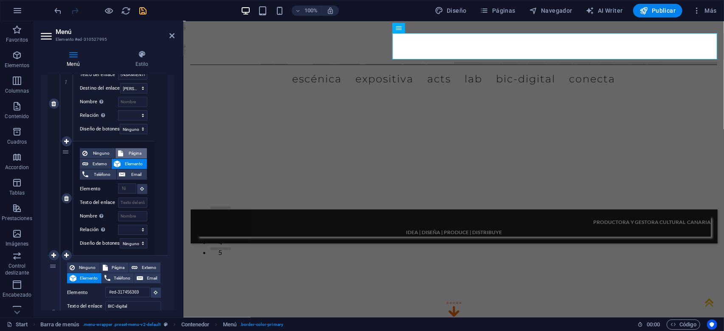
select select
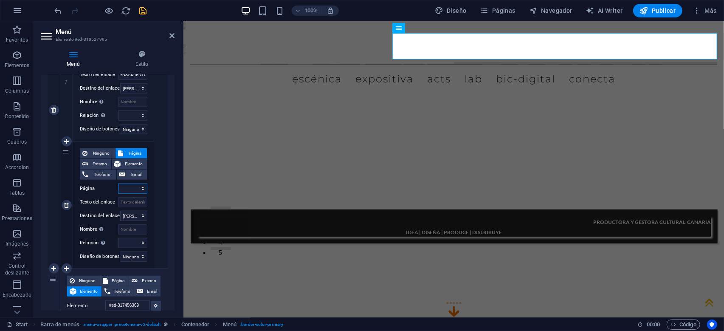
scroll to position [535, 0]
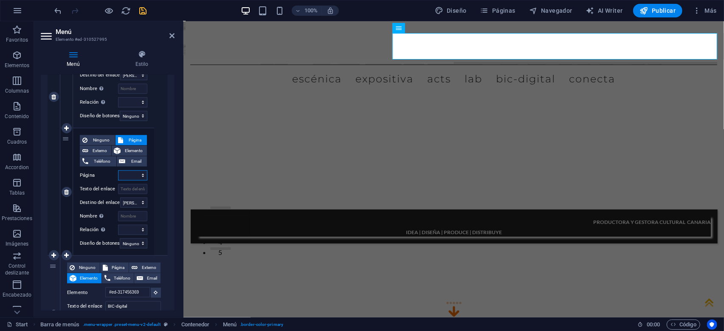
click at [118, 170] on select "Start -- CULTURA ESCÉNICA -- LABORATORIO ACTS ---- JORNADAS DE PENSAMIENTO ----…" at bounding box center [132, 175] width 29 height 10
select select "4"
click option "---- I JORNADAS DE PENSAMIENTO" at bounding box center [0, 0] width 0 height 0
select select
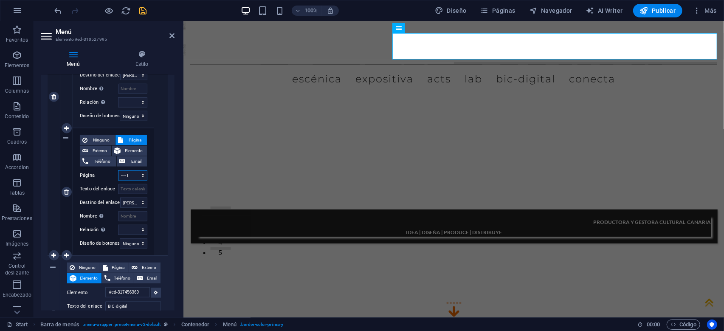
select select
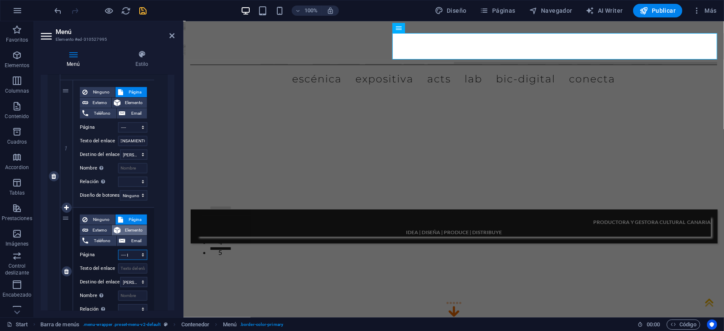
scroll to position [453, 0]
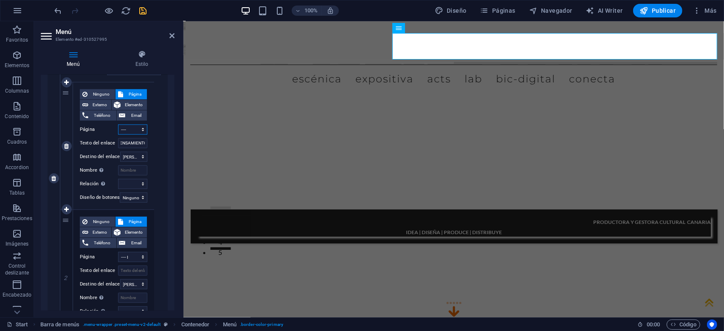
click at [118, 124] on select "Start -- CULTURA ESCÉNICA -- LABORATORIO ACTS ---- JORNADAS DE PENSAMIENTO ----…" at bounding box center [132, 129] width 29 height 10
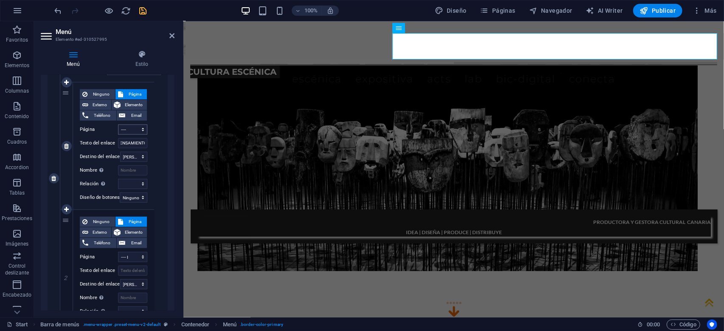
click at [110, 208] on div "Ninguno Página Externo Elemento Teléfono Email Página Start -- CULTURA ESCÉNICA…" at bounding box center [113, 145] width 81 height 127
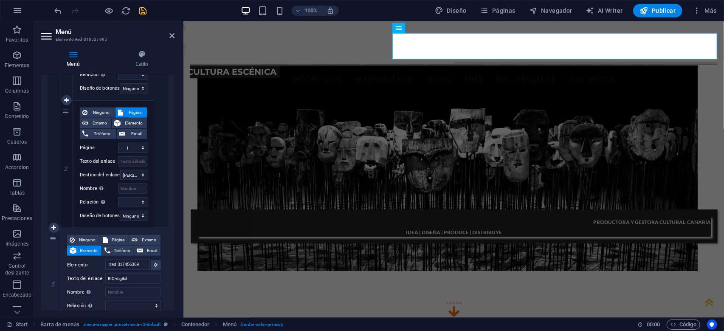
scroll to position [575, 0]
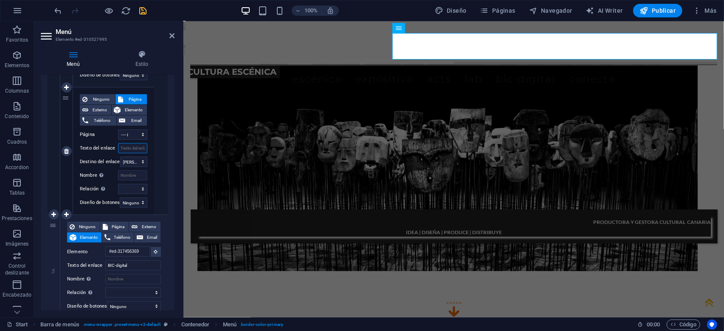
click at [132, 147] on input "Texto del enlace" at bounding box center [132, 148] width 29 height 10
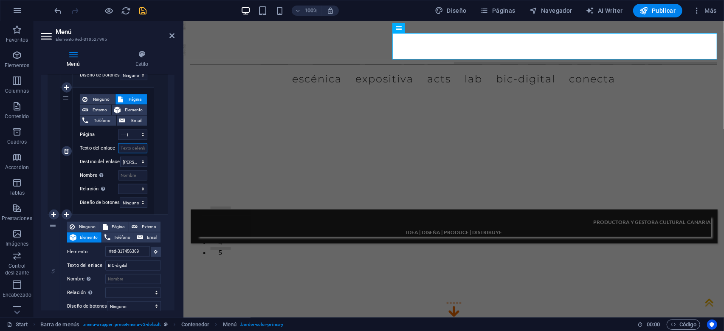
type input "I"
select select
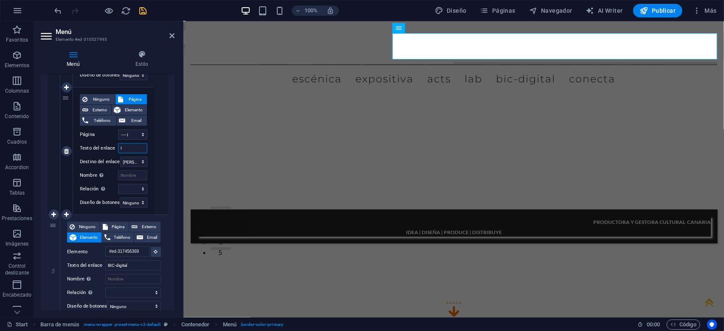
select select
type input "I JOSRNA"
select select
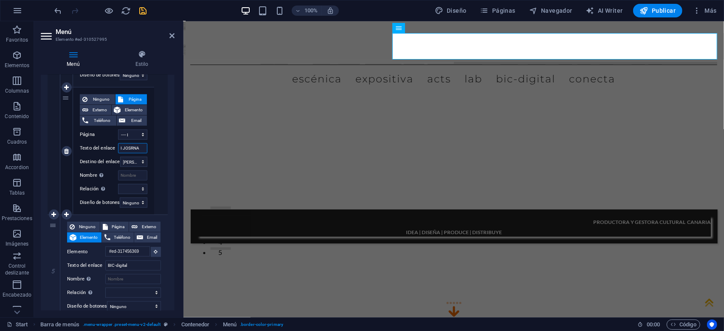
select select
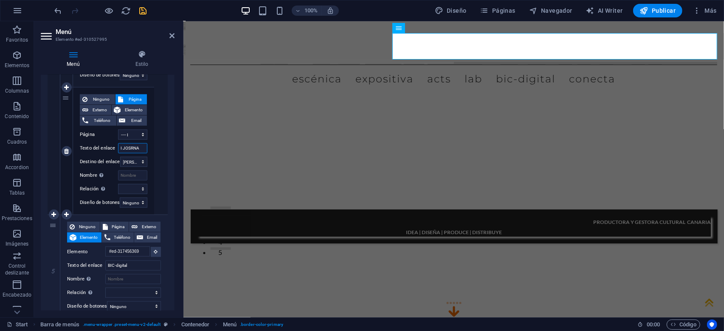
select select
type input "I JO"
select select
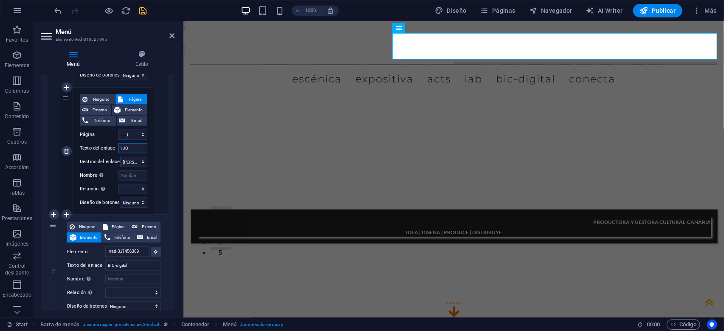
select select
type input "I JORNADAS DE"
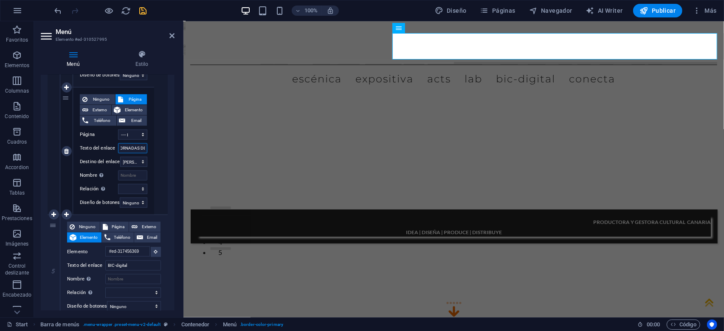
scroll to position [0, 6]
select select
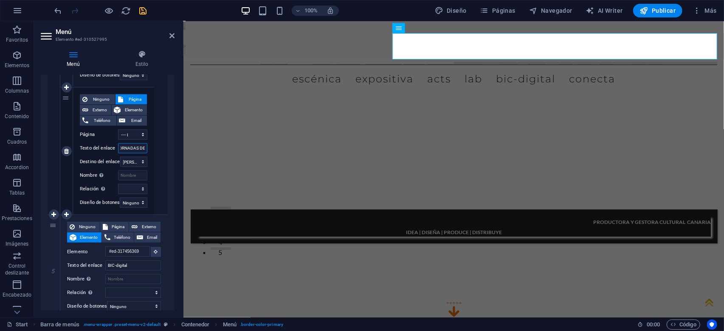
select select
type input "I JORNADAS DE PENSAMEINTO"
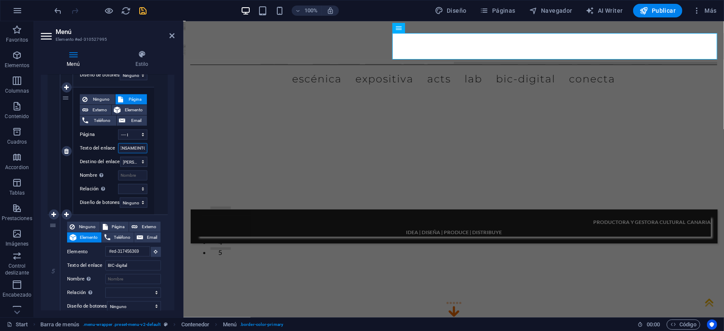
select select
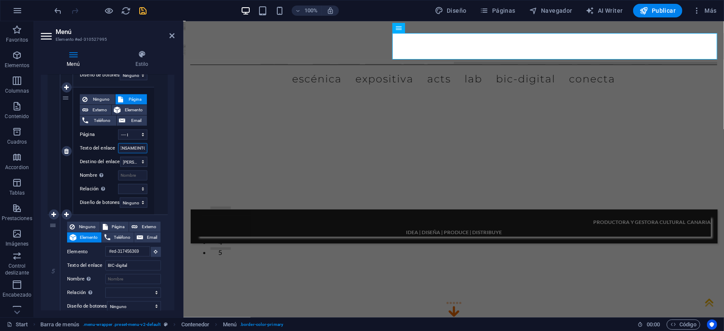
select select
type input "I JORNADAS DE PENSAMEINTO"
click at [69, 214] on icon at bounding box center [66, 214] width 5 height 6
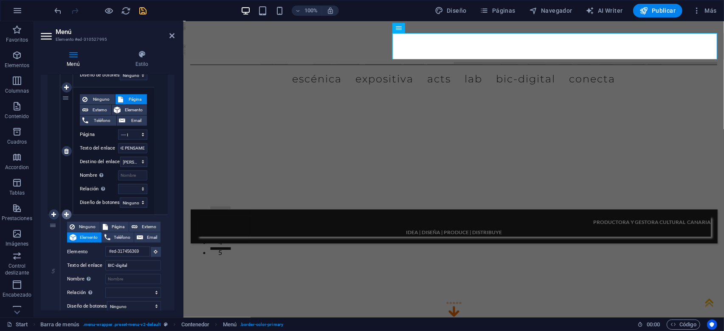
select select
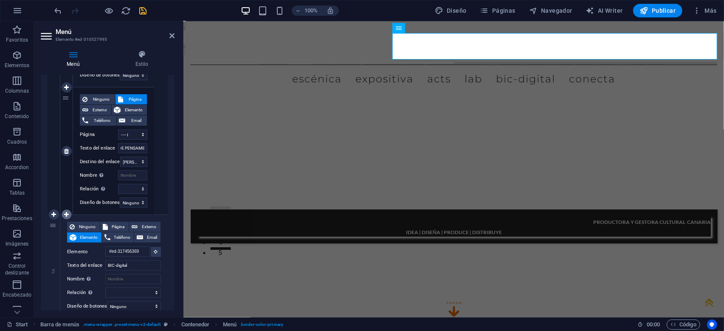
select select
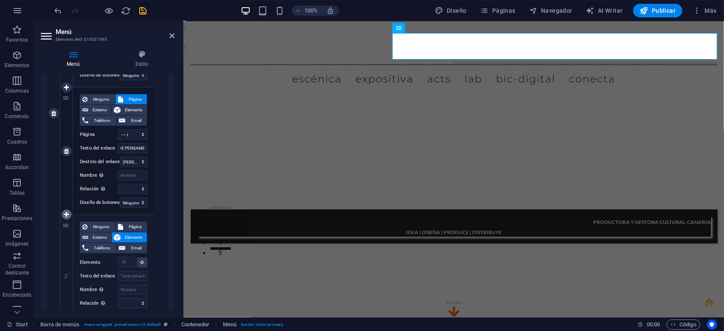
scroll to position [690, 0]
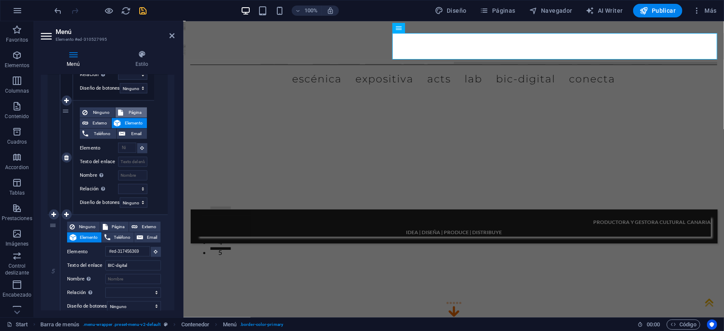
click at [136, 111] on span "Página" at bounding box center [135, 112] width 19 height 10
select select
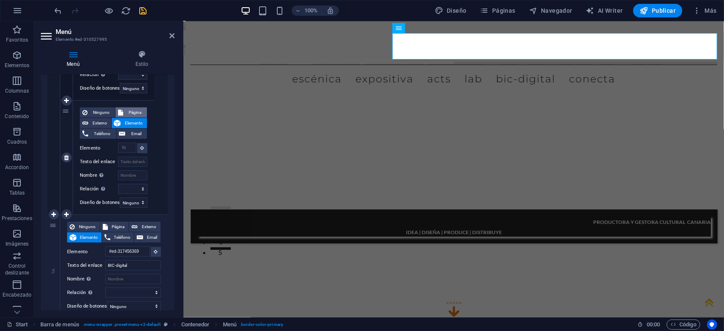
select select
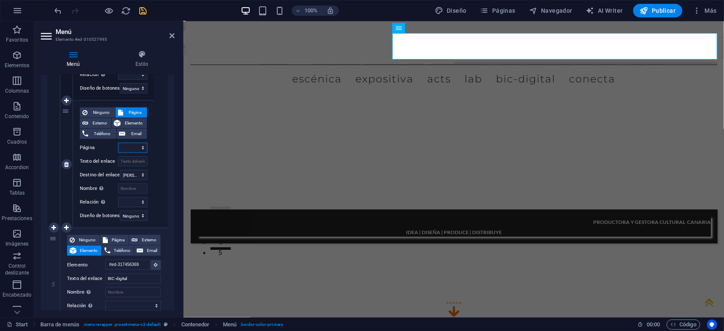
scroll to position [703, 0]
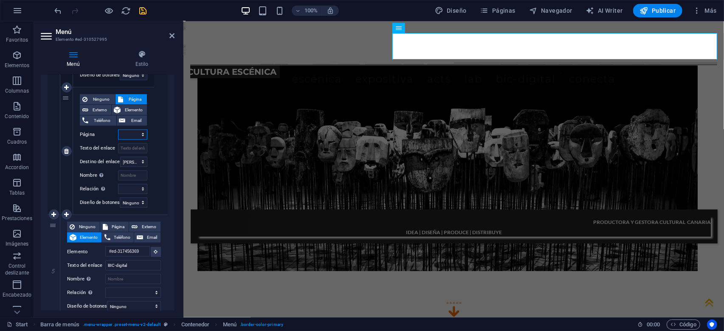
click at [118, 130] on select "Start -- CULTURA ESCÉNICA -- LABORATORIO ACTS ---- JORNADAS DE PENSAMIENTO ----…" at bounding box center [132, 135] width 29 height 10
select select "5"
click option "---- II JORNADAS DE PENSAMIENTO" at bounding box center [0, 0] width 0 height 0
select select
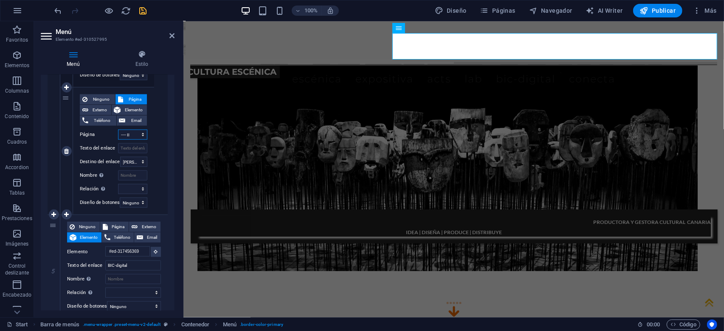
select select
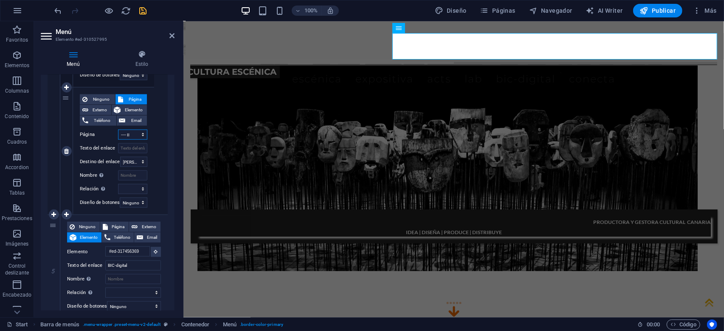
select select
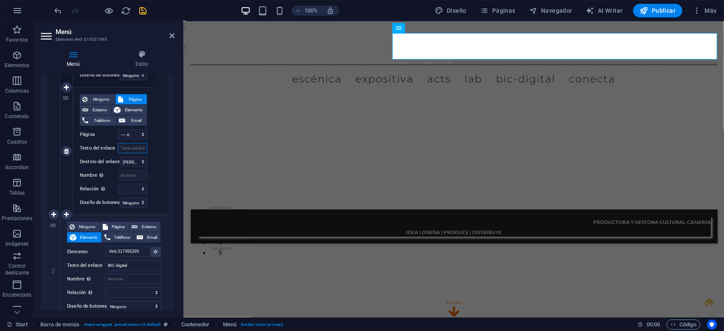
click at [131, 148] on input "Texto del enlace" at bounding box center [132, 148] width 29 height 10
type input "II"
select select
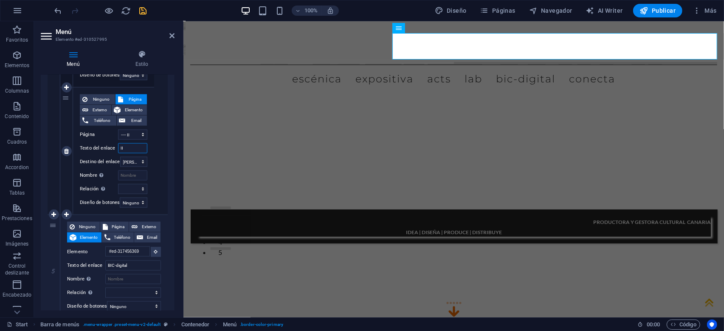
select select
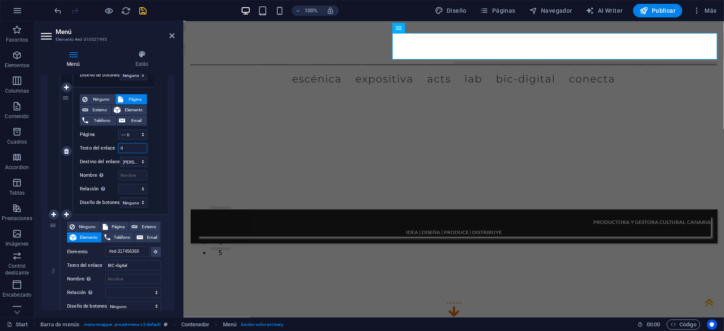
type input "II"
select select
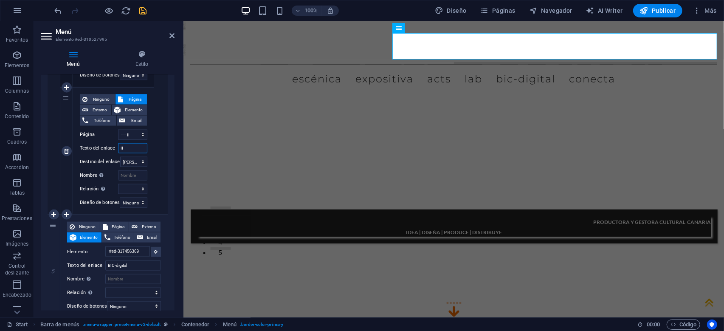
select select
type input "II JORNADAS DE"
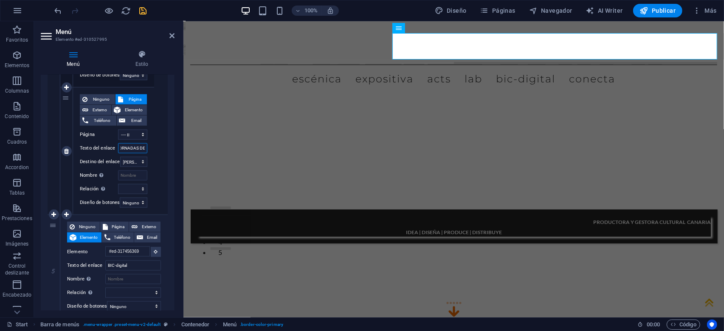
select select
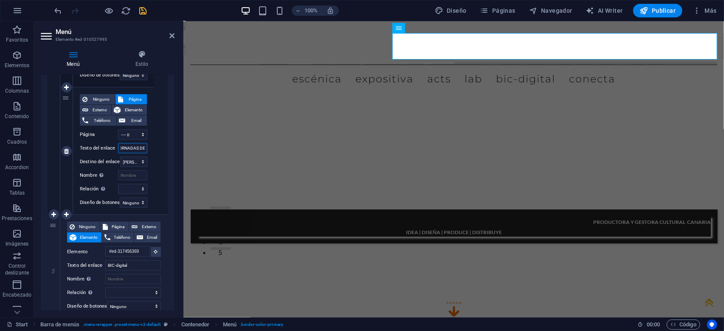
select select
type input "II JORNADAS DE PENSAMIENTO"
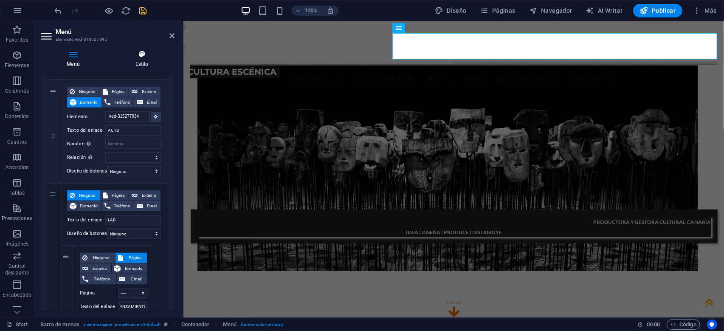
scroll to position [272, 0]
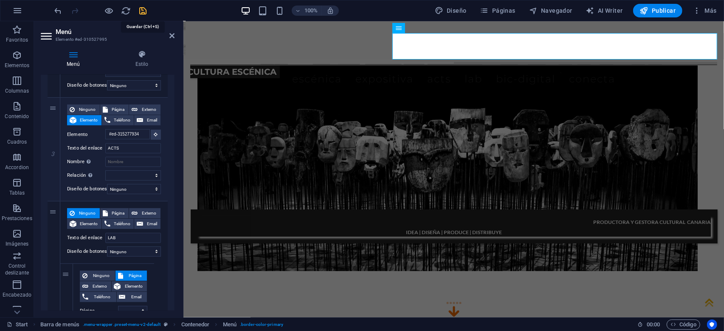
click at [142, 10] on icon "save" at bounding box center [143, 11] width 10 height 10
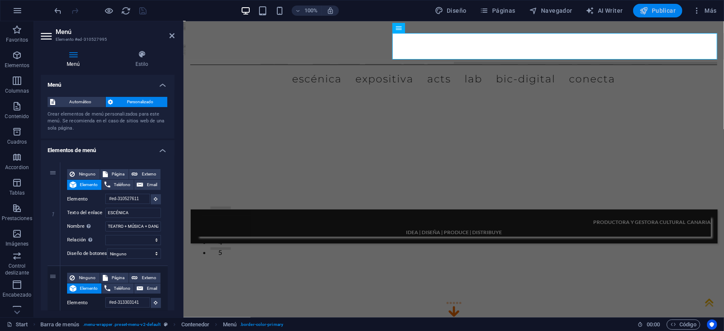
click at [663, 8] on span "Publicar" at bounding box center [658, 10] width 36 height 8
click at [174, 37] on icon at bounding box center [171, 35] width 5 height 7
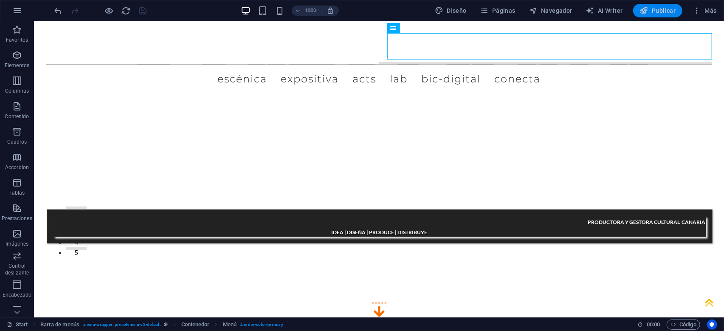
click at [654, 11] on span "Publicar" at bounding box center [658, 10] width 36 height 8
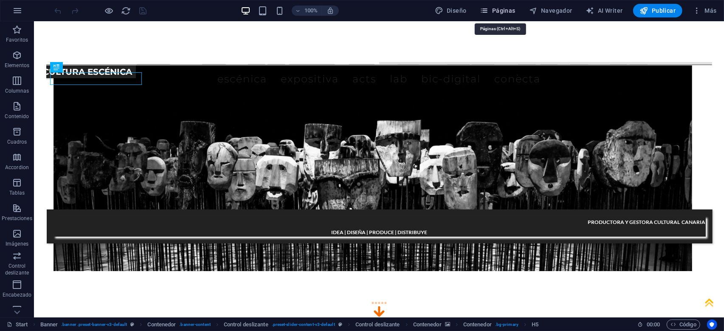
click at [505, 11] on span "Páginas" at bounding box center [497, 10] width 35 height 8
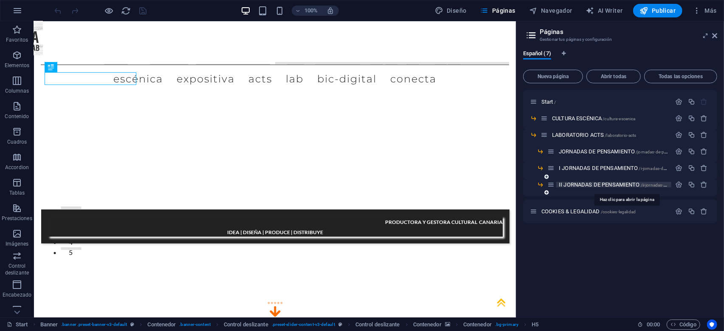
click at [577, 186] on span "II JORNADAS DE PENSAMIENTO /ii-jornadas-de-pensamiento" at bounding box center [627, 184] width 136 height 6
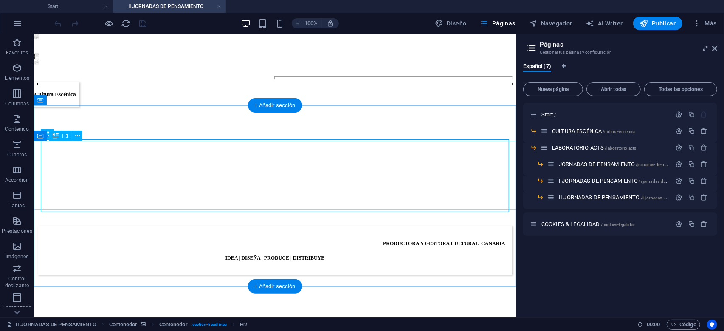
scroll to position [228, 0]
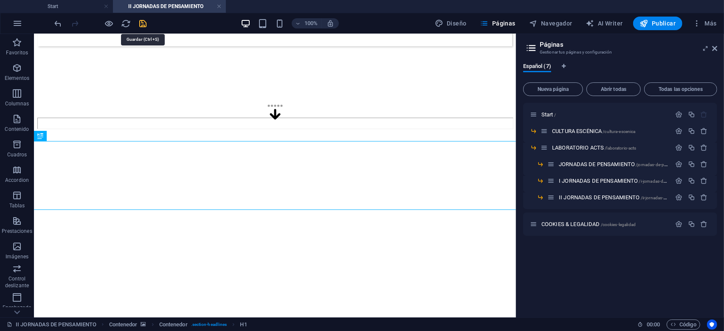
click at [142, 26] on icon "save" at bounding box center [143, 24] width 10 height 10
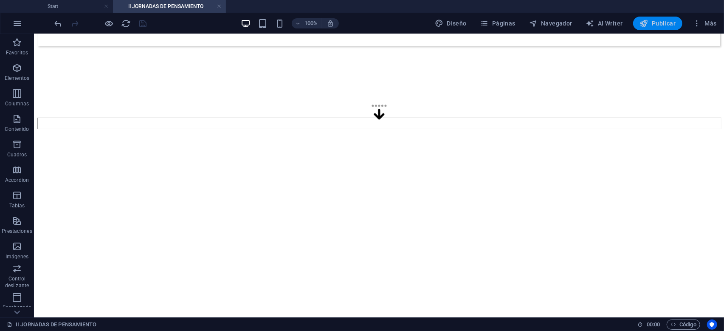
click at [663, 24] on span "Publicar" at bounding box center [658, 23] width 36 height 8
